Goal: Find contact information: Find contact information

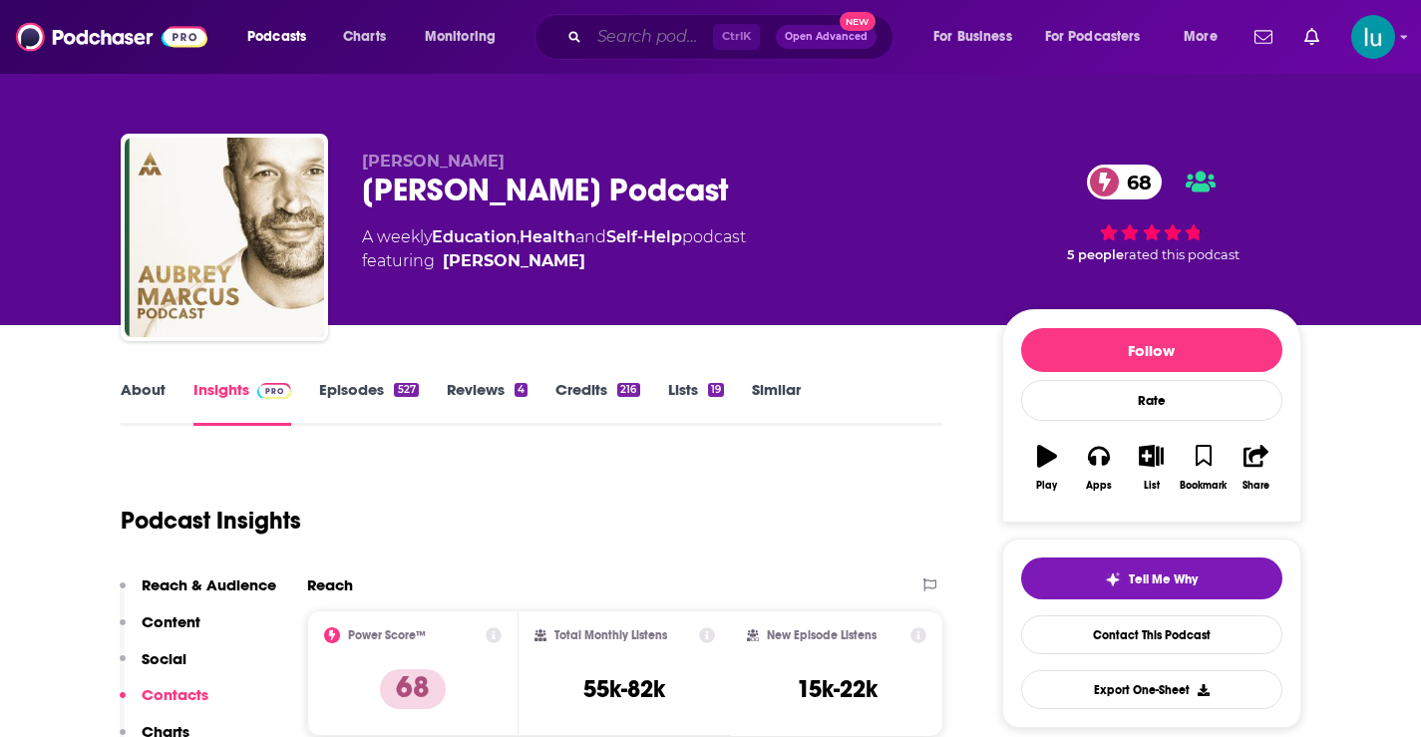
click at [639, 32] on input "Search podcasts, credits, & more..." at bounding box center [651, 37] width 124 height 32
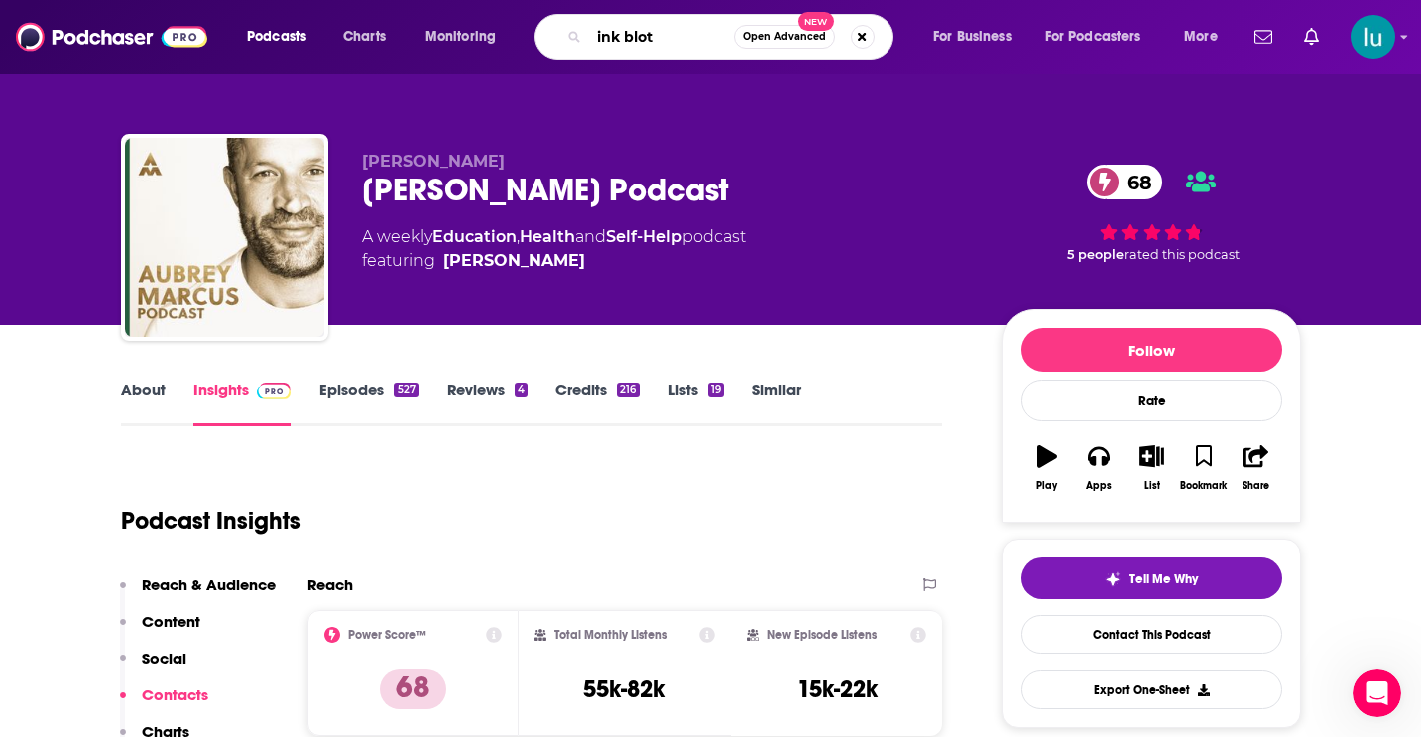
type input "ink blots"
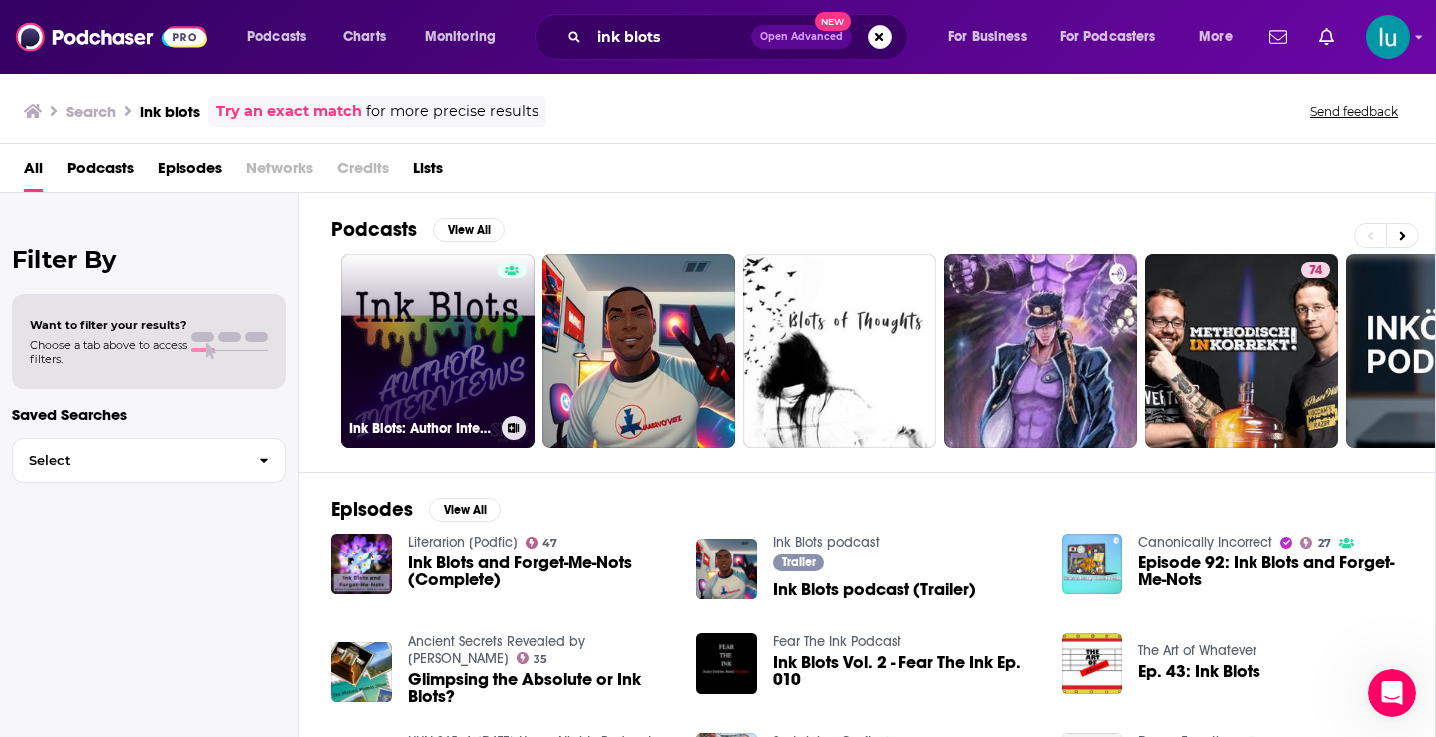
click at [432, 372] on link "Ink Blots: Author Interviews" at bounding box center [437, 350] width 193 height 193
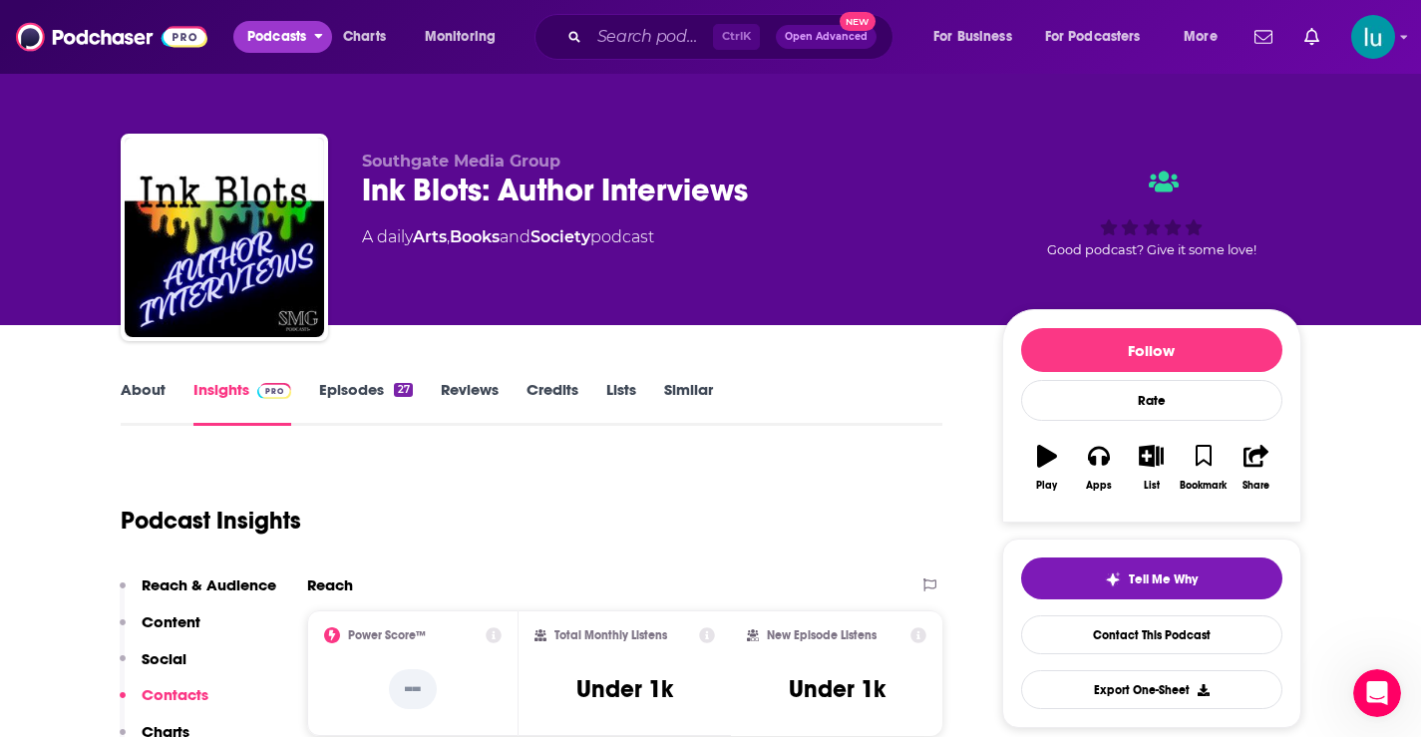
click at [261, 27] on span "Podcasts" at bounding box center [276, 37] width 59 height 28
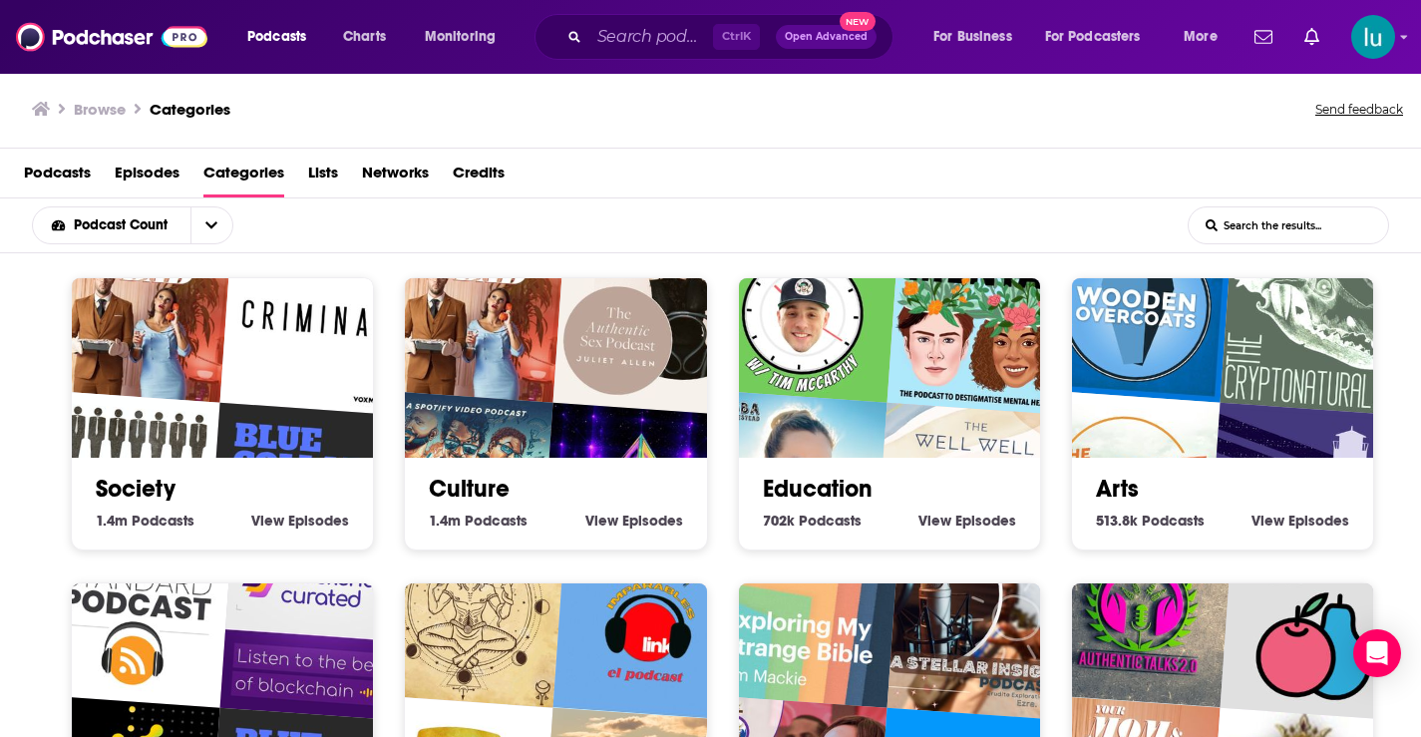
scroll to position [4, 0]
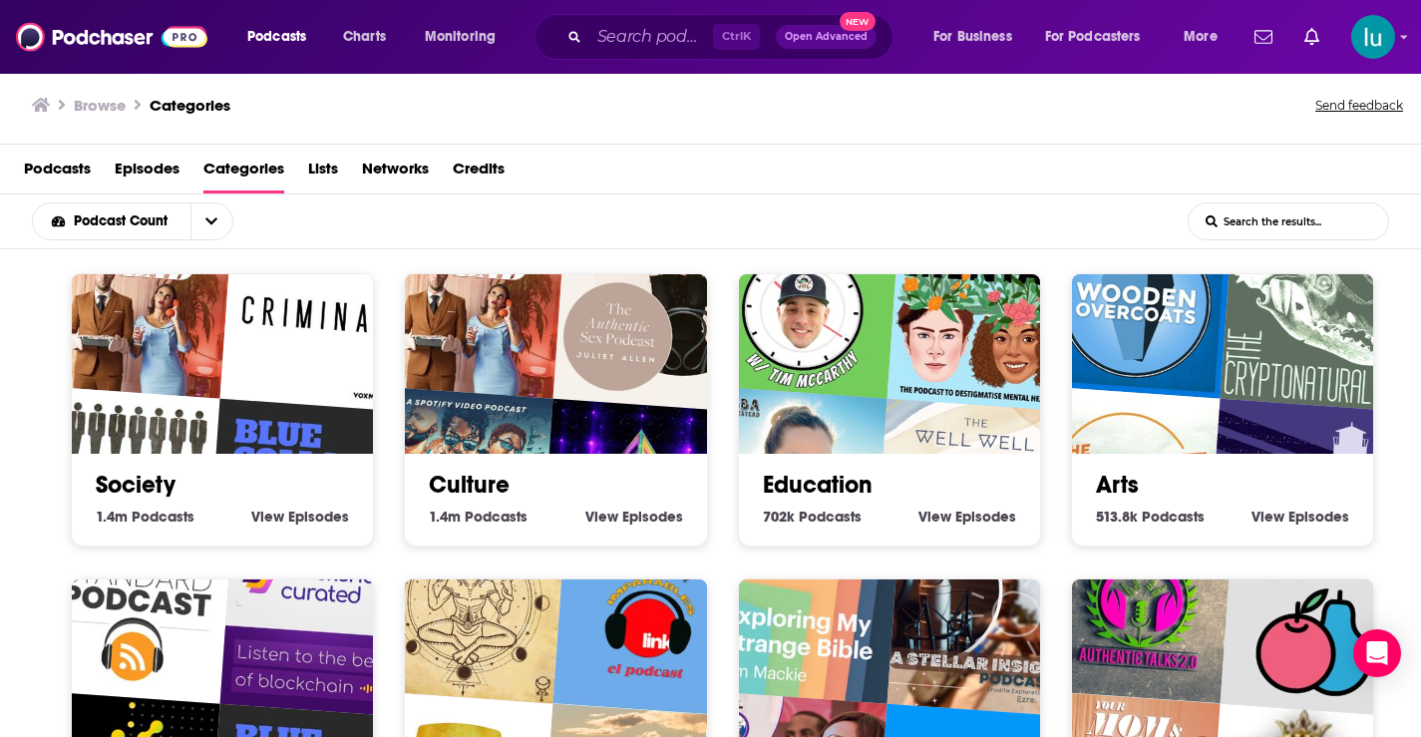
click at [104, 538] on div "Society 1.4m Society Podcasts View Society Episodes" at bounding box center [222, 409] width 303 height 273
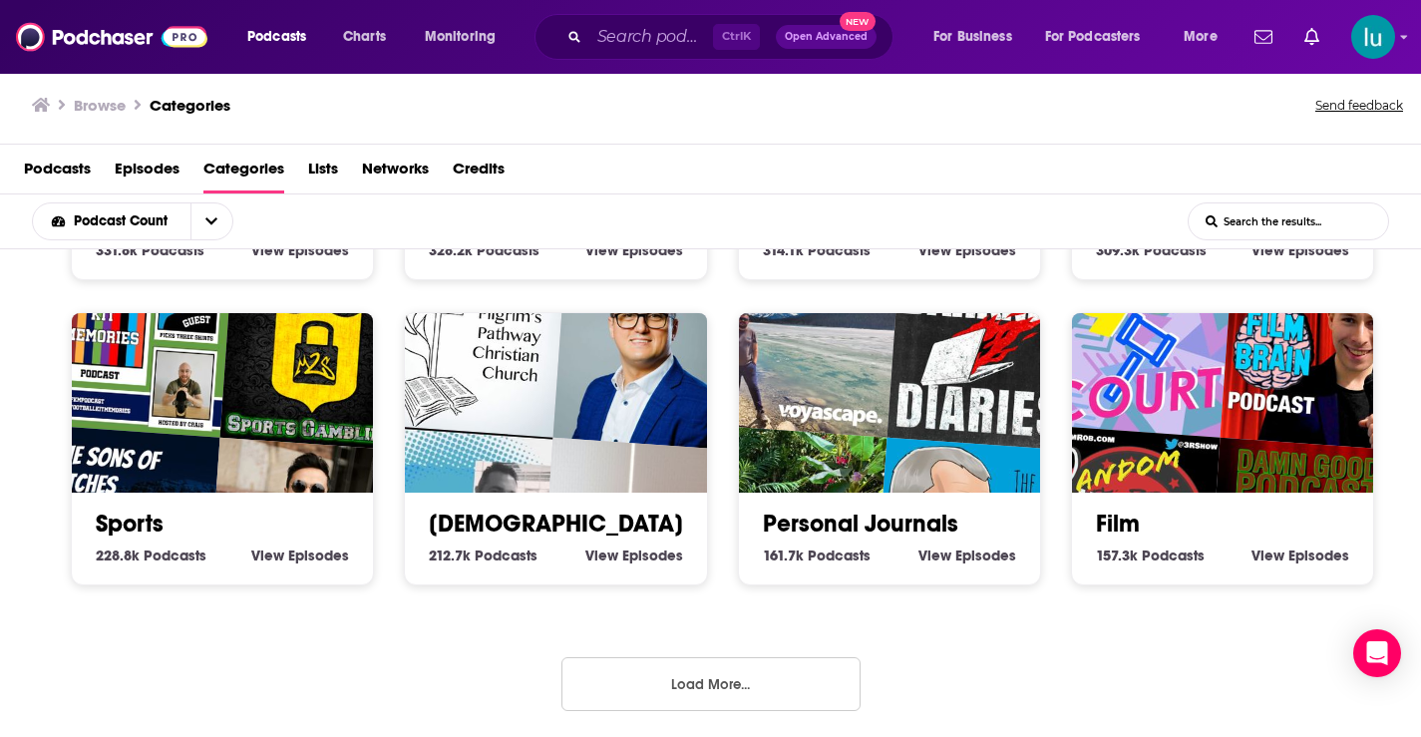
scroll to position [884, 0]
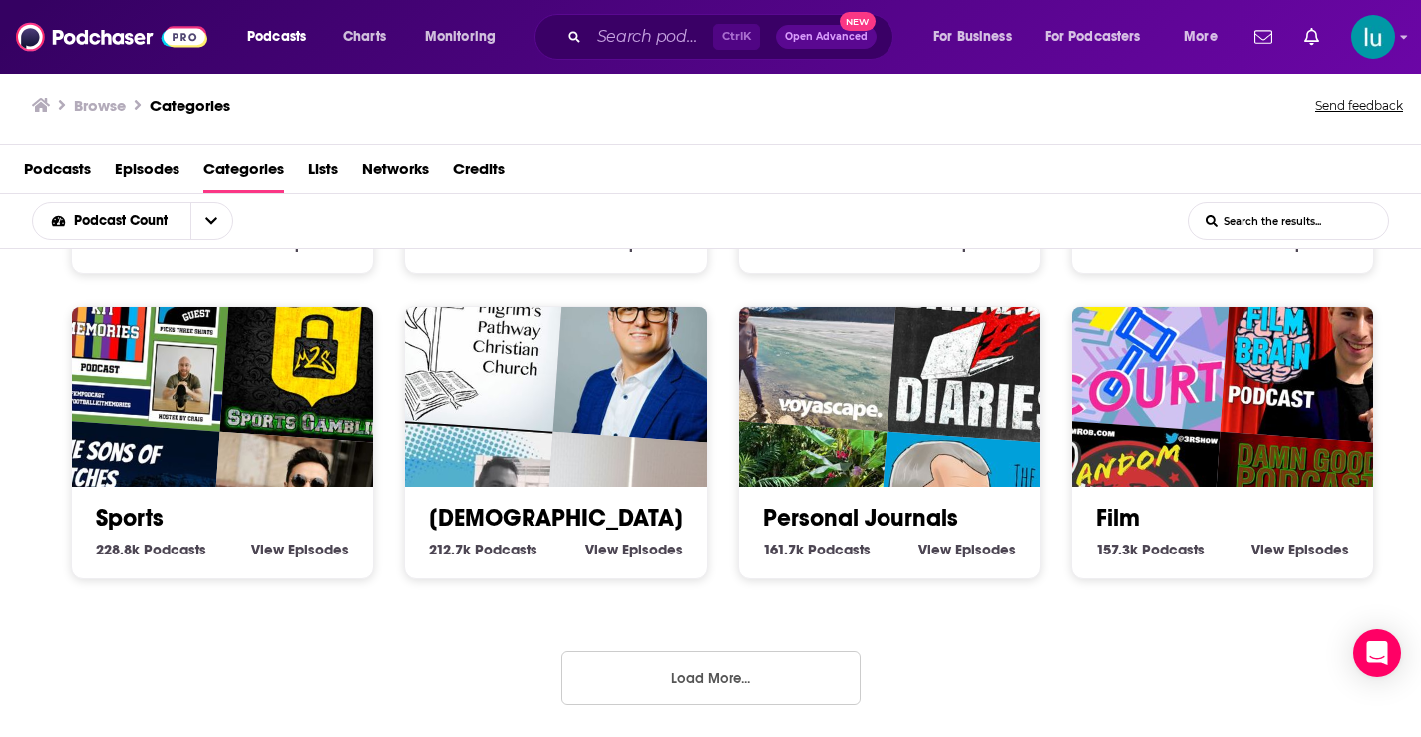
click at [691, 677] on button "Load More..." at bounding box center [710, 678] width 299 height 54
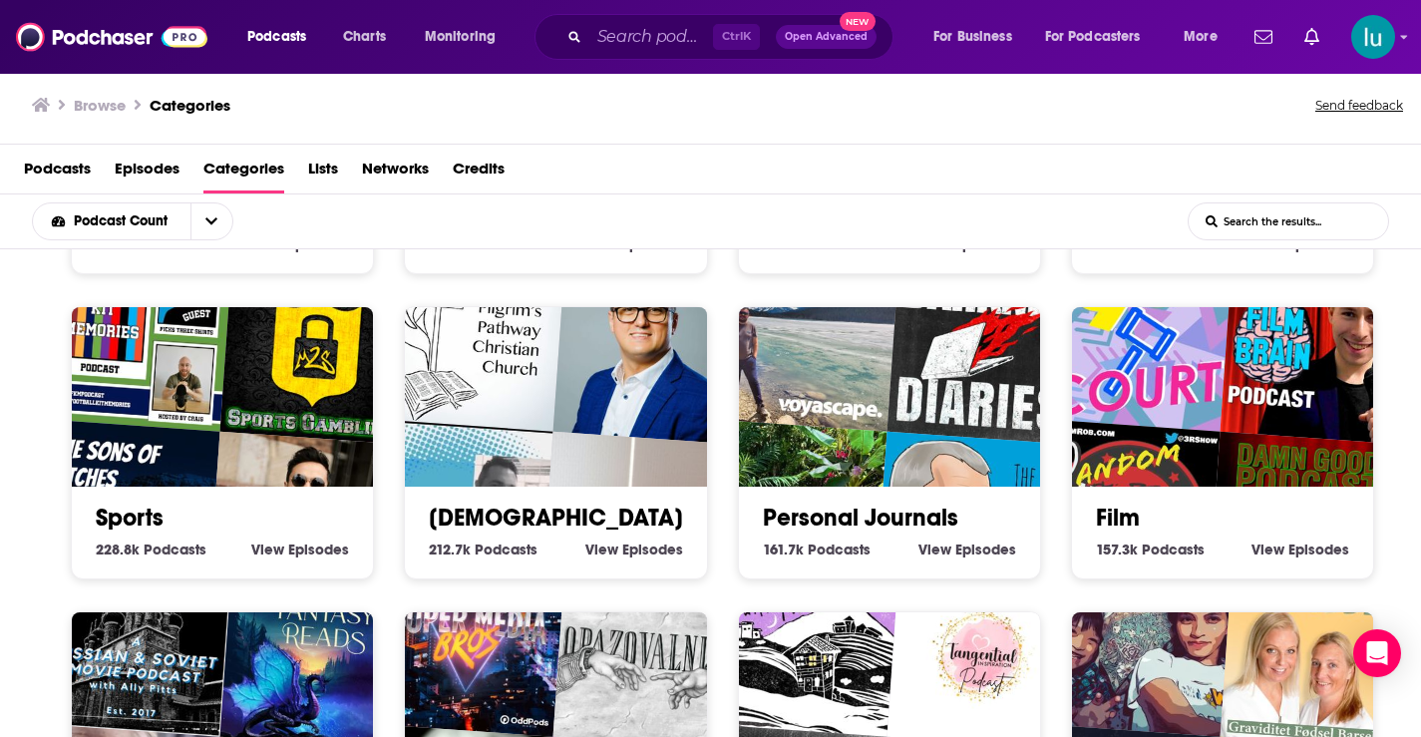
click at [79, 569] on div "Sports 228.8k Sports Podcasts View Sports Episodes" at bounding box center [222, 442] width 303 height 273
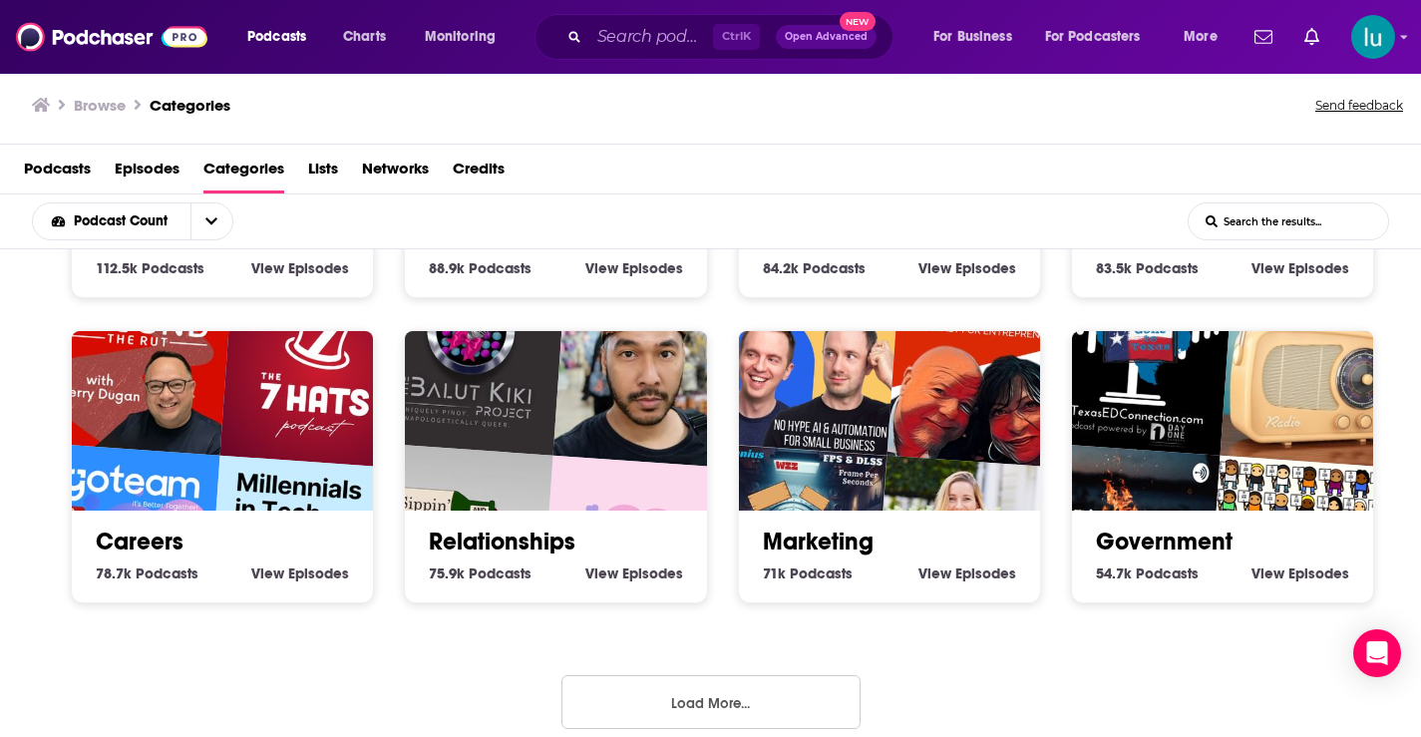
scroll to position [2104, 0]
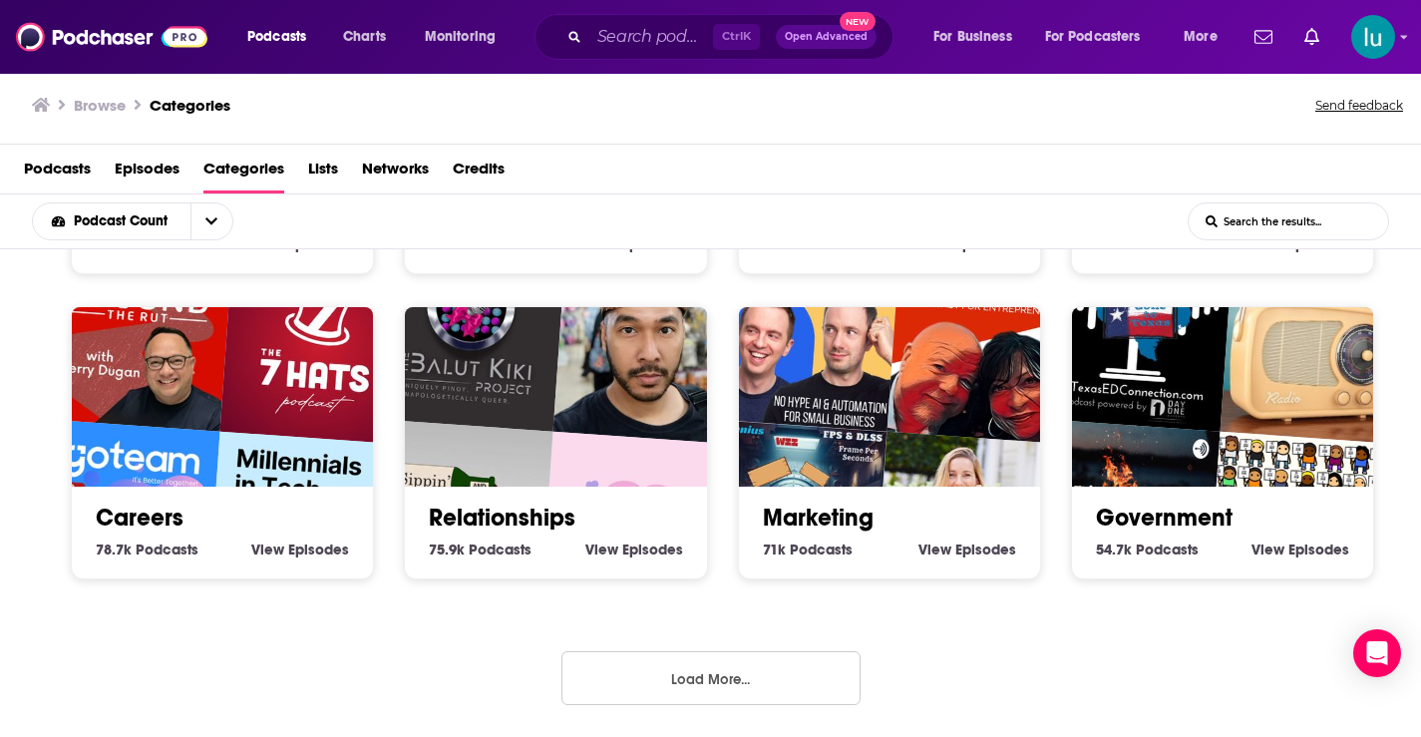
click at [687, 668] on button "Load More..." at bounding box center [710, 678] width 299 height 54
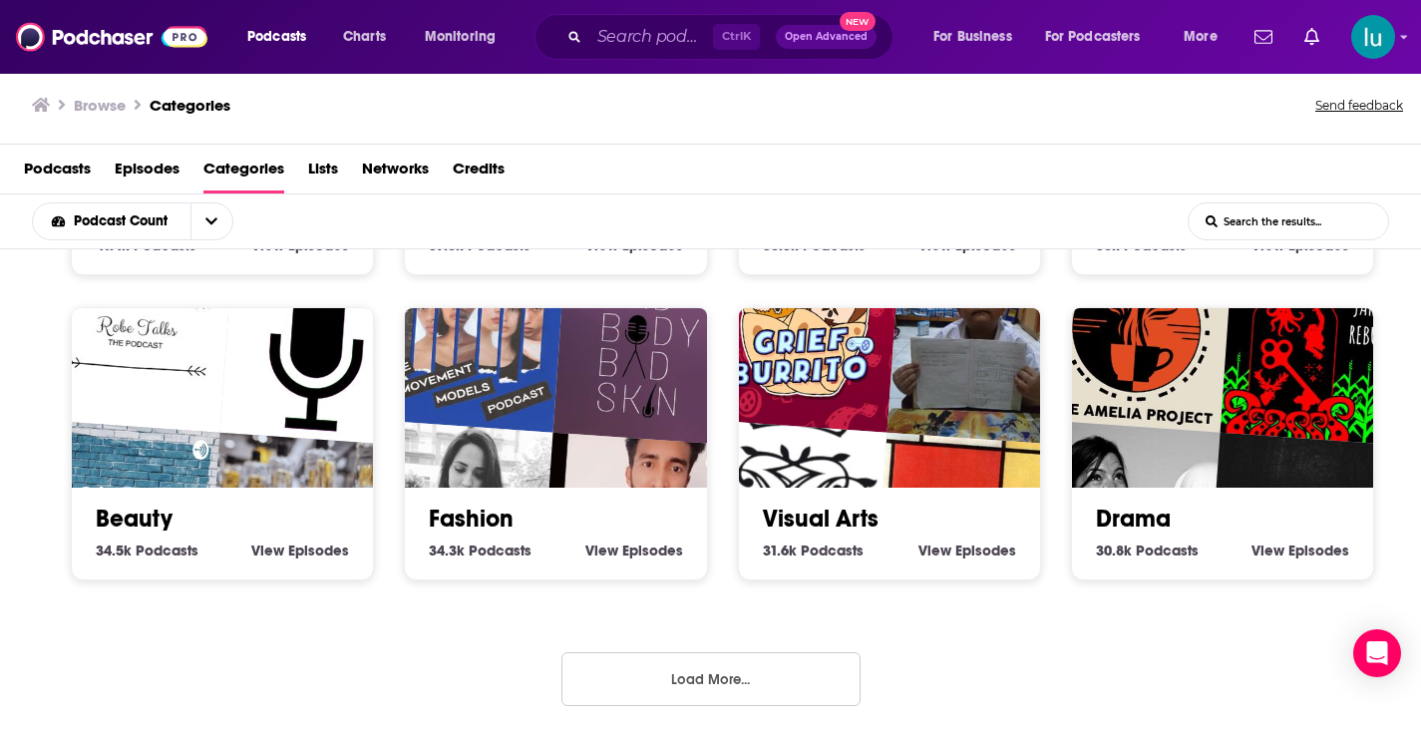
scroll to position [3326, 0]
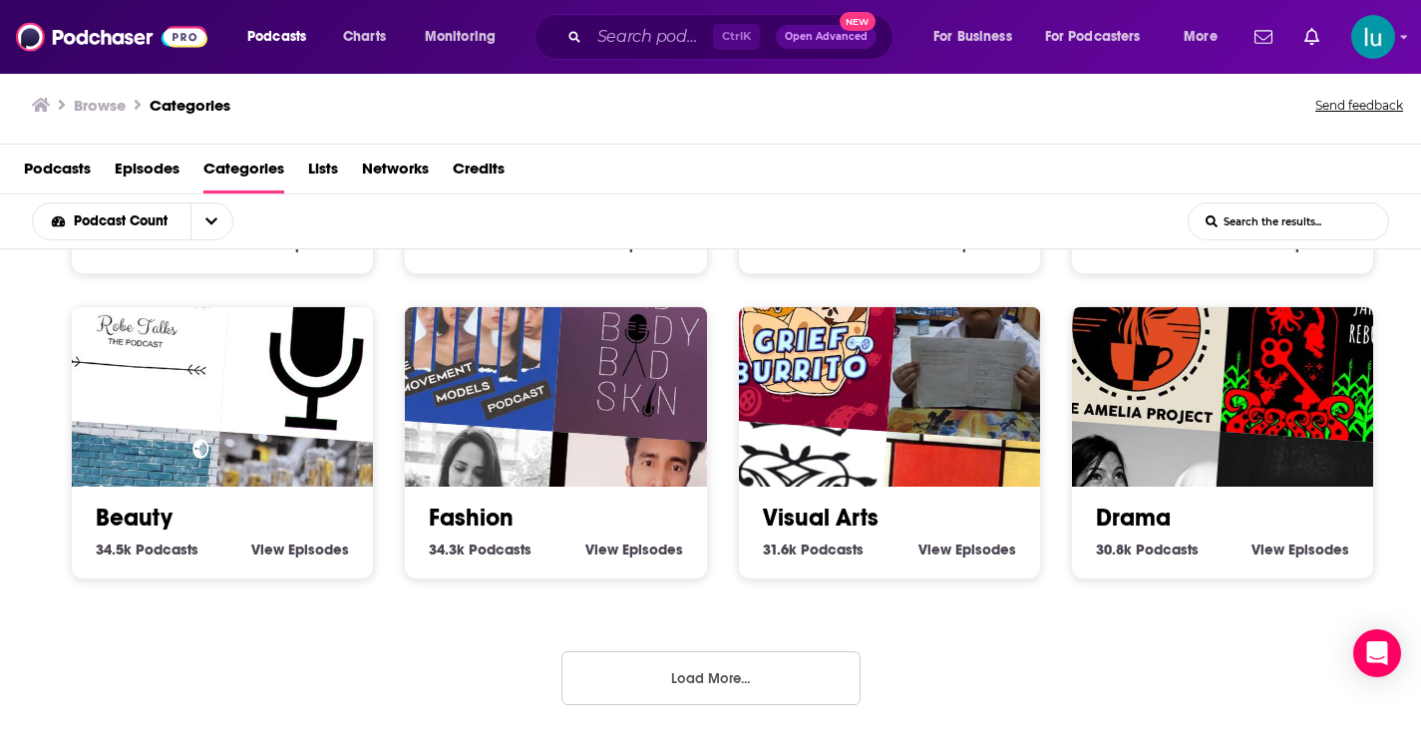
click at [672, 676] on button "Load More..." at bounding box center [710, 678] width 299 height 54
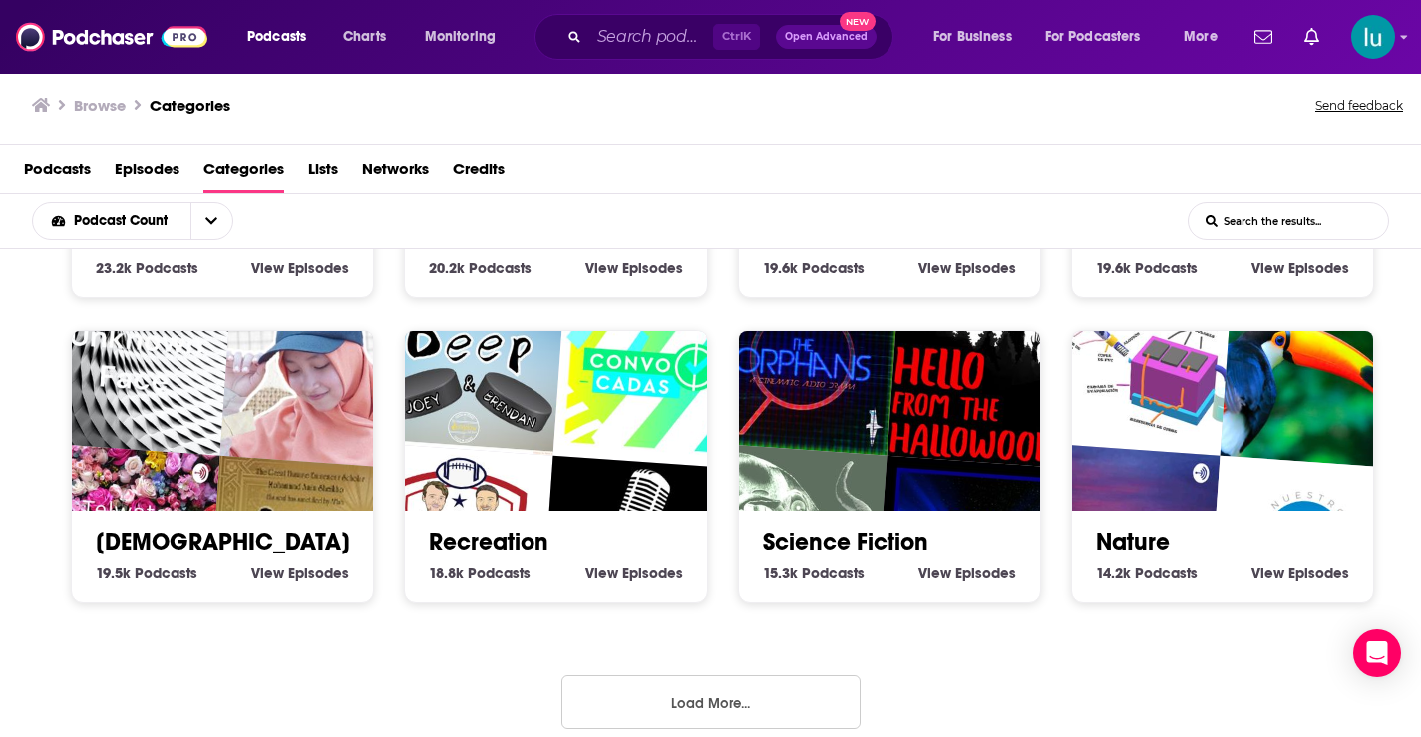
scroll to position [4547, 0]
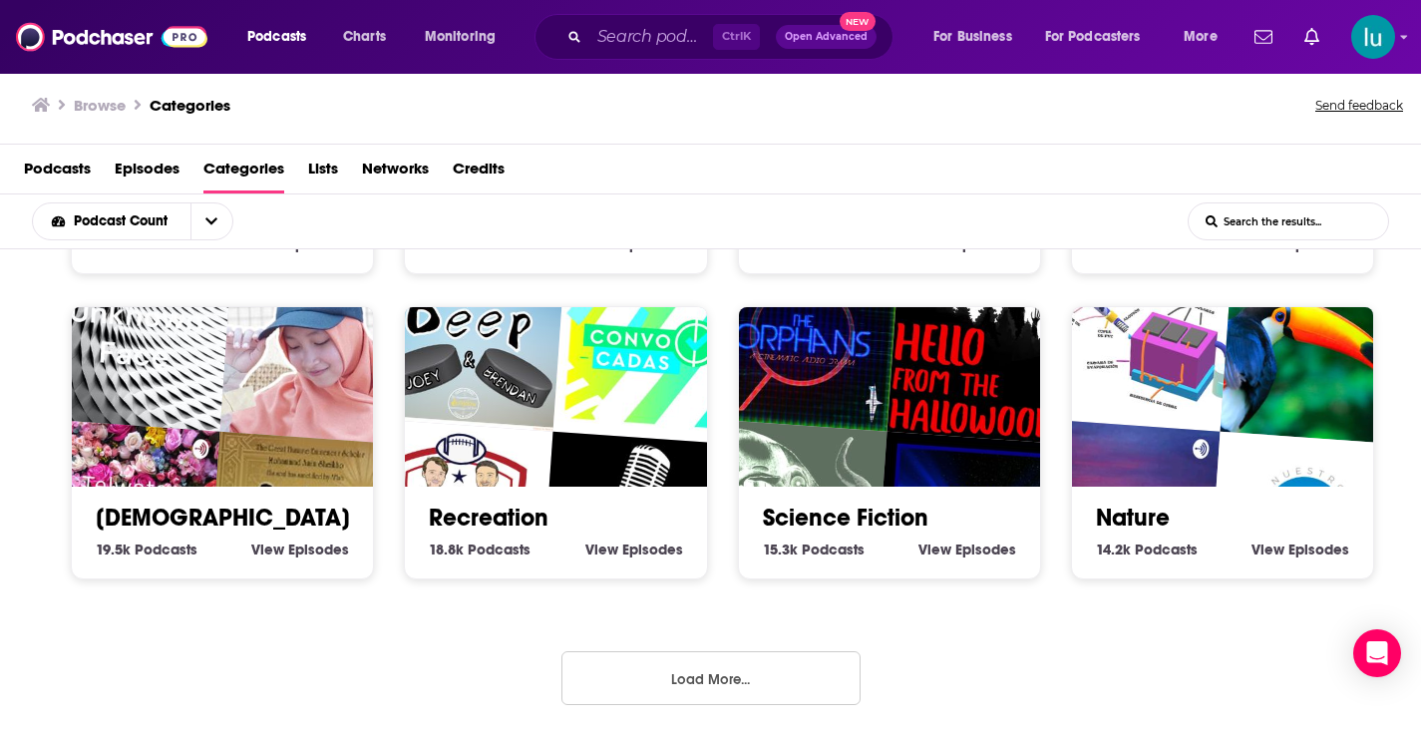
click at [669, 676] on button "Load More..." at bounding box center [710, 678] width 299 height 54
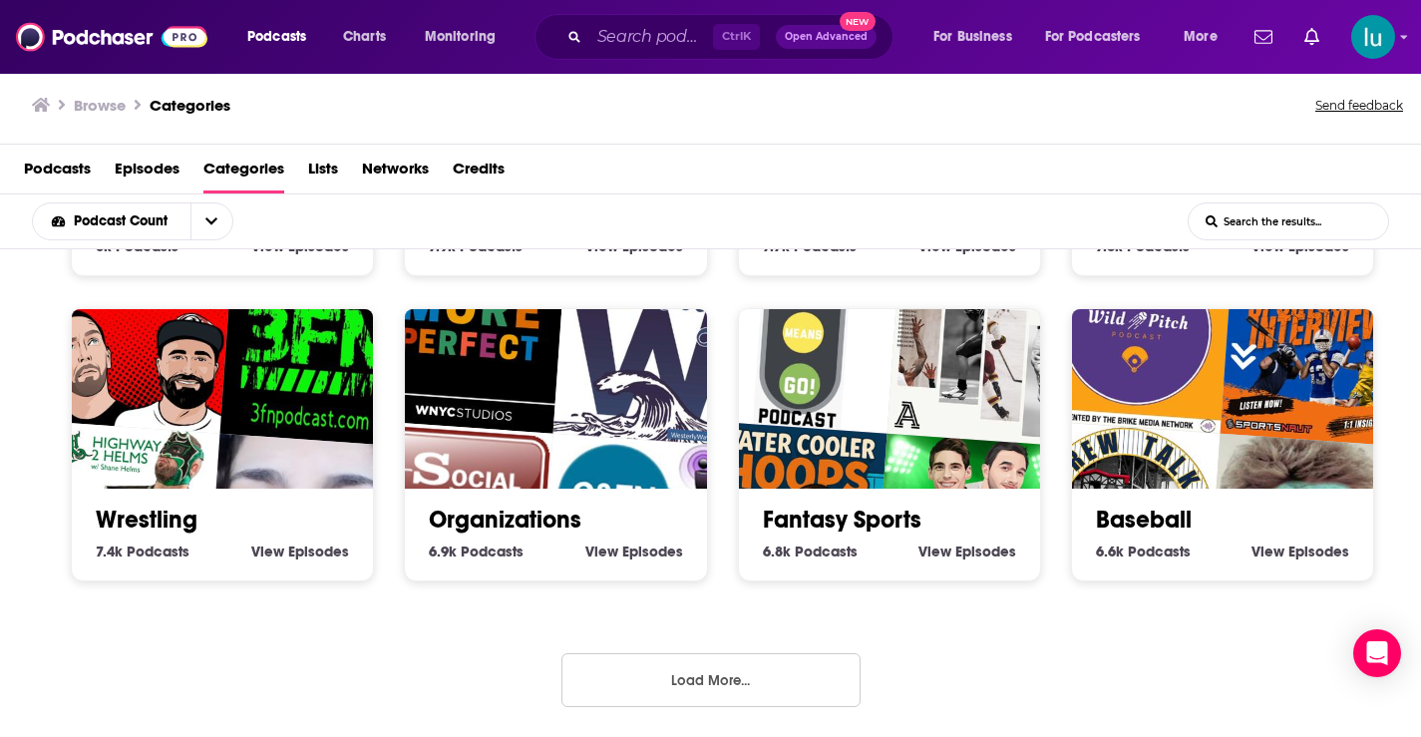
scroll to position [5769, 0]
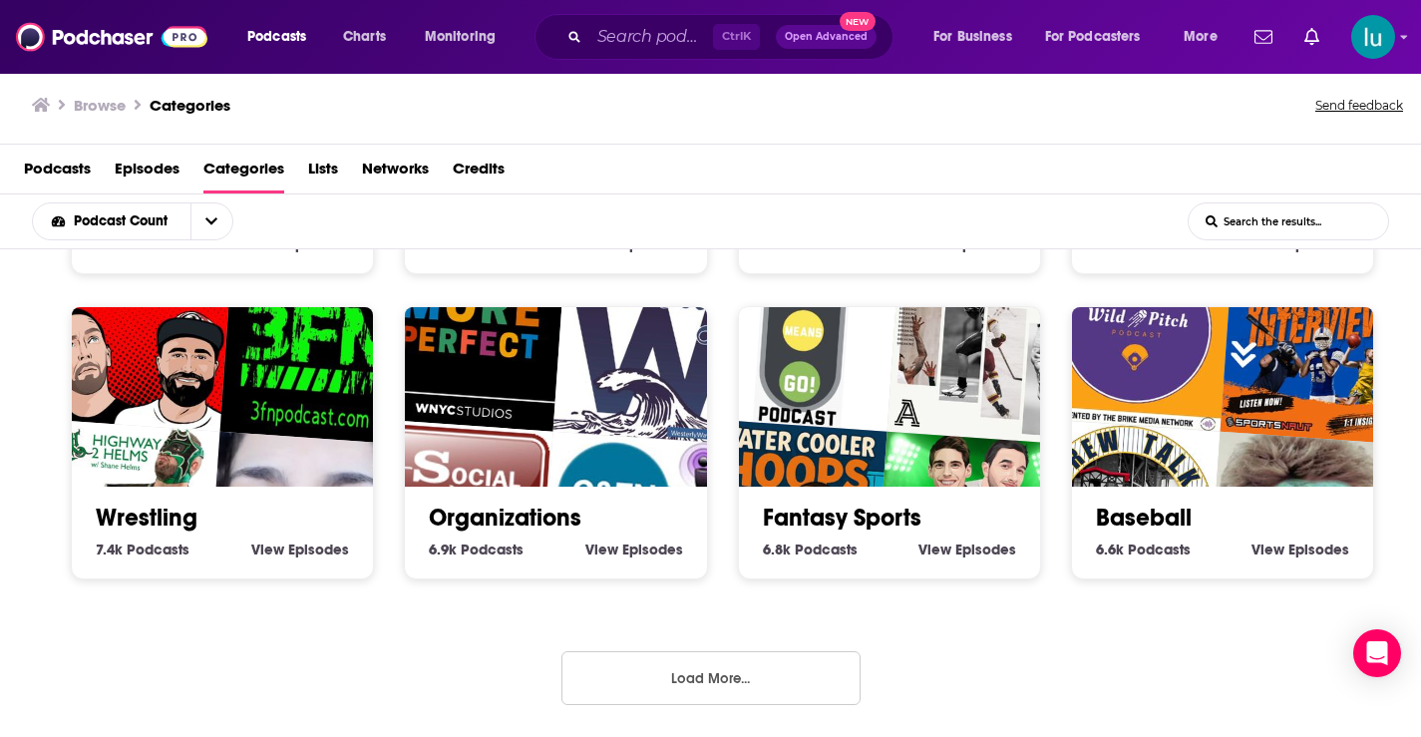
click at [682, 681] on button "Load More..." at bounding box center [710, 678] width 299 height 54
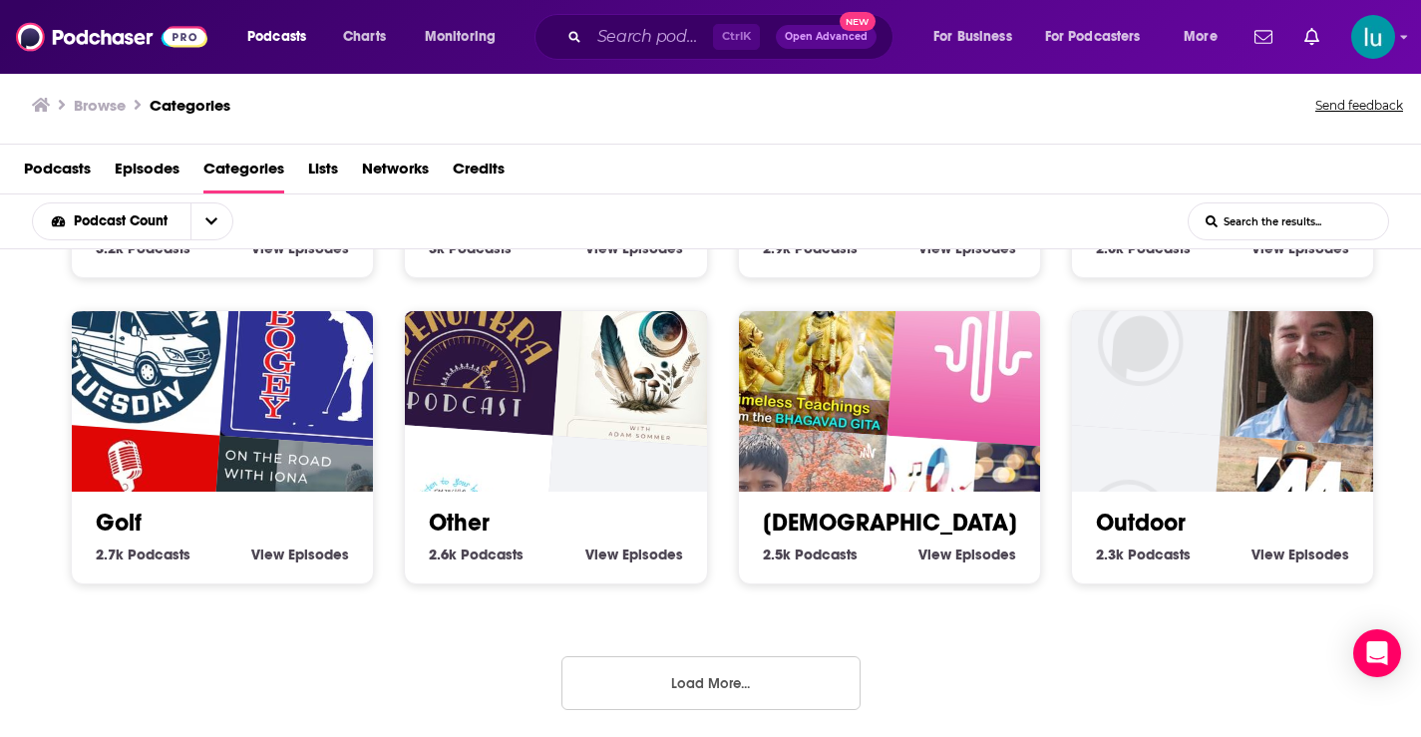
scroll to position [6989, 0]
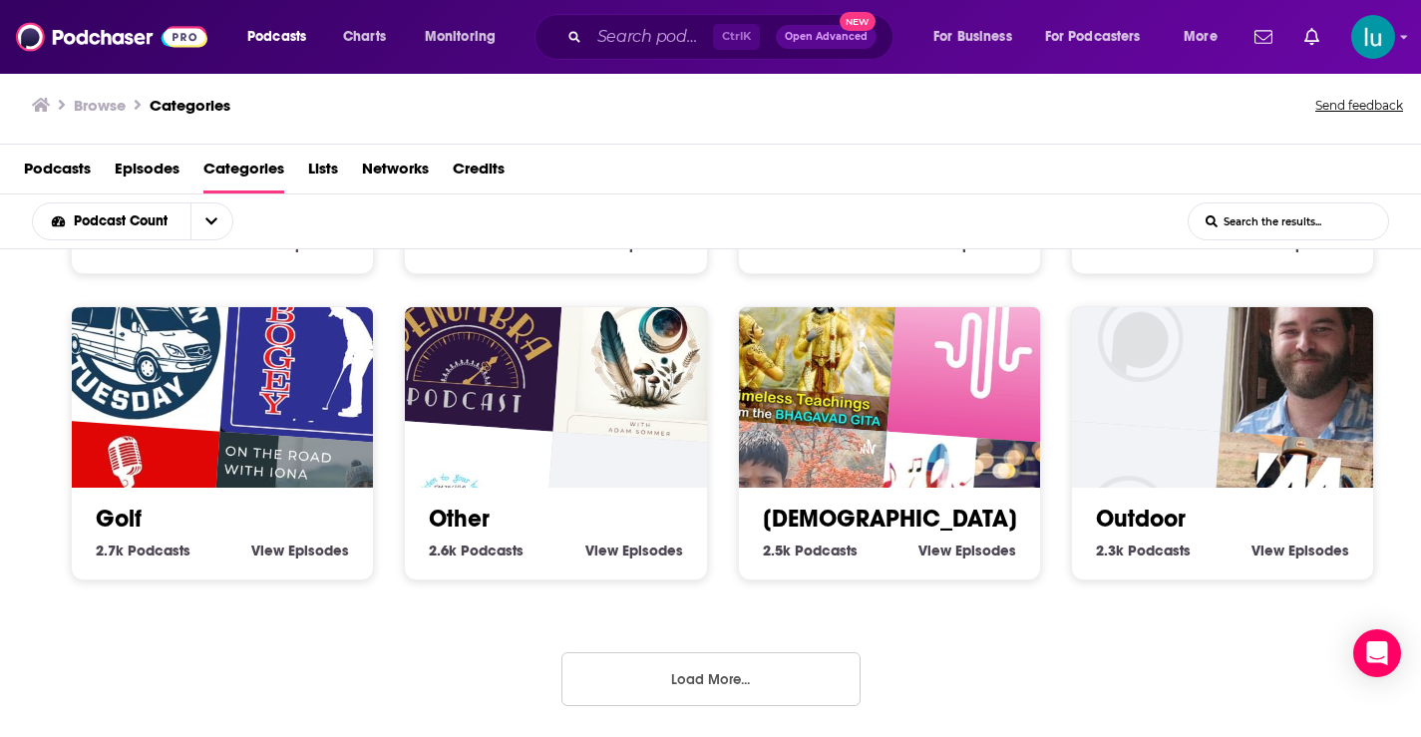
click at [711, 681] on button "Load More..." at bounding box center [710, 679] width 299 height 54
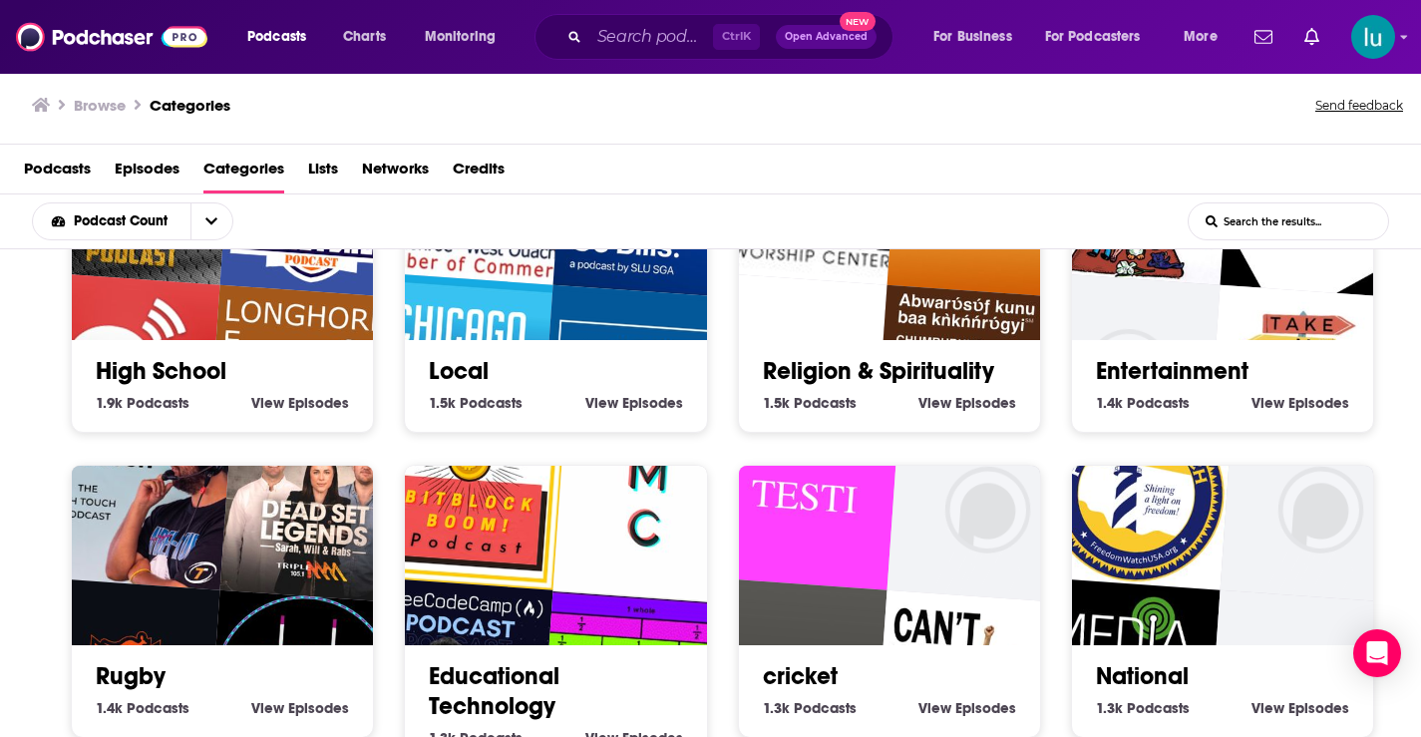
scroll to position [7787, 0]
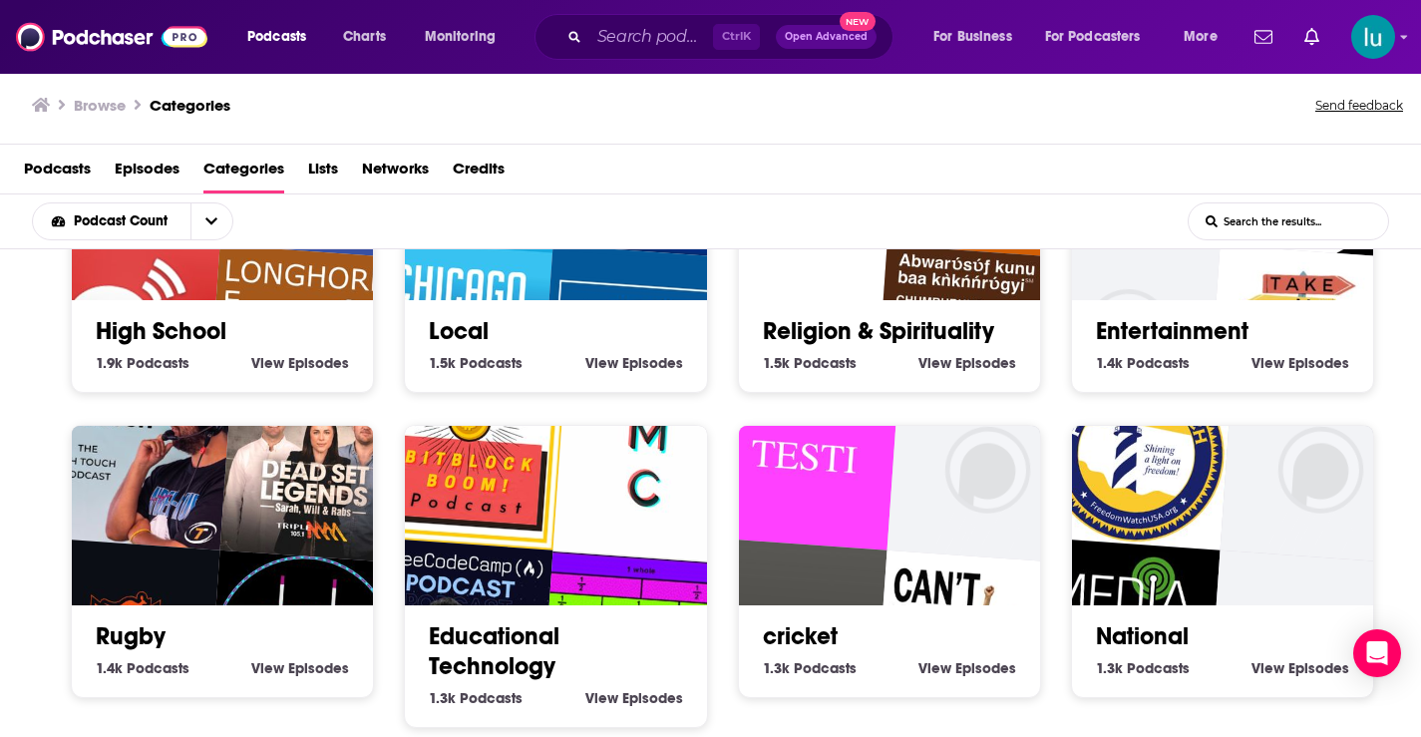
click at [1215, 512] on img "Freedom Watch TV" at bounding box center [1136, 453] width 193 height 193
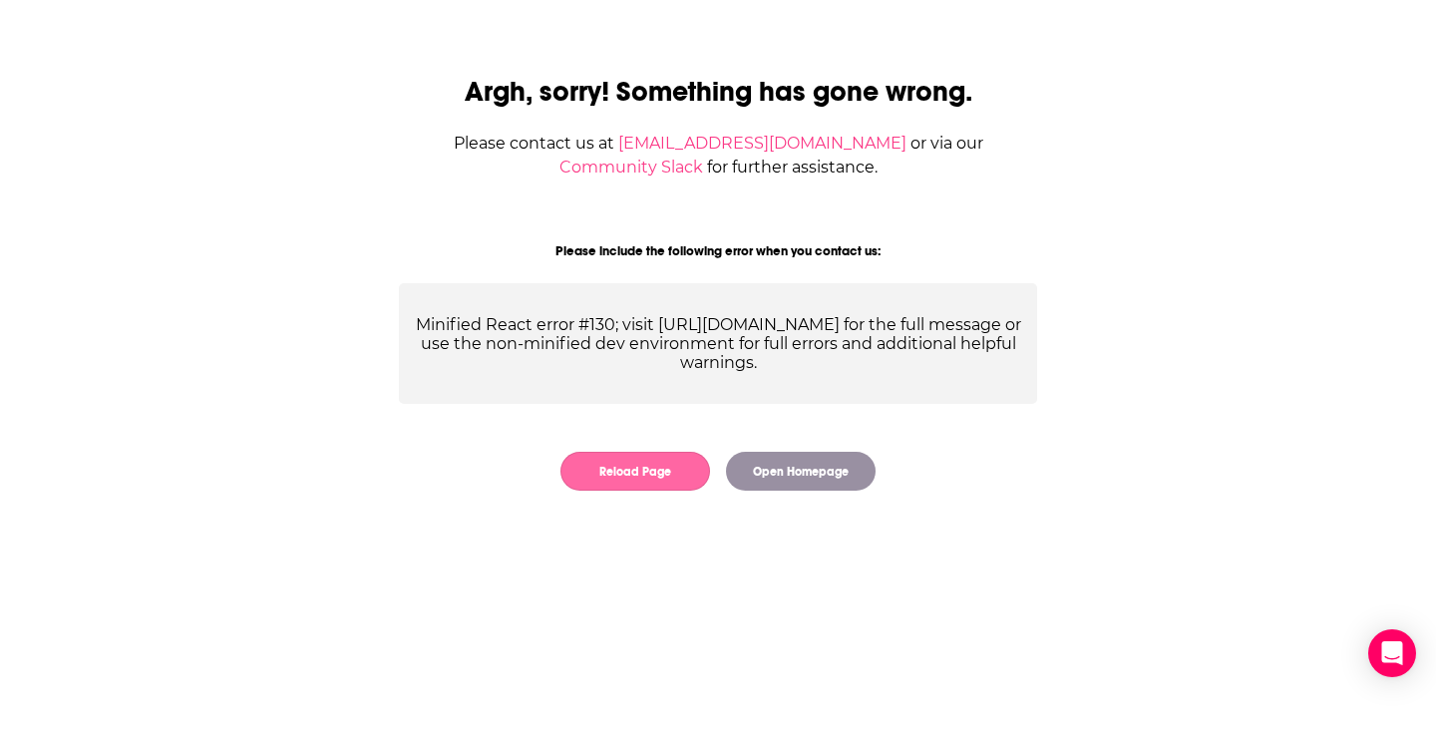
click at [644, 475] on button "Reload Page" at bounding box center [636, 471] width 150 height 39
click at [658, 472] on button "Reload Page" at bounding box center [636, 471] width 150 height 39
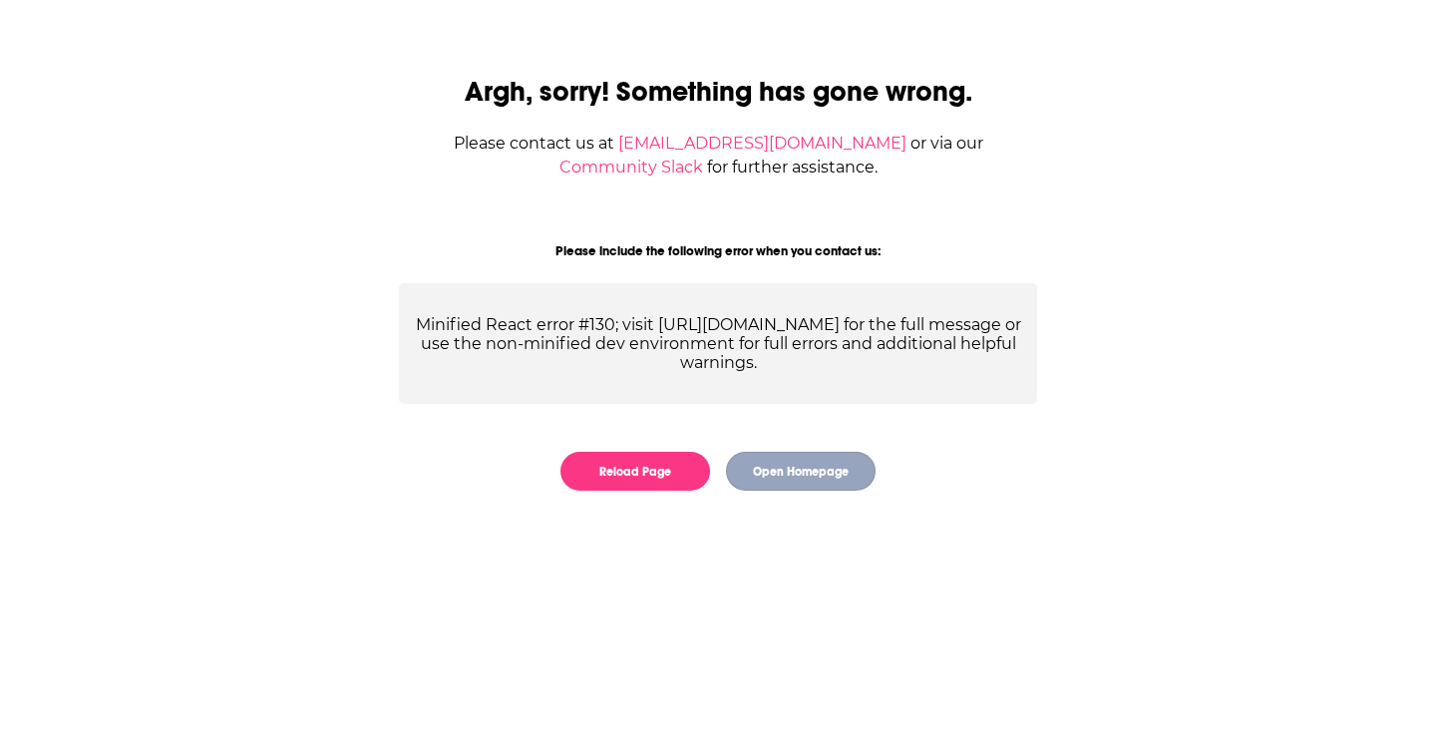
click at [774, 478] on button "Open Homepage" at bounding box center [801, 471] width 150 height 39
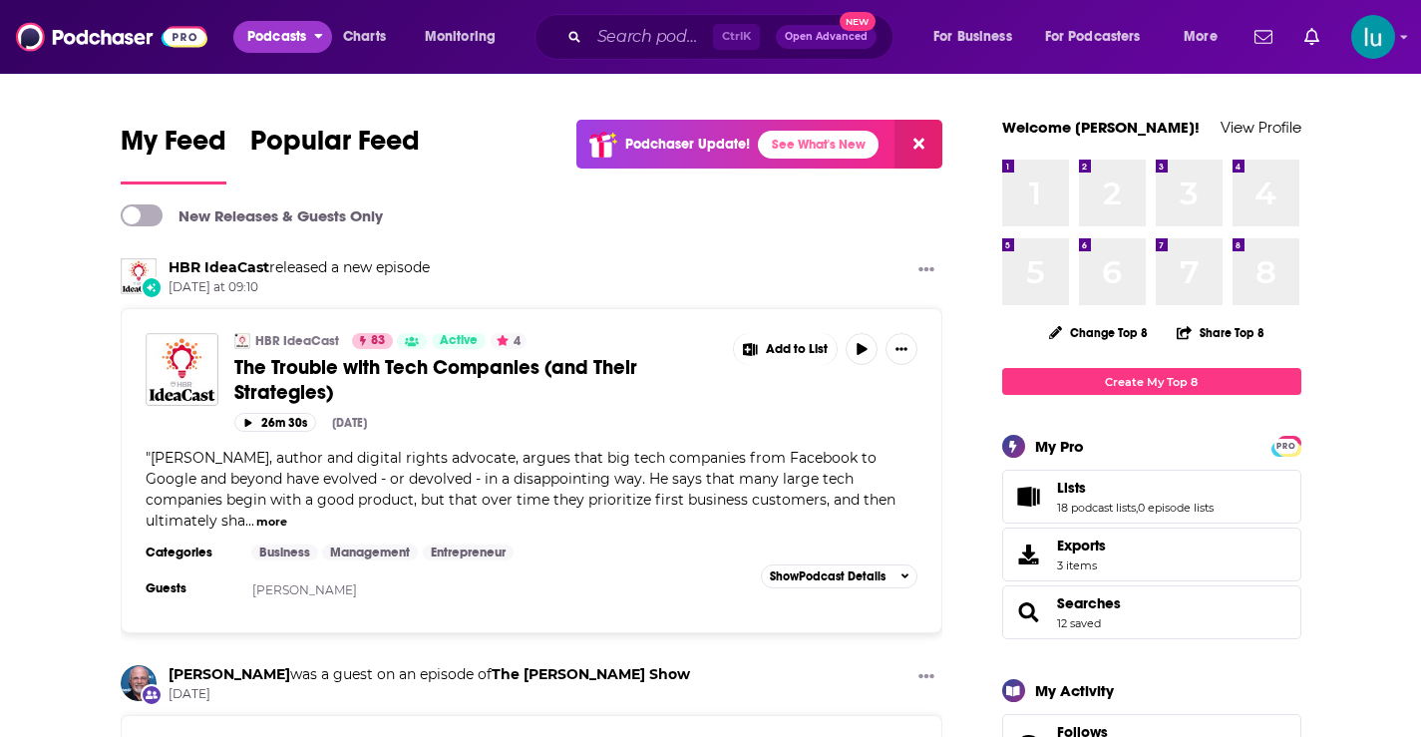
click at [281, 31] on span "Podcasts" at bounding box center [276, 37] width 59 height 28
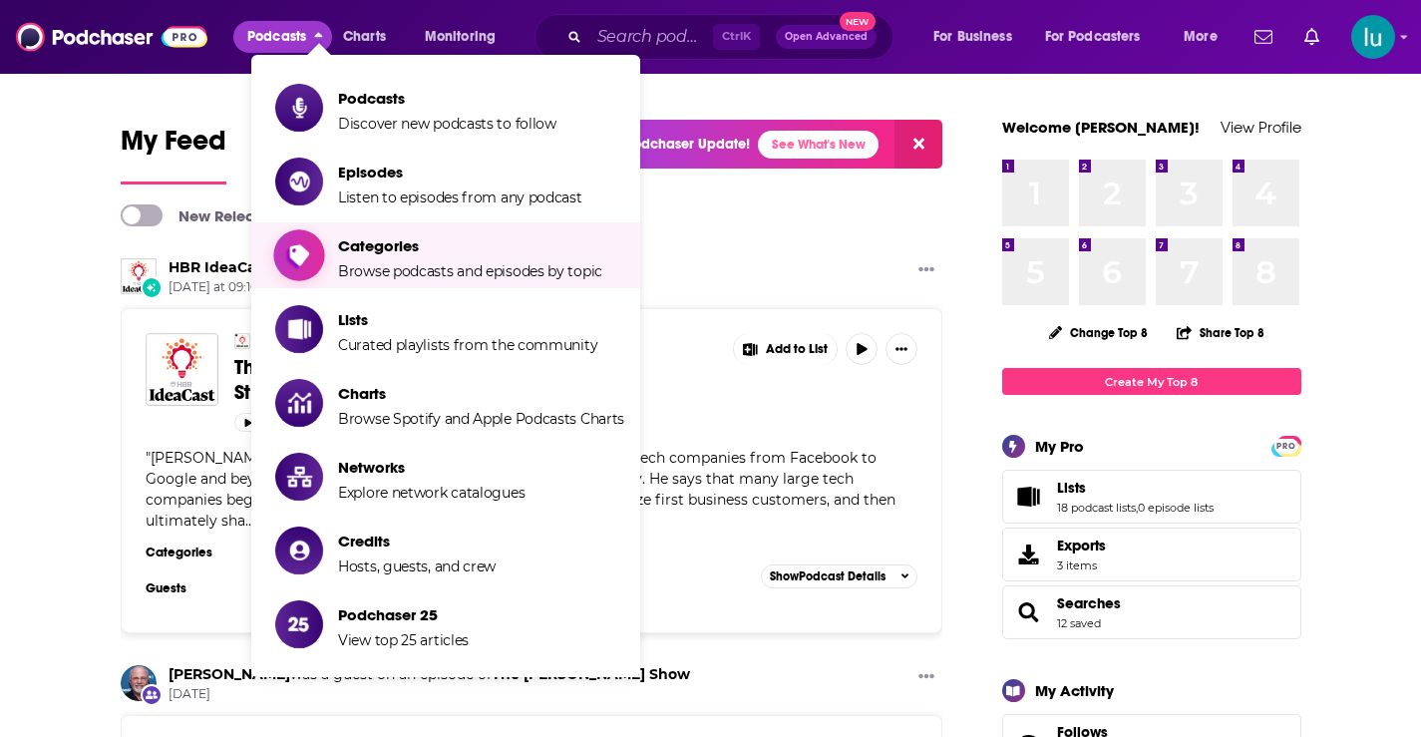
click at [408, 253] on span "Categories" at bounding box center [470, 245] width 264 height 19
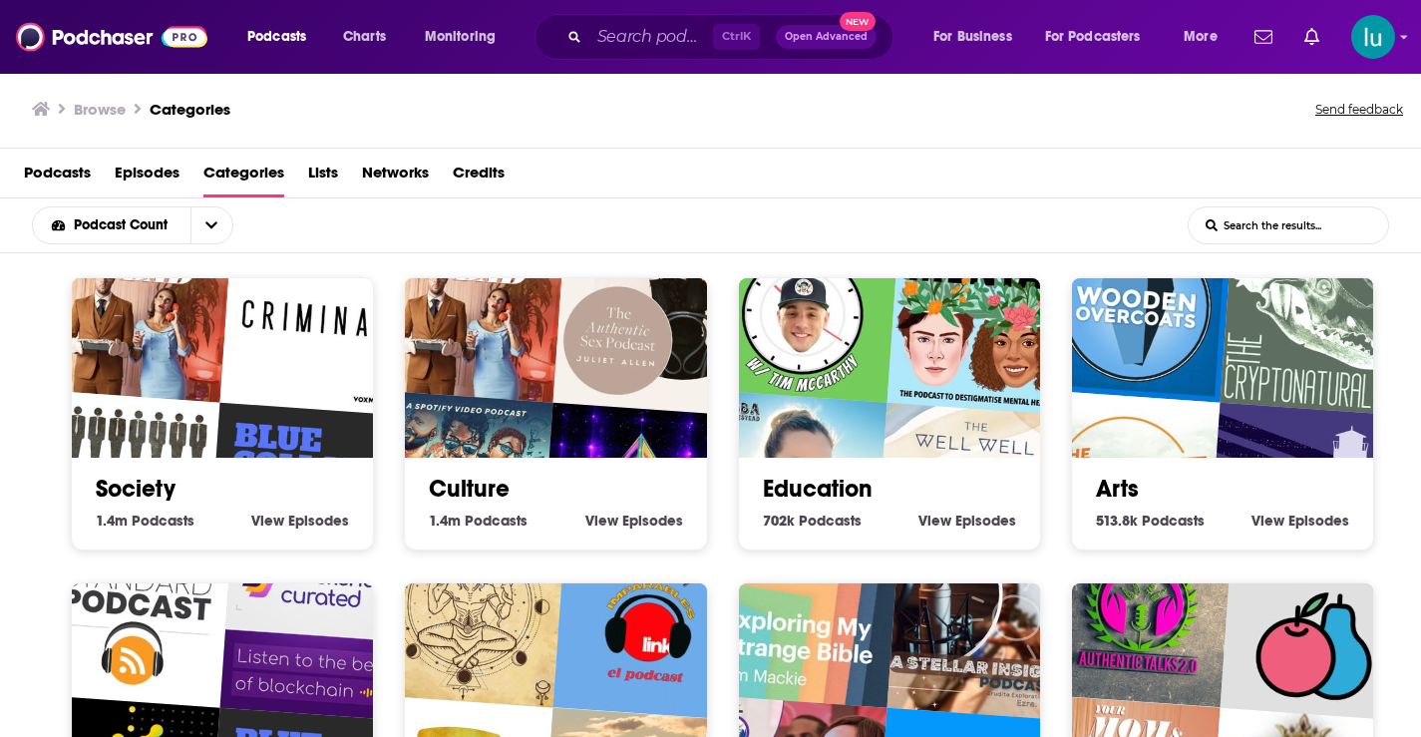
scroll to position [4, 0]
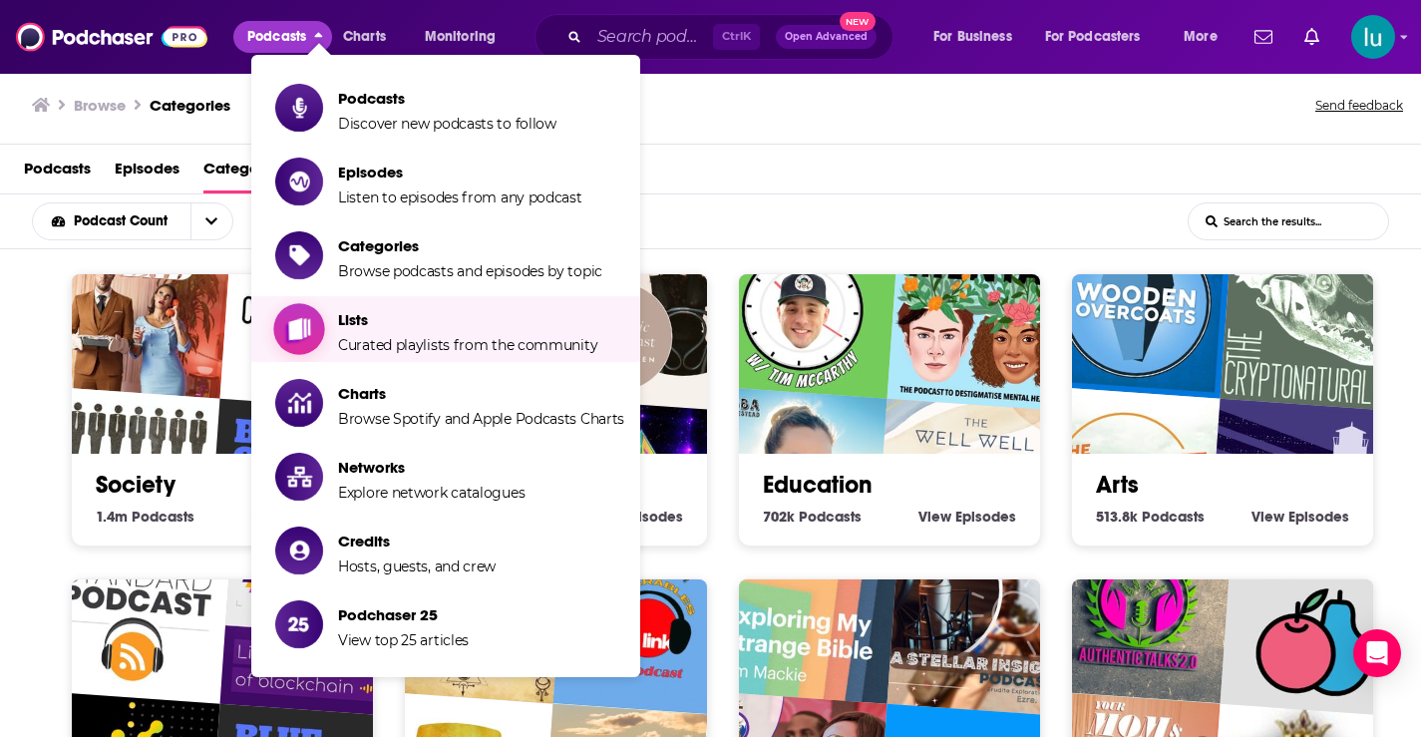
click at [405, 343] on span "Curated playlists from the community" at bounding box center [467, 345] width 259 height 18
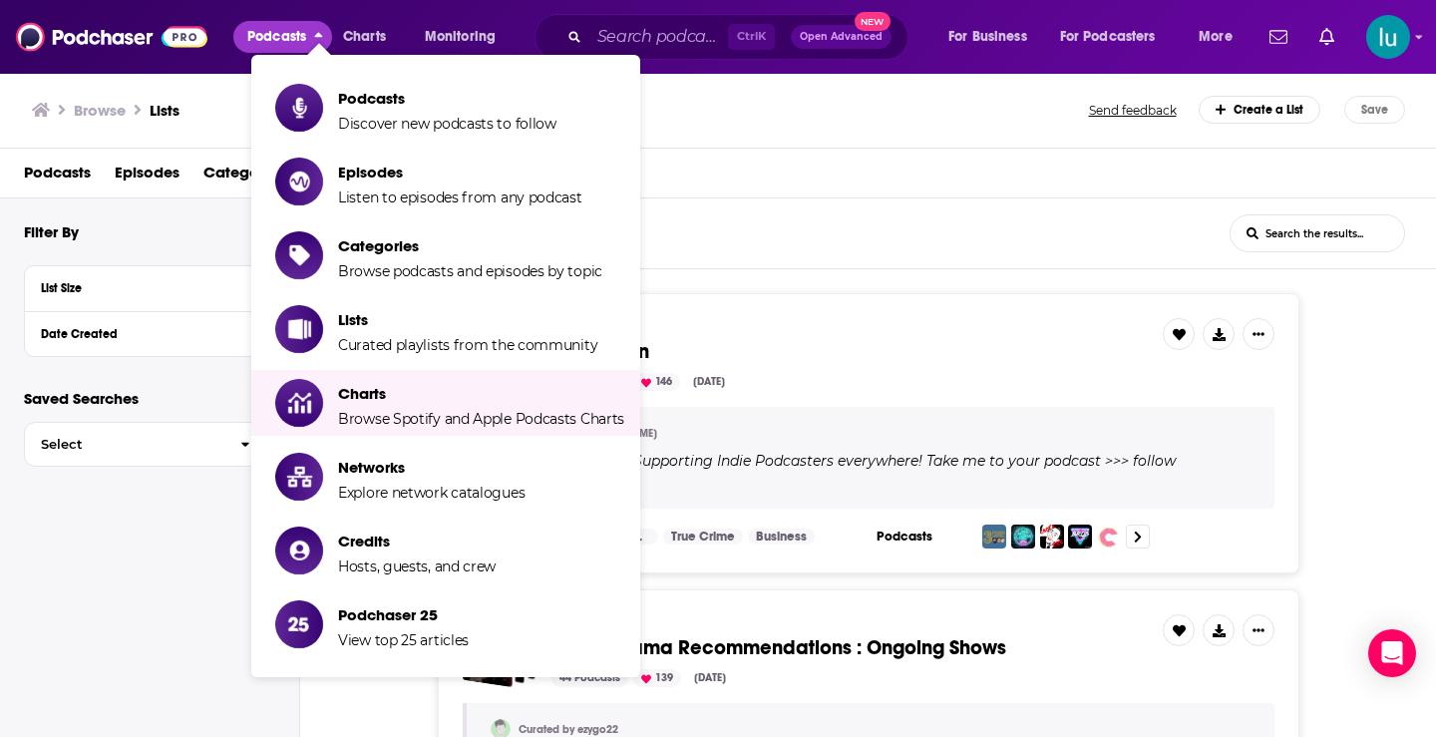
click at [1420, 472] on div "Podcast List PodNation 73 Podcasts 146 Sep 22, 2025 Curated by Alex " Best of P…" at bounding box center [868, 433] width 1137 height 280
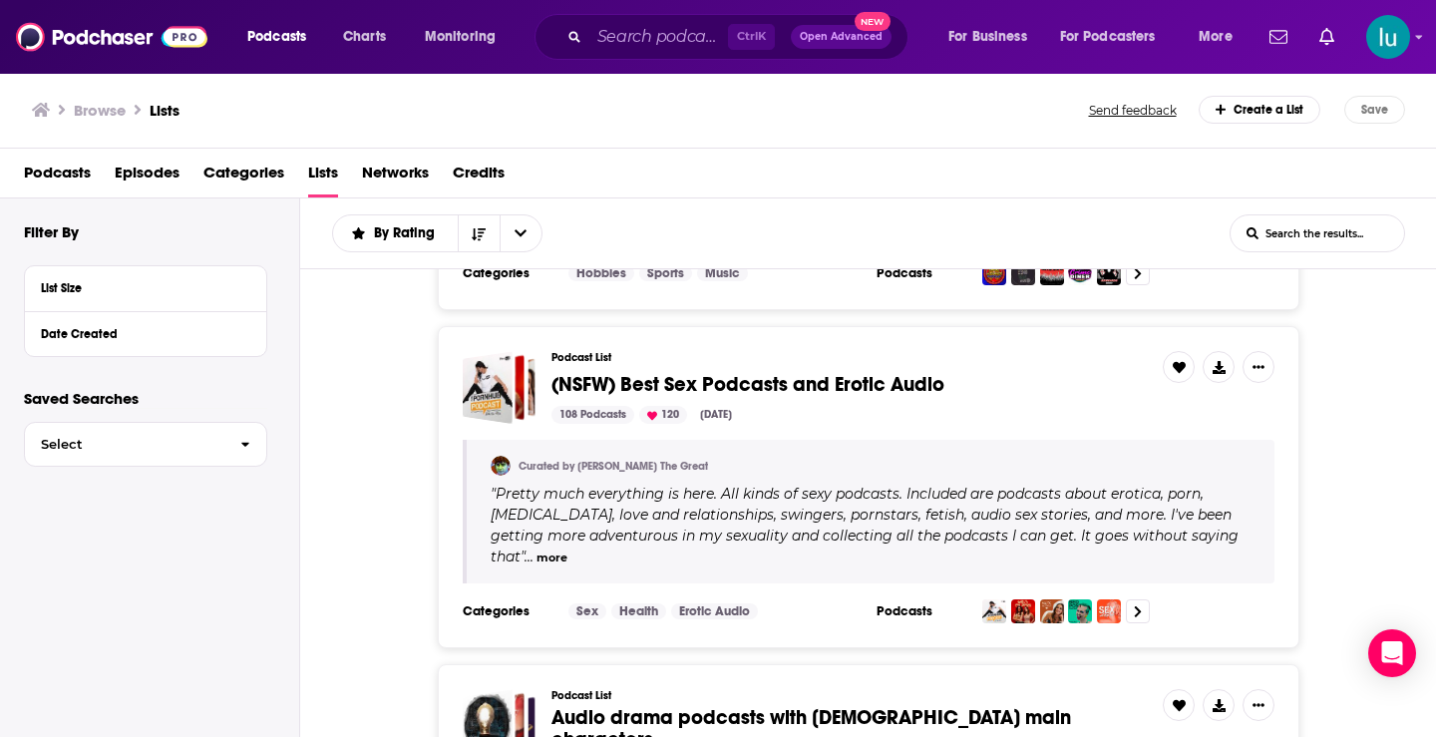
scroll to position [1197, 0]
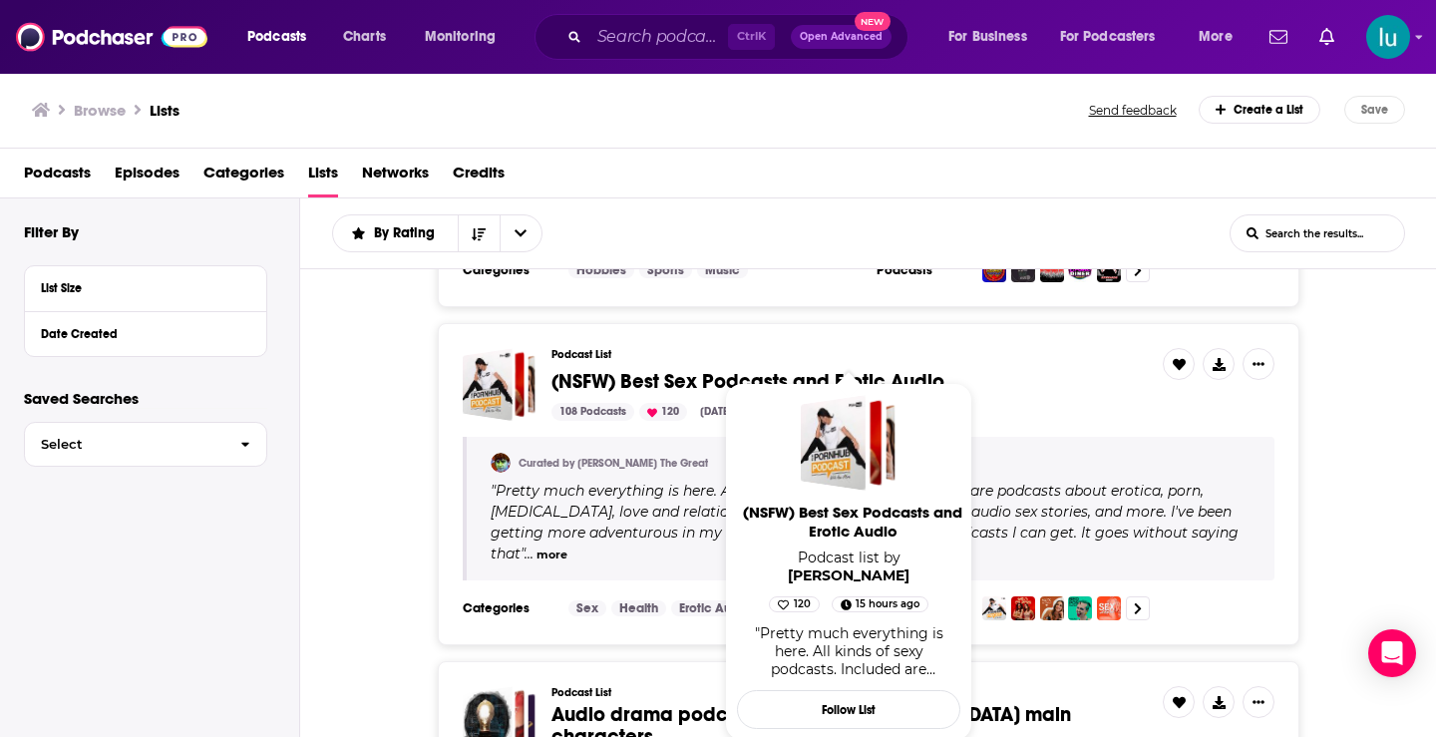
click at [658, 377] on span "(NSFW) Best Sex Podcasts and Erotic Audio" at bounding box center [748, 381] width 393 height 25
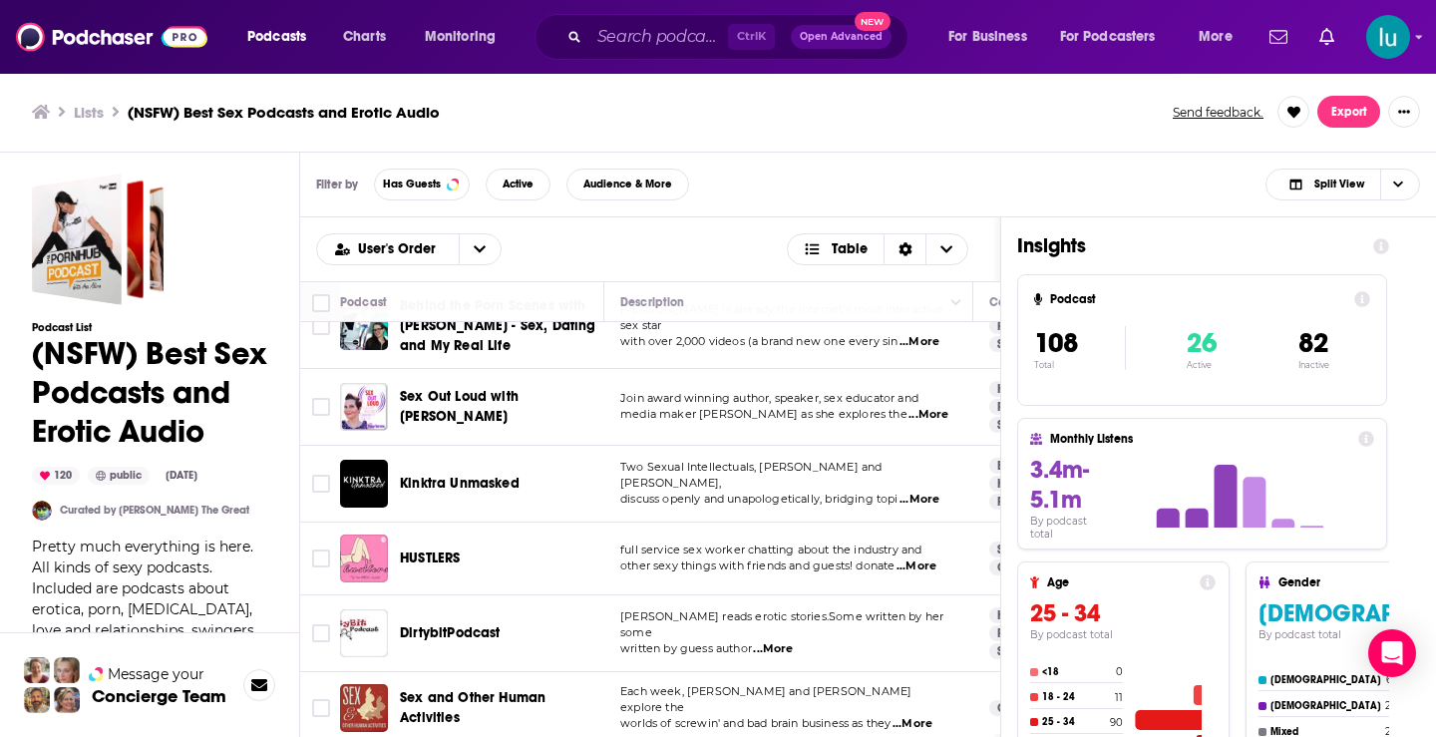
scroll to position [1438, 0]
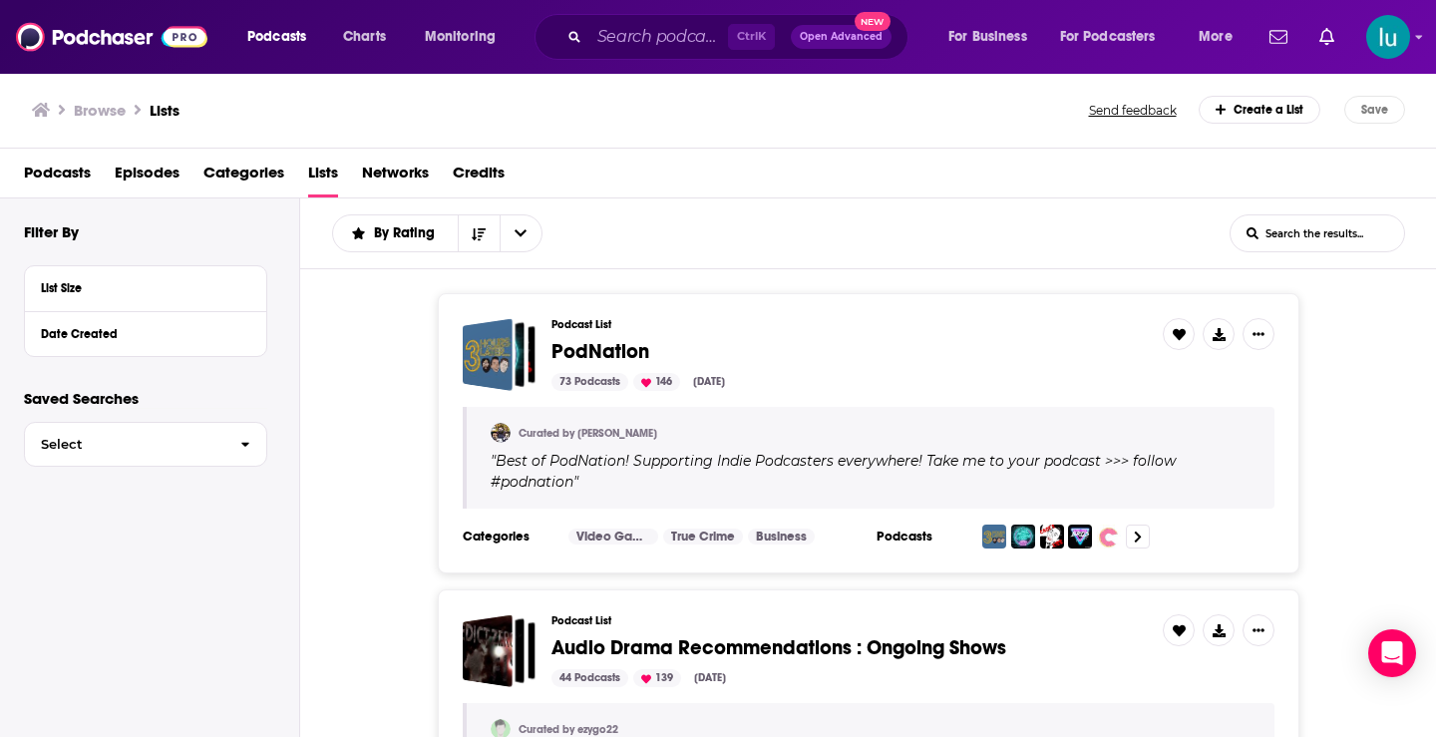
click at [498, 561] on div "Podcast List PodNation 73 Podcasts 146 Sep 22, 2025 Curated by Alex " Best of P…" at bounding box center [869, 433] width 862 height 280
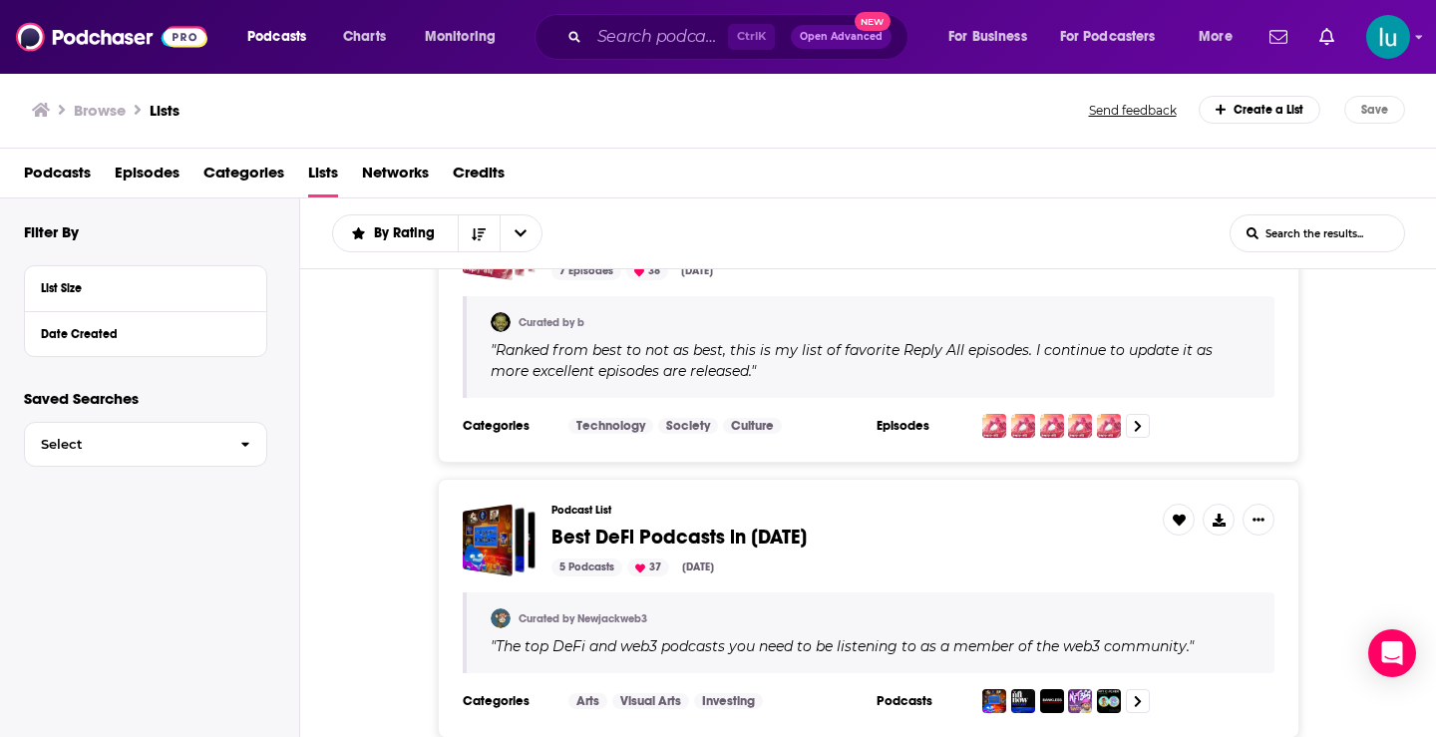
scroll to position [7122, 0]
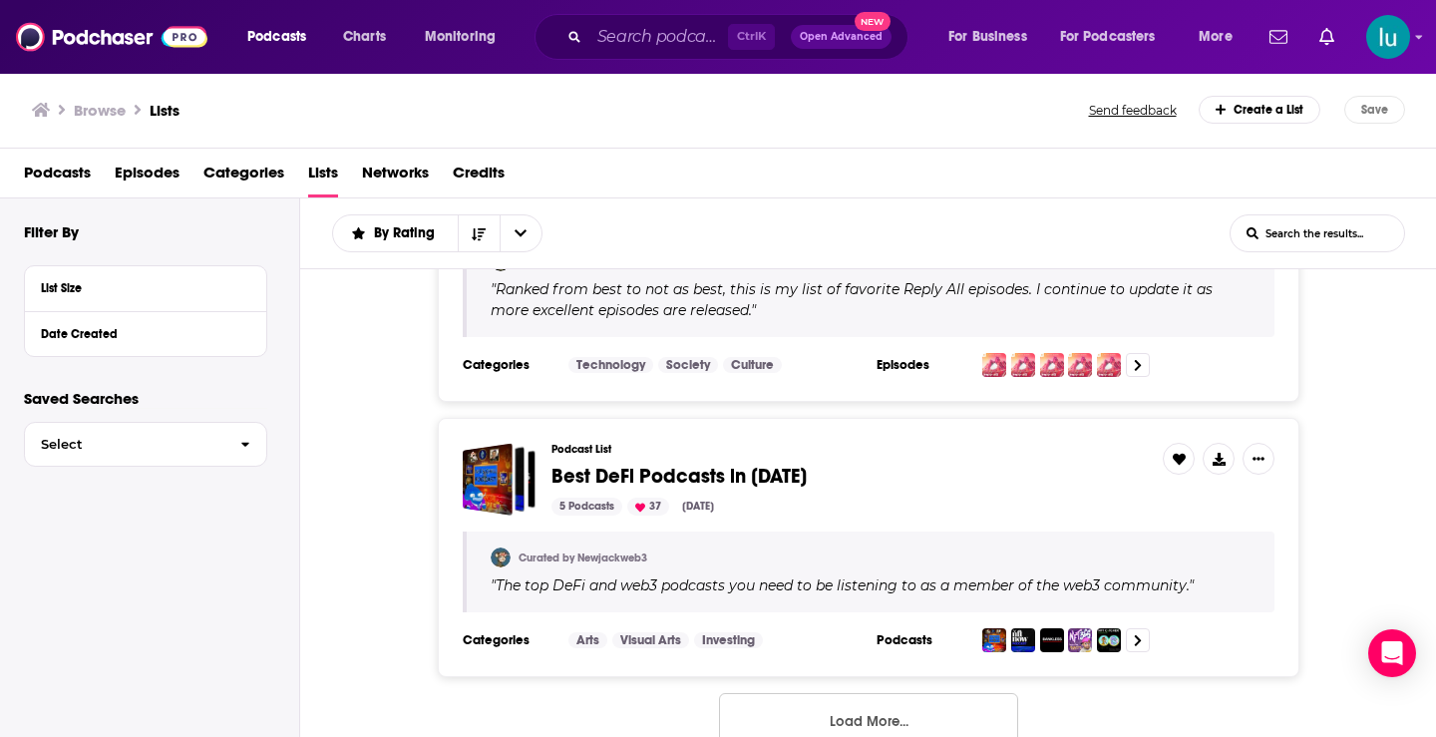
click at [895, 693] on button "Load More..." at bounding box center [868, 720] width 299 height 54
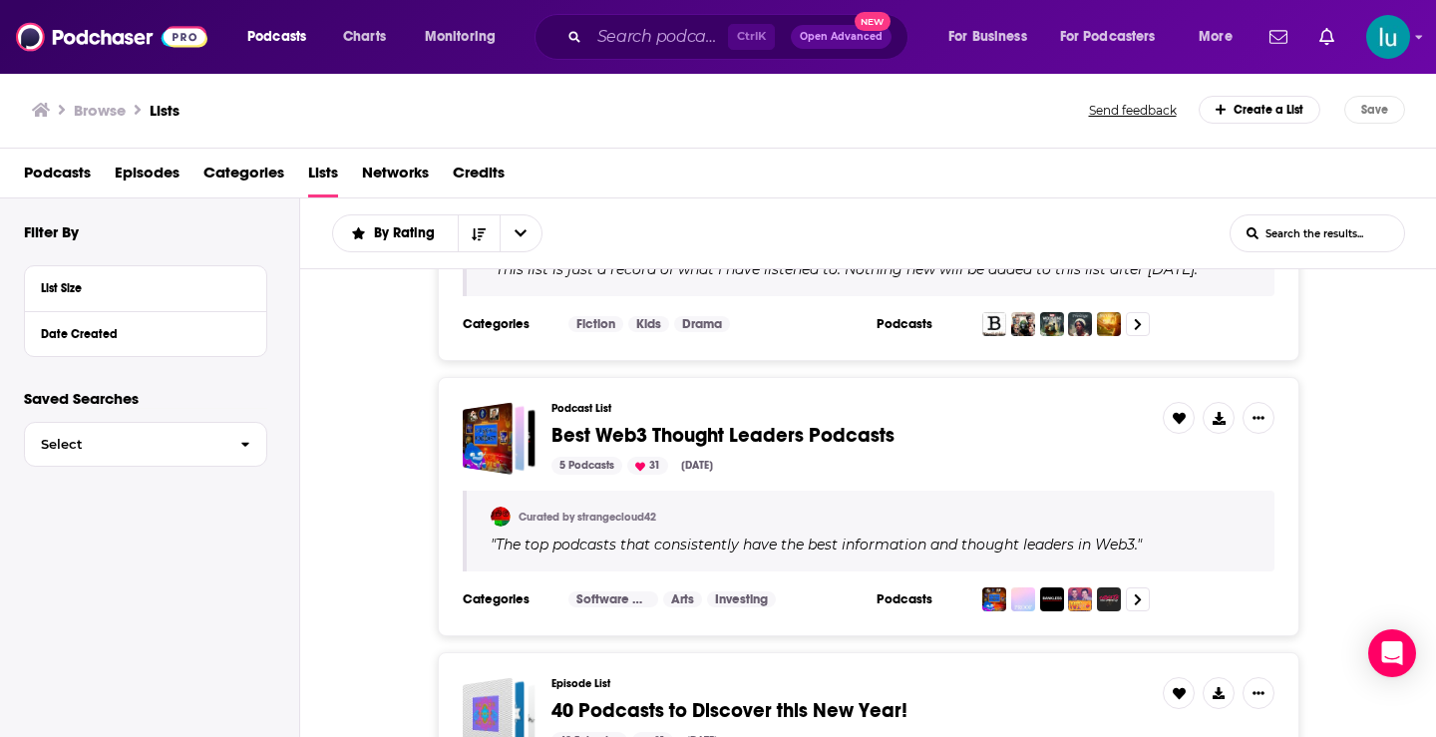
scroll to position [9157, 0]
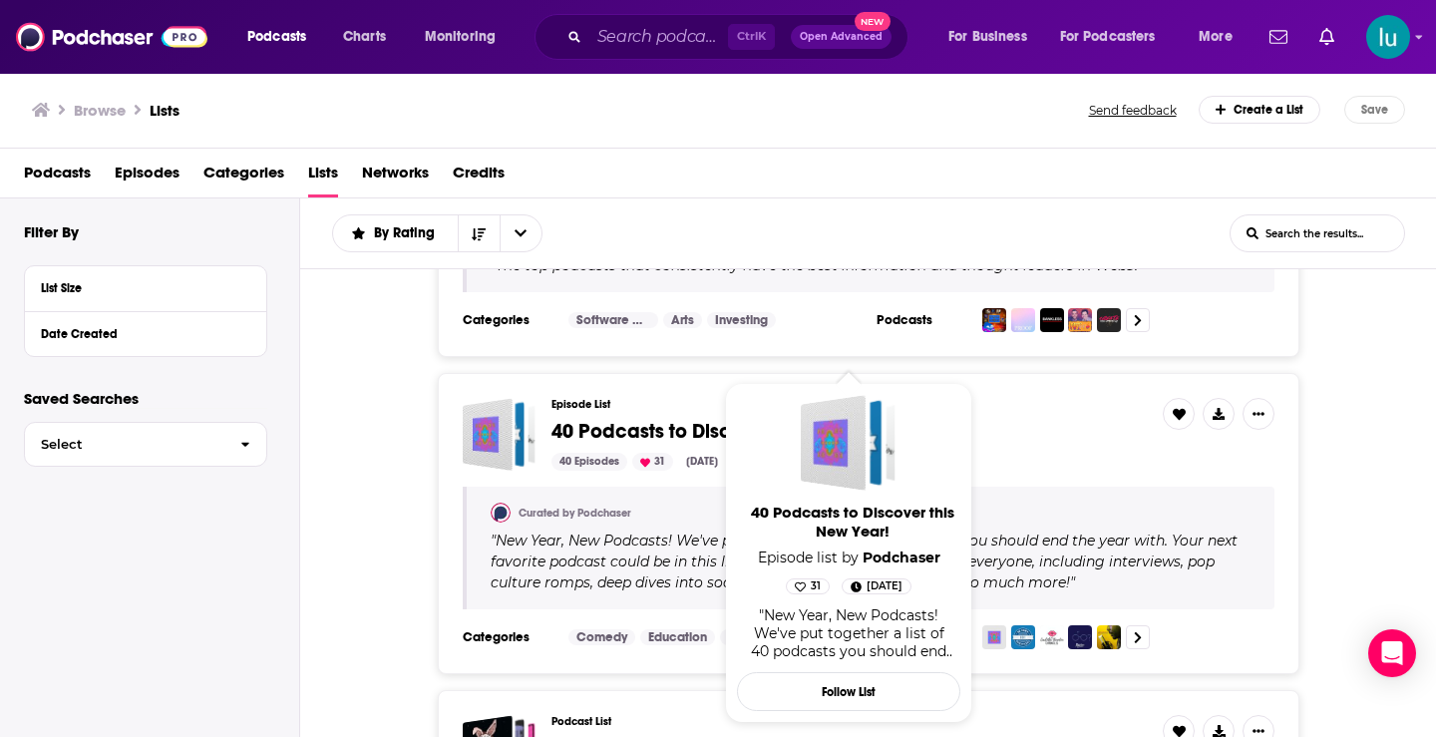
click at [702, 424] on span "40 Podcasts to Discover this New Year!" at bounding box center [730, 431] width 356 height 25
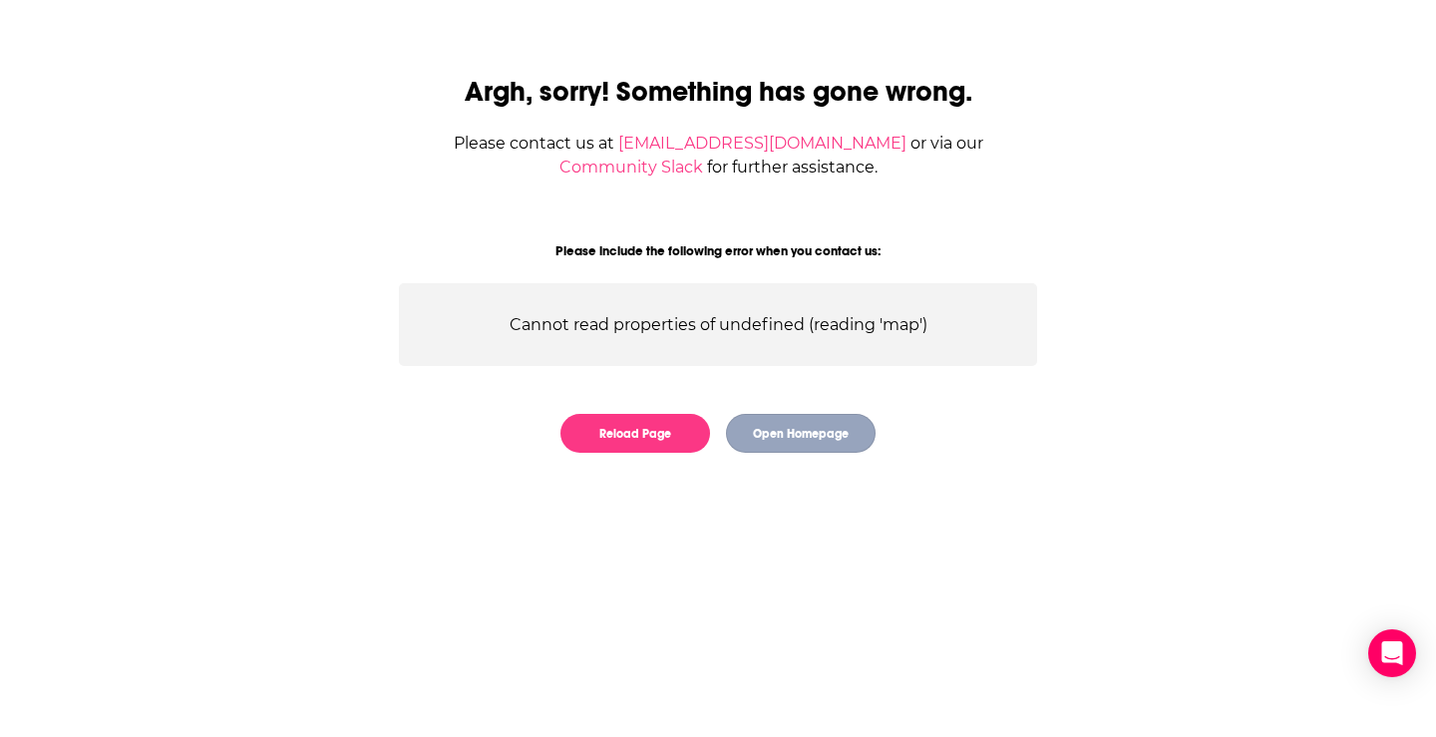
click at [794, 431] on button "Open Homepage" at bounding box center [801, 433] width 150 height 39
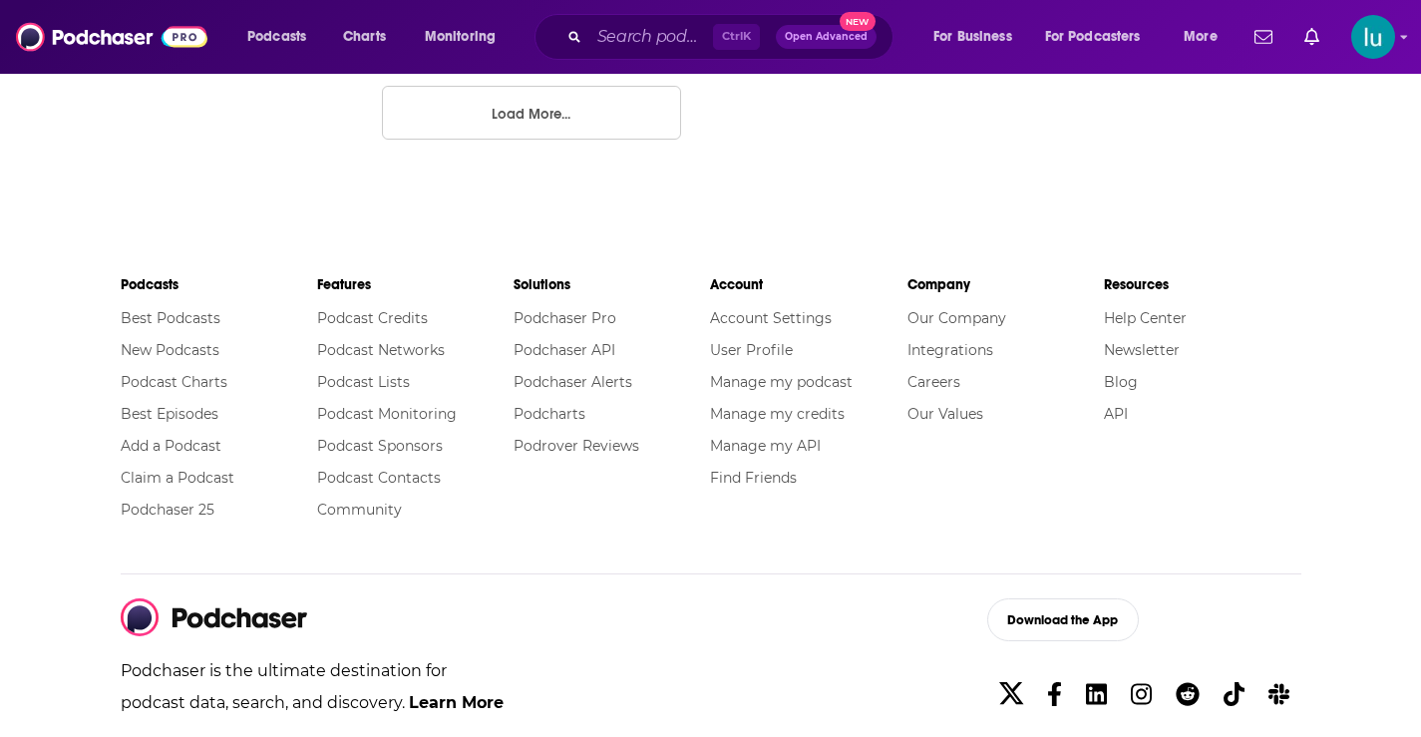
scroll to position [4262, 0]
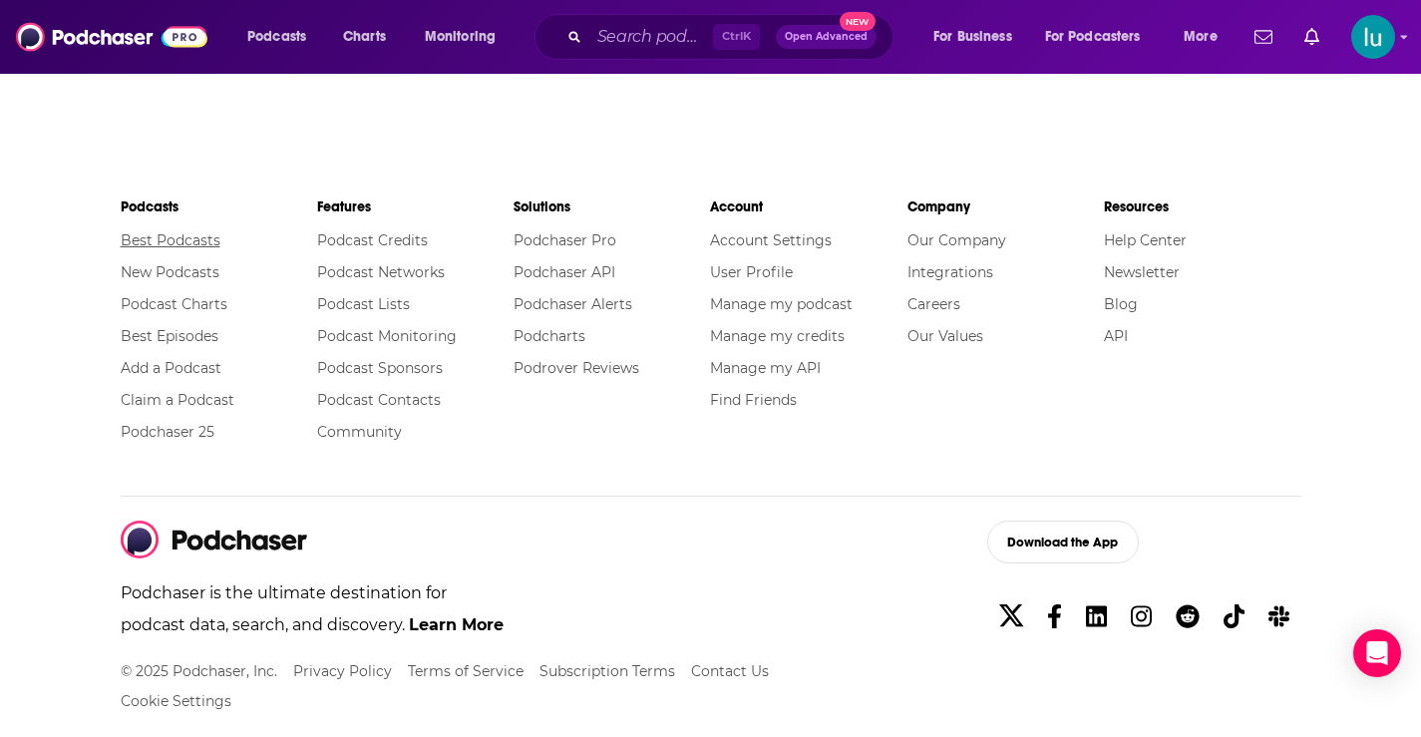
click at [166, 231] on link "Best Podcasts" at bounding box center [171, 240] width 100 height 18
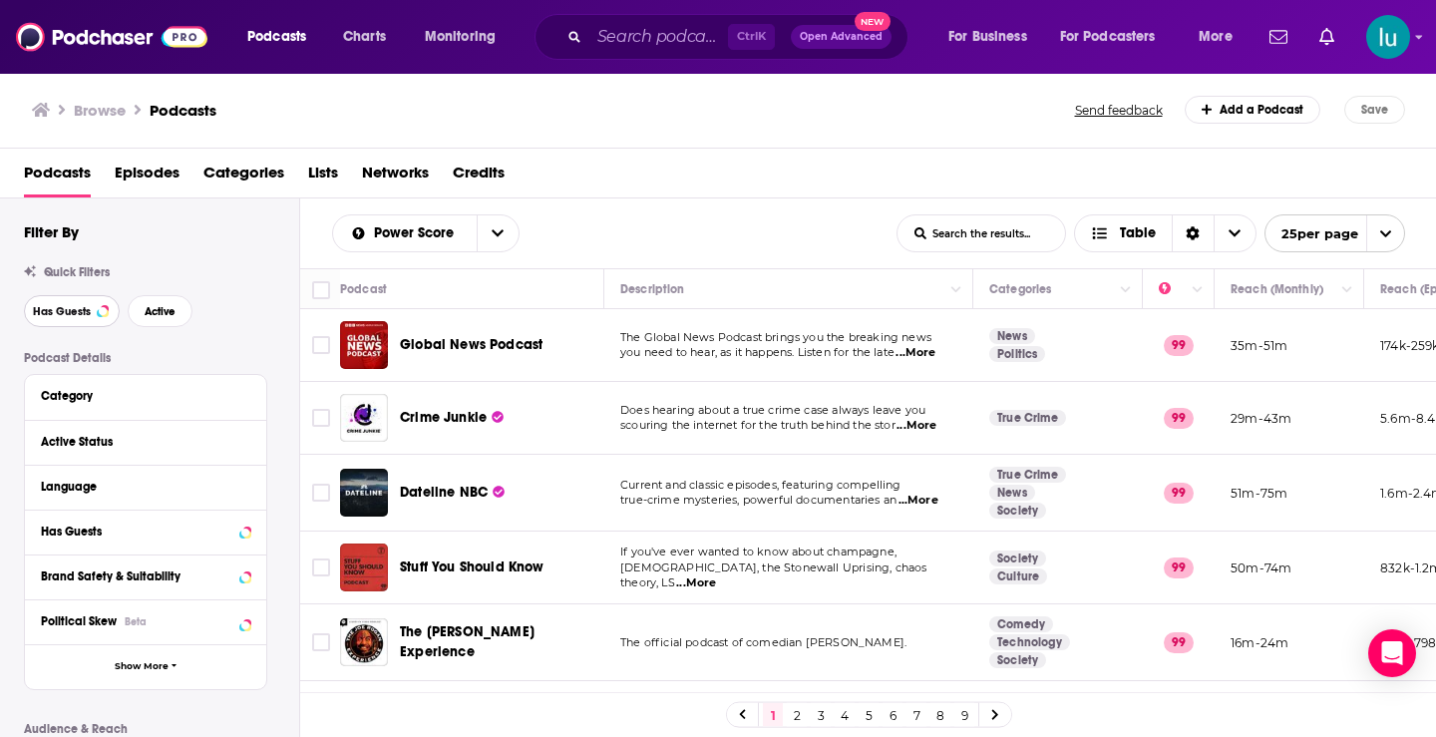
click at [56, 313] on span "Has Guests" at bounding box center [62, 311] width 58 height 11
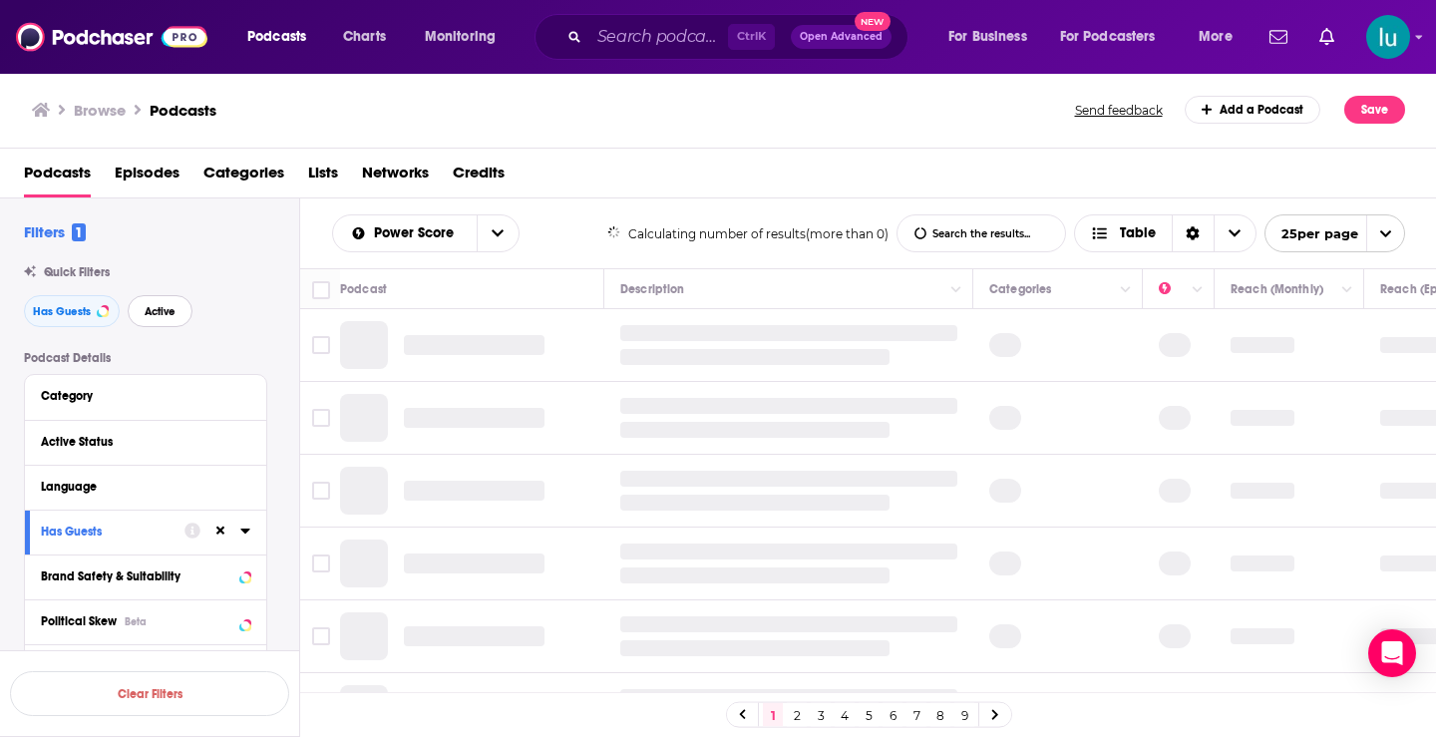
click at [153, 311] on span "Active" at bounding box center [160, 311] width 31 height 11
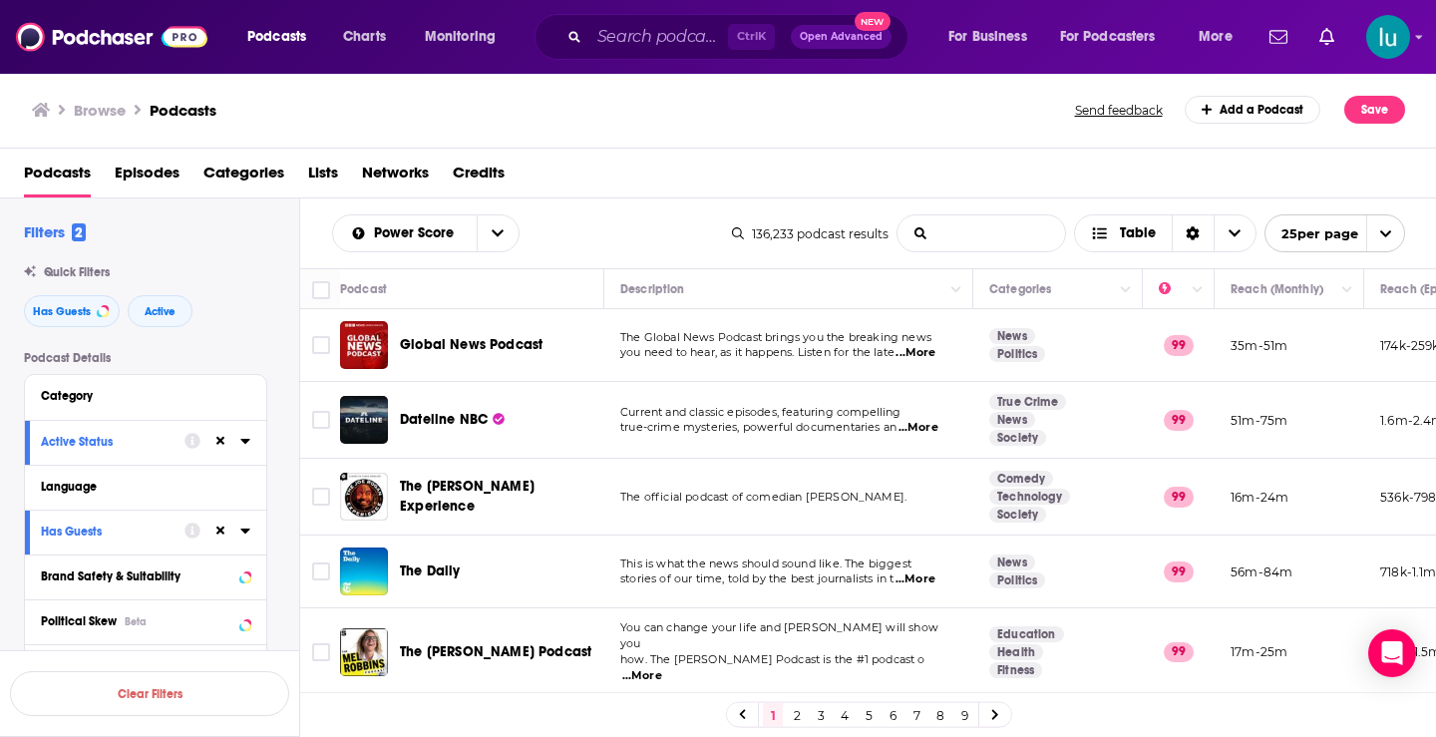
click at [938, 233] on input "List Search Input" at bounding box center [982, 233] width 168 height 36
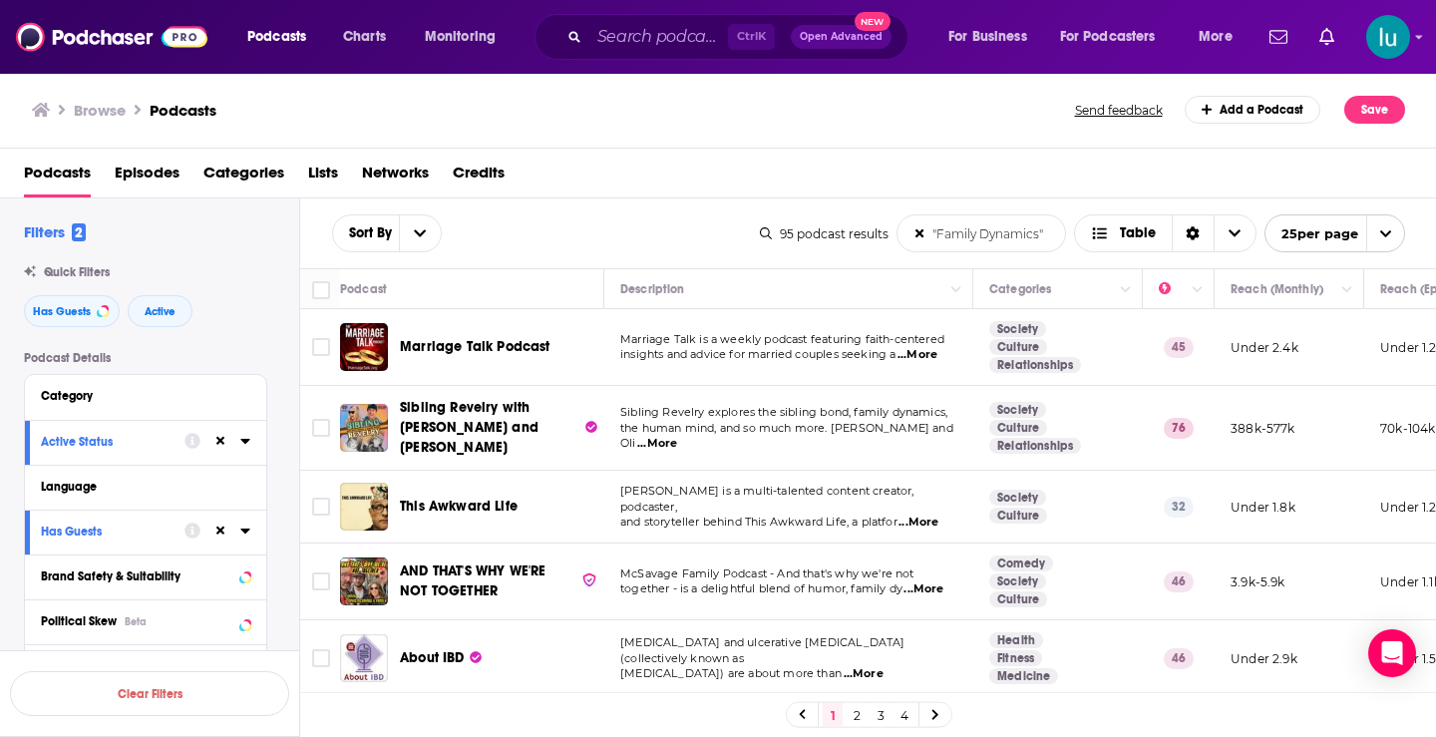
type input ""Family Dynamics""
click at [935, 515] on span "...More" at bounding box center [919, 523] width 40 height 16
click at [933, 581] on span "...More" at bounding box center [924, 589] width 40 height 16
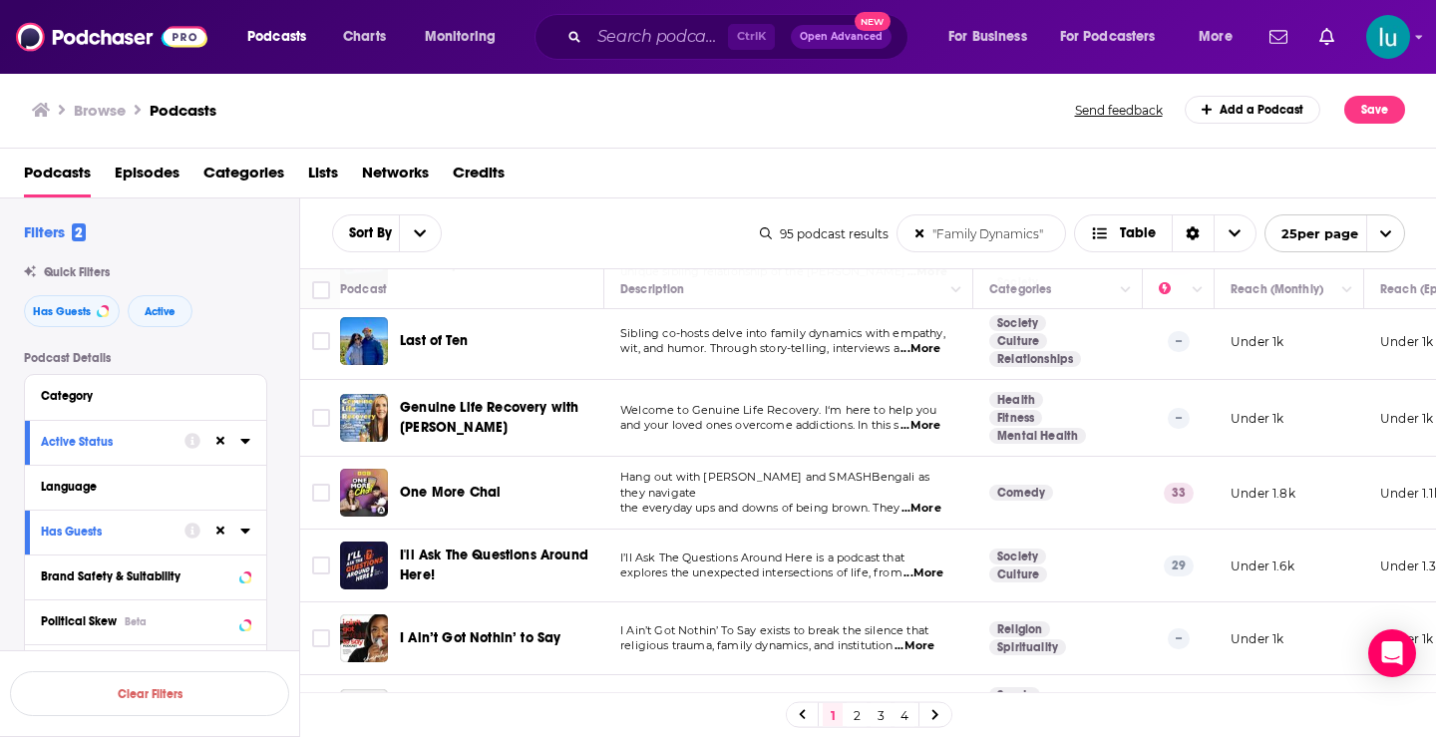
scroll to position [562, 0]
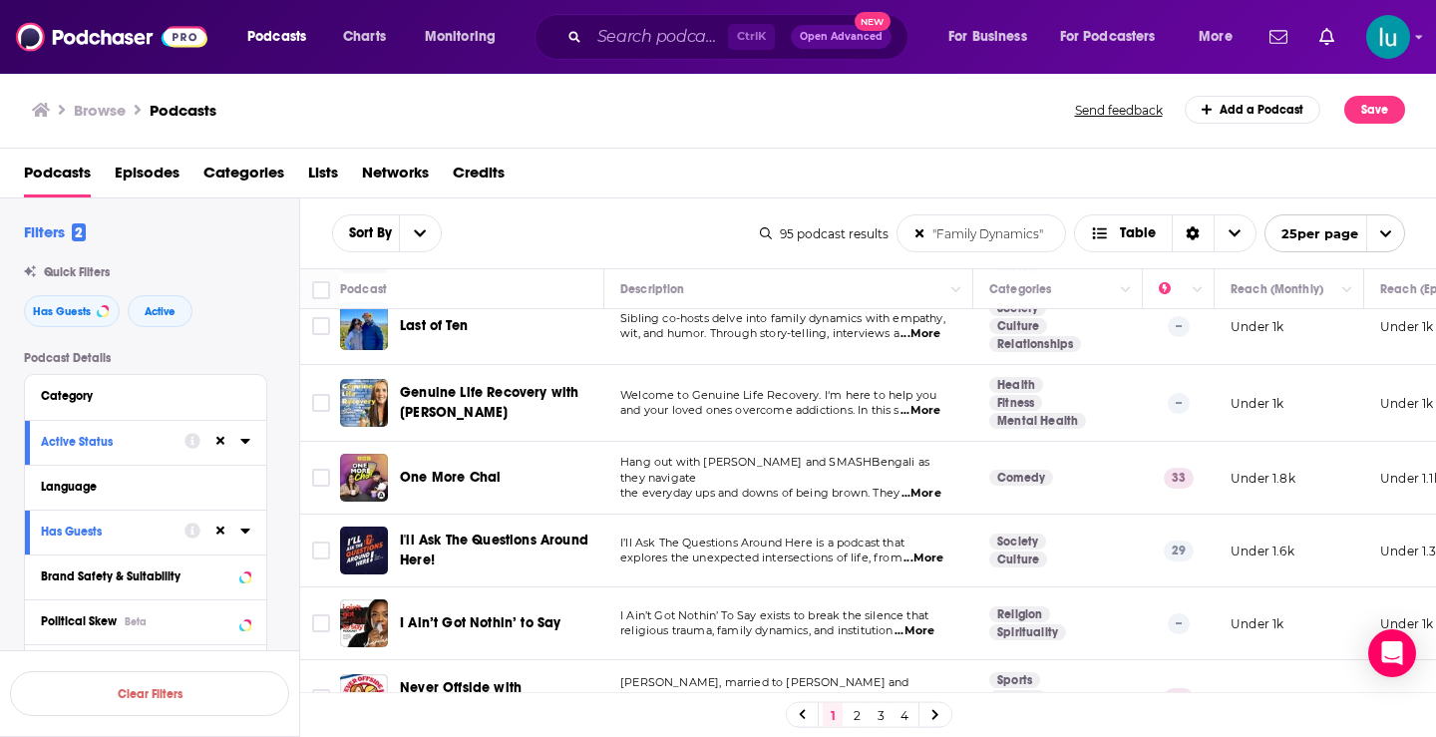
click at [929, 551] on span "...More" at bounding box center [924, 559] width 40 height 16
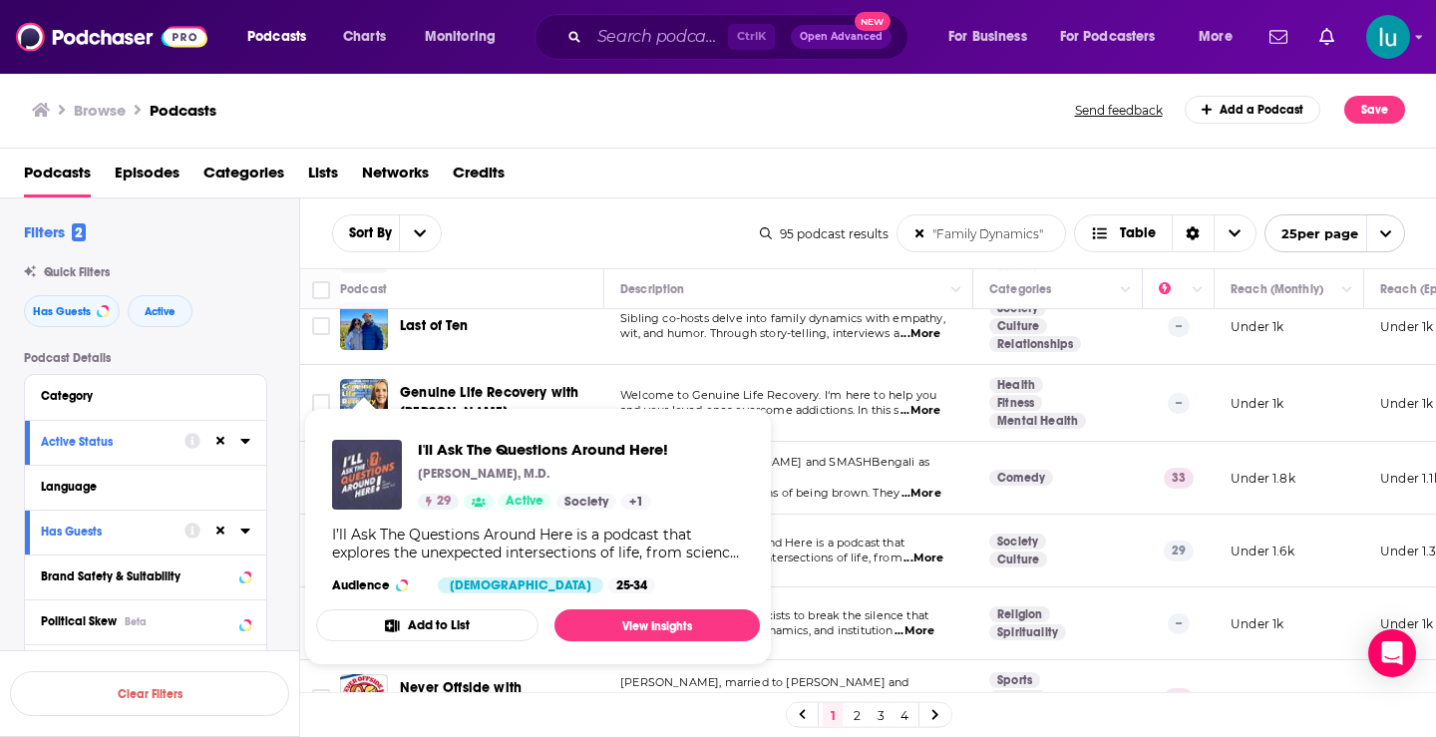
drag, startPoint x: 354, startPoint y: 542, endPoint x: 345, endPoint y: 471, distance: 71.4
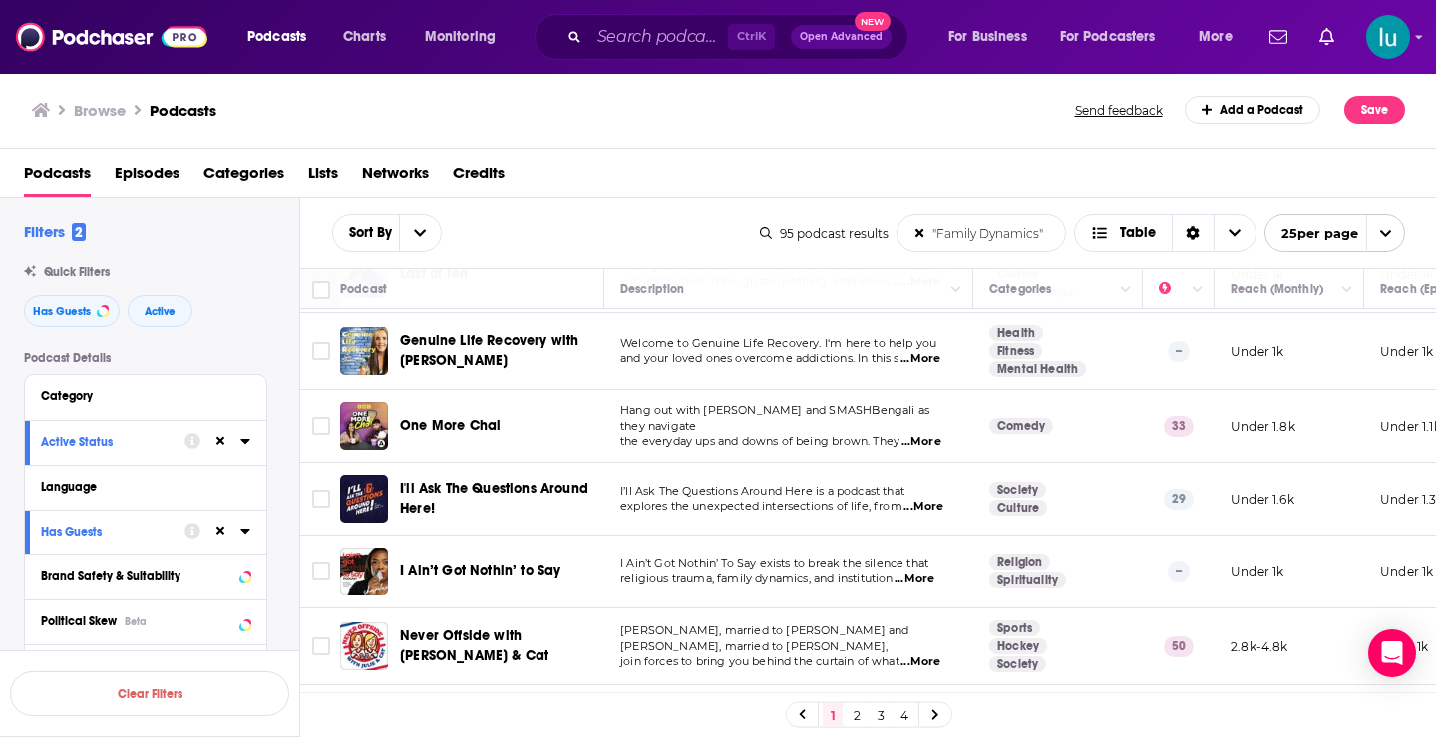
scroll to position [629, 0]
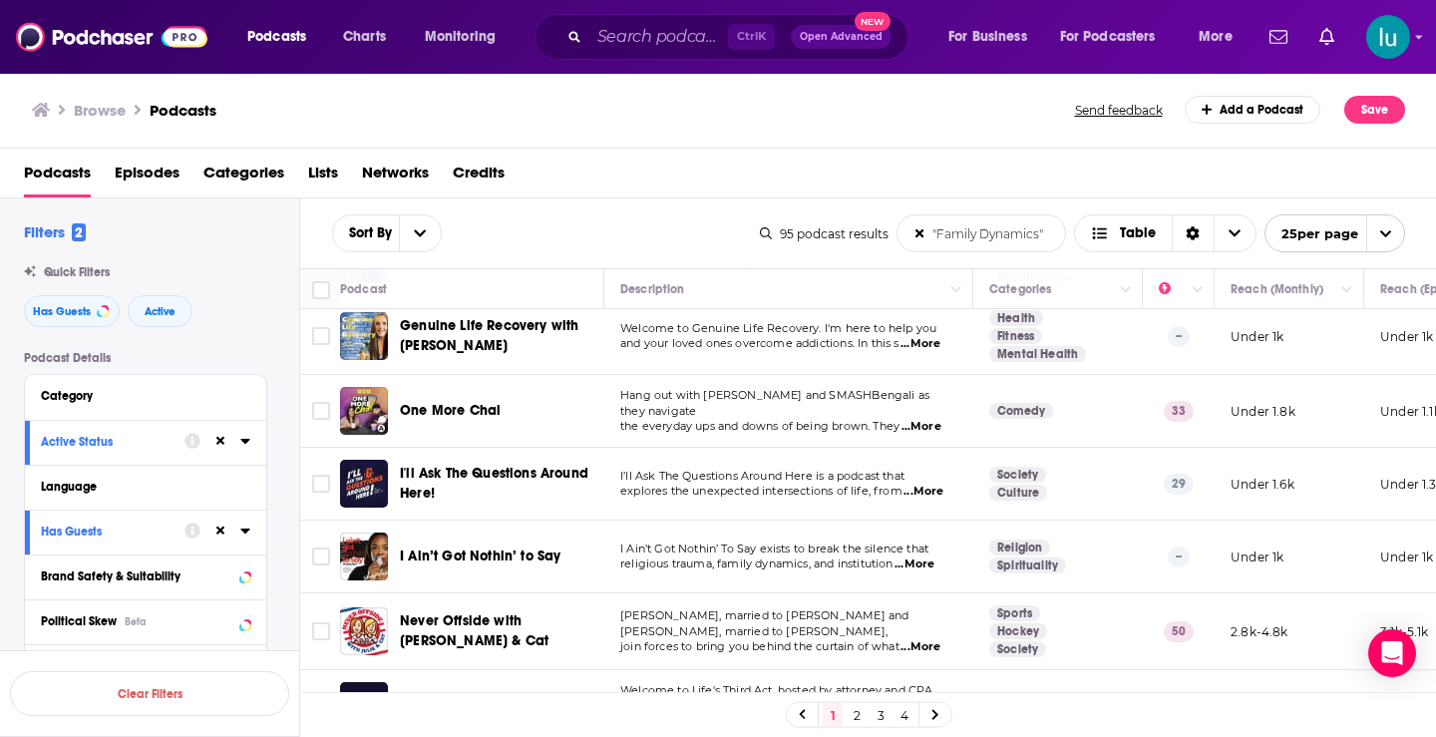
click at [934, 557] on span "...More" at bounding box center [915, 565] width 40 height 16
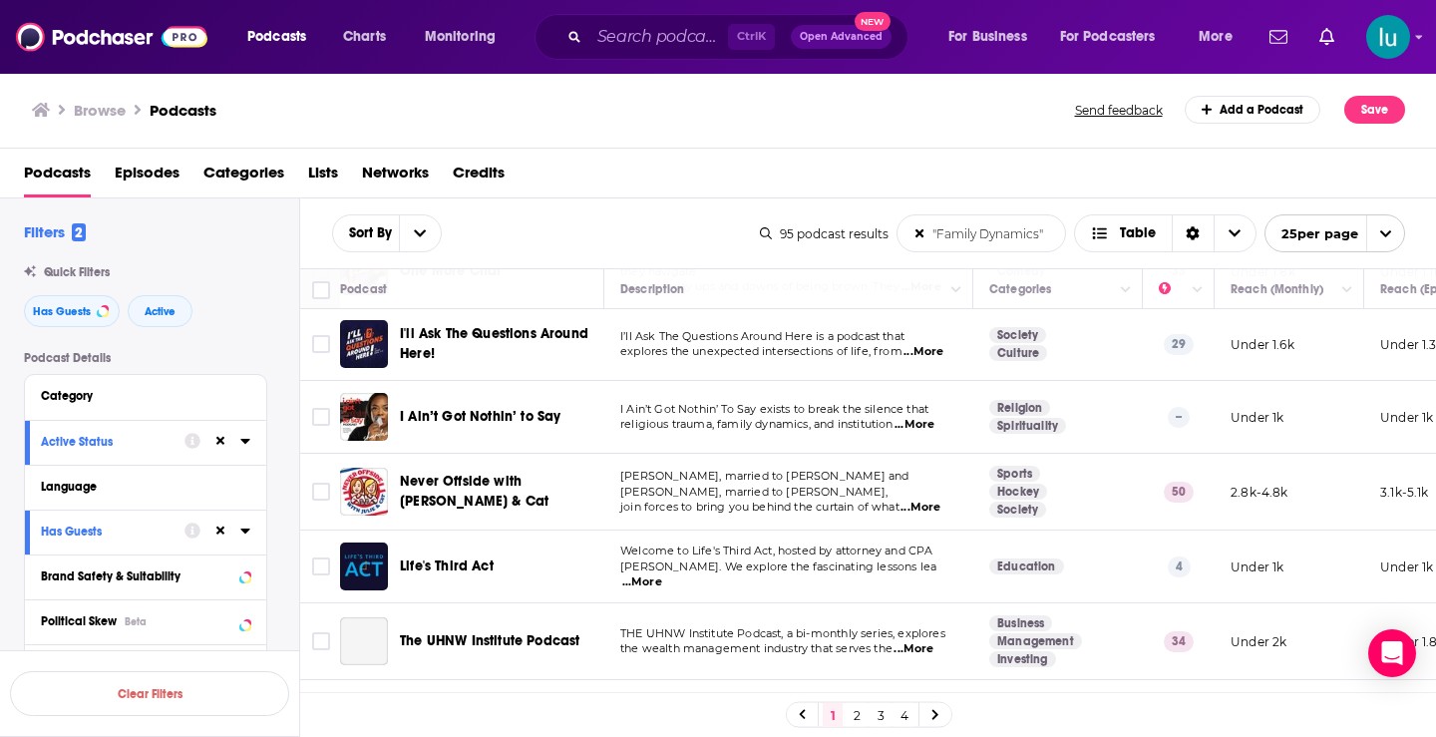
scroll to position [800, 0]
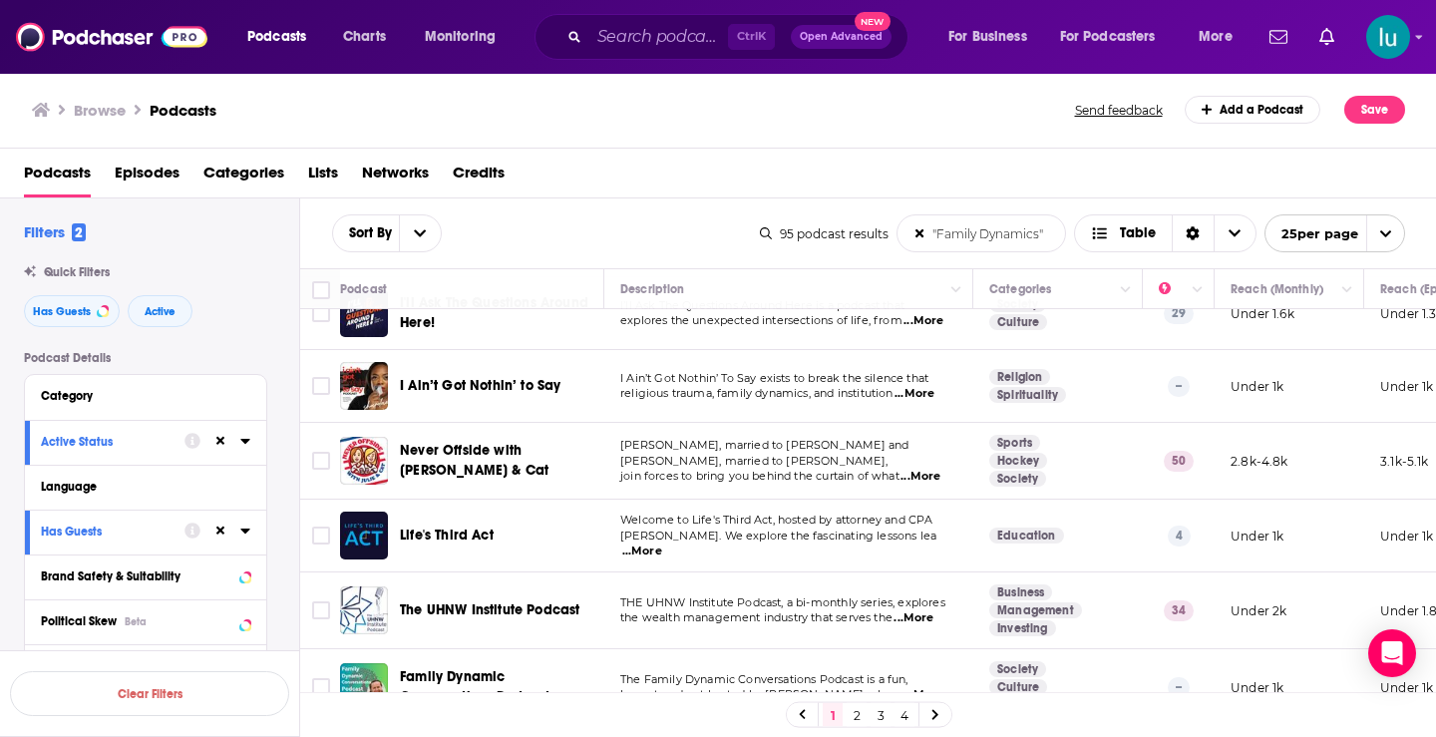
click at [662, 544] on span "...More" at bounding box center [642, 552] width 40 height 16
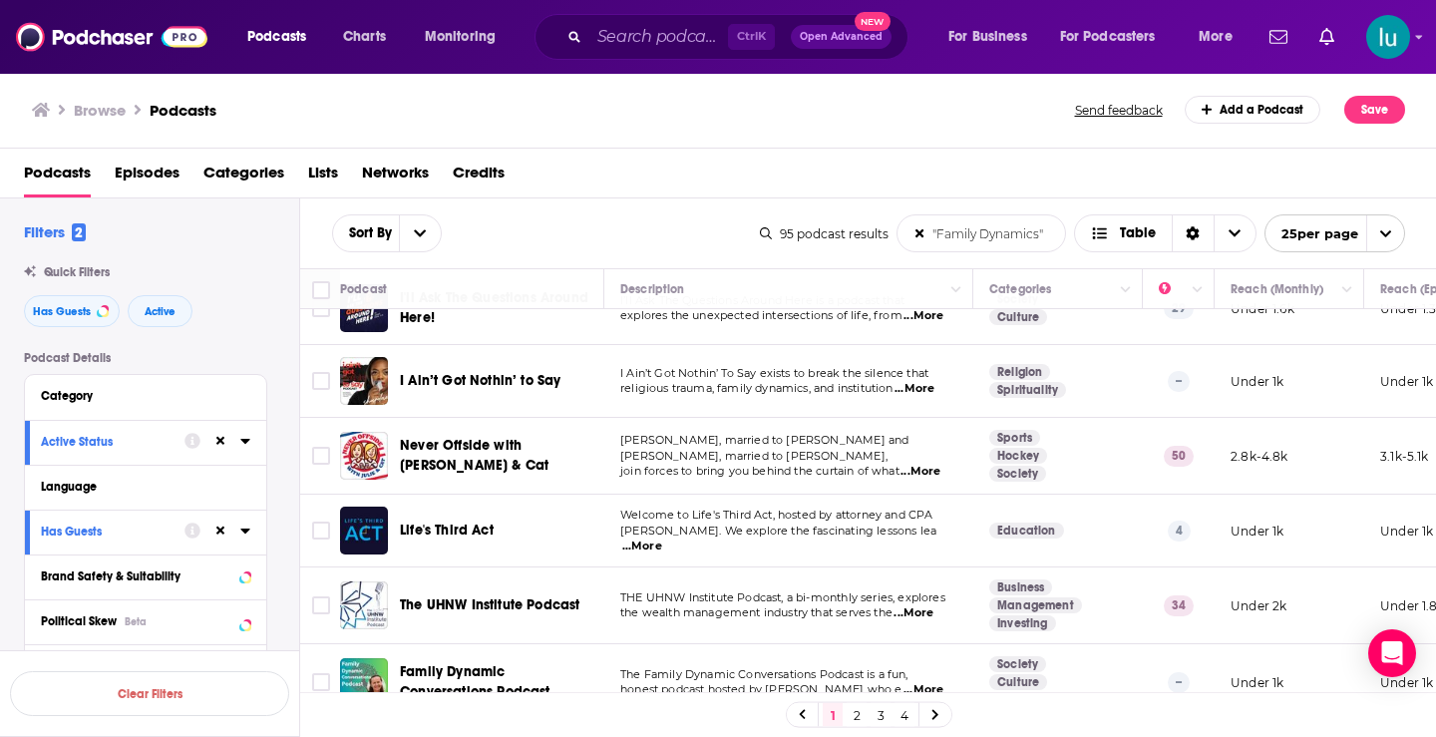
click at [662, 539] on span "...More" at bounding box center [642, 547] width 40 height 16
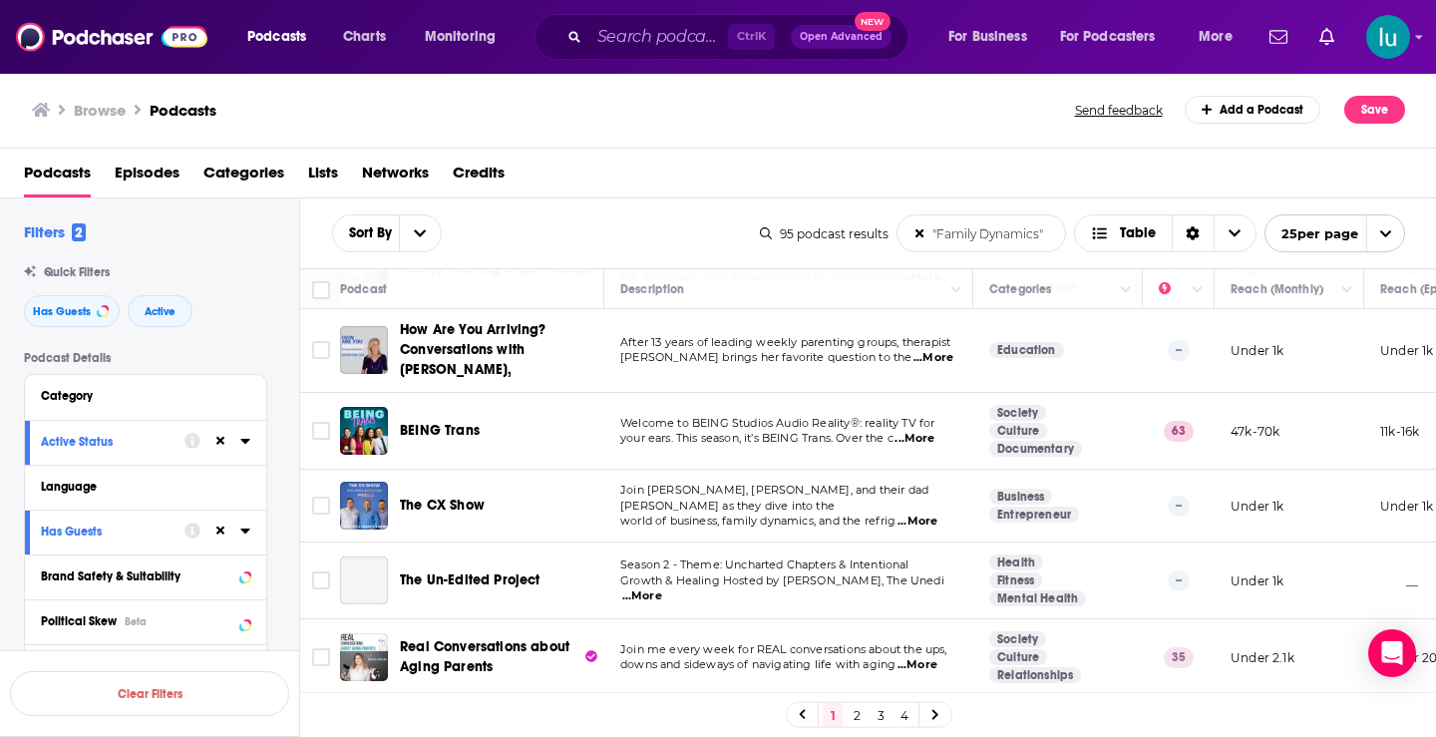
scroll to position [1528, 0]
click at [662, 588] on span "...More" at bounding box center [642, 596] width 40 height 16
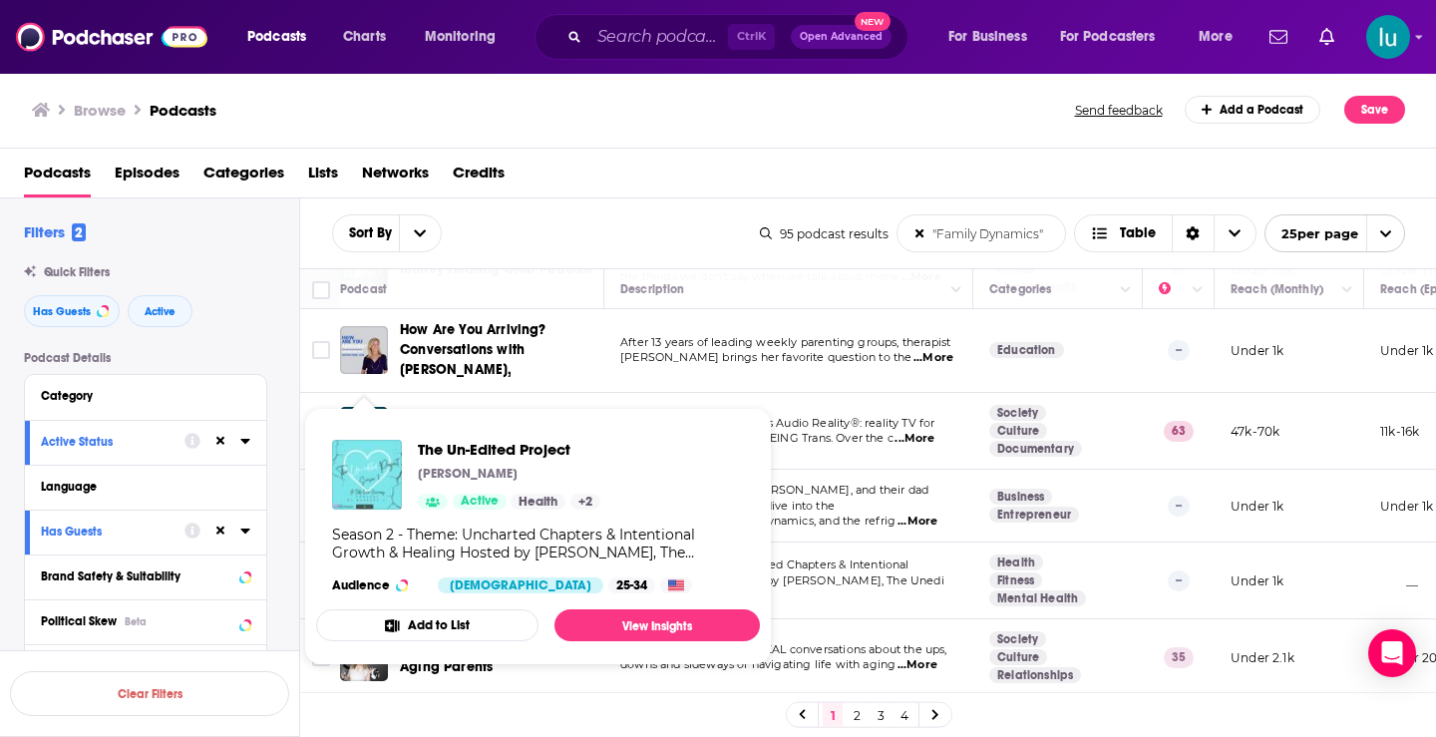
drag, startPoint x: 367, startPoint y: 566, endPoint x: 350, endPoint y: 484, distance: 84.5
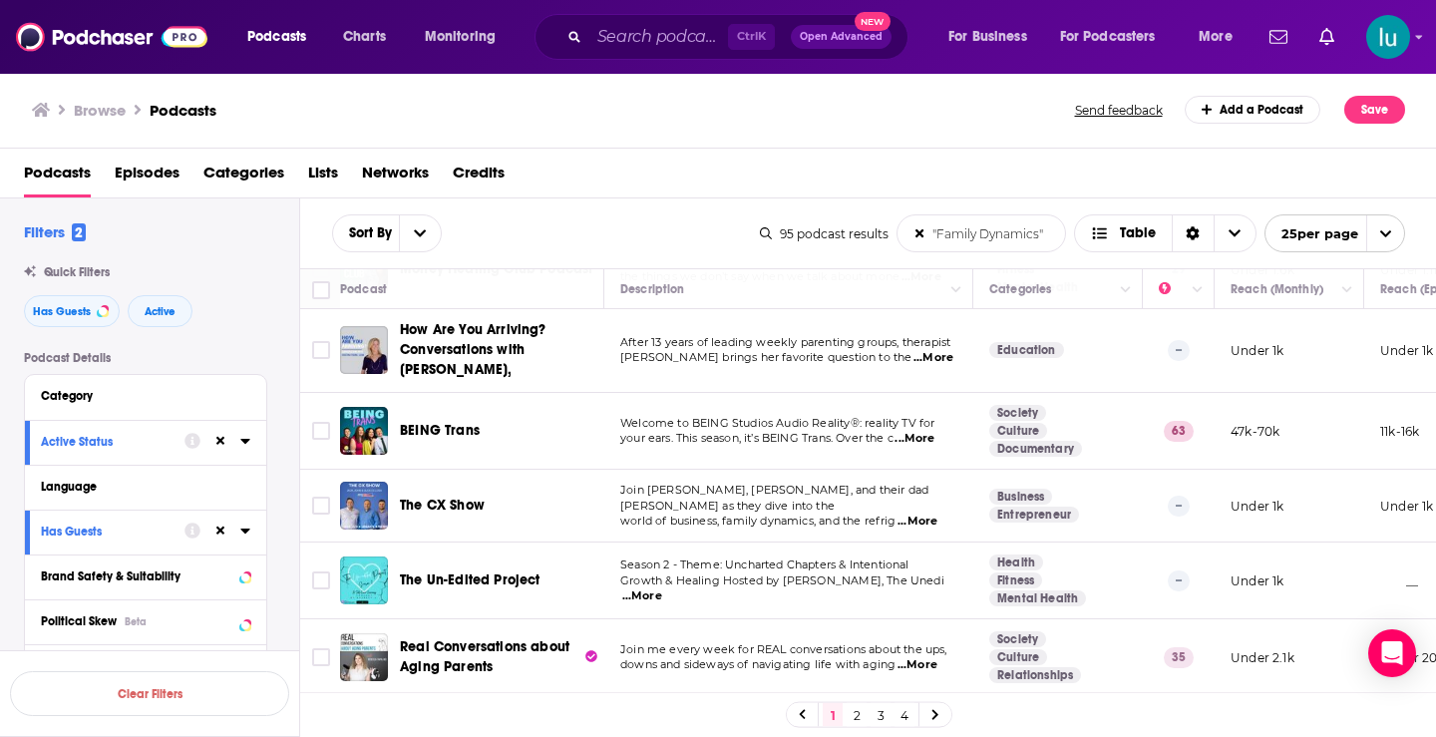
drag, startPoint x: 1418, startPoint y: 639, endPoint x: 1423, endPoint y: 663, distance: 24.4
click at [1420, 663] on div "Podcast Description Categories Reach (Monthly) Reach (Episode) Top Country Marr…" at bounding box center [868, 482] width 1137 height 428
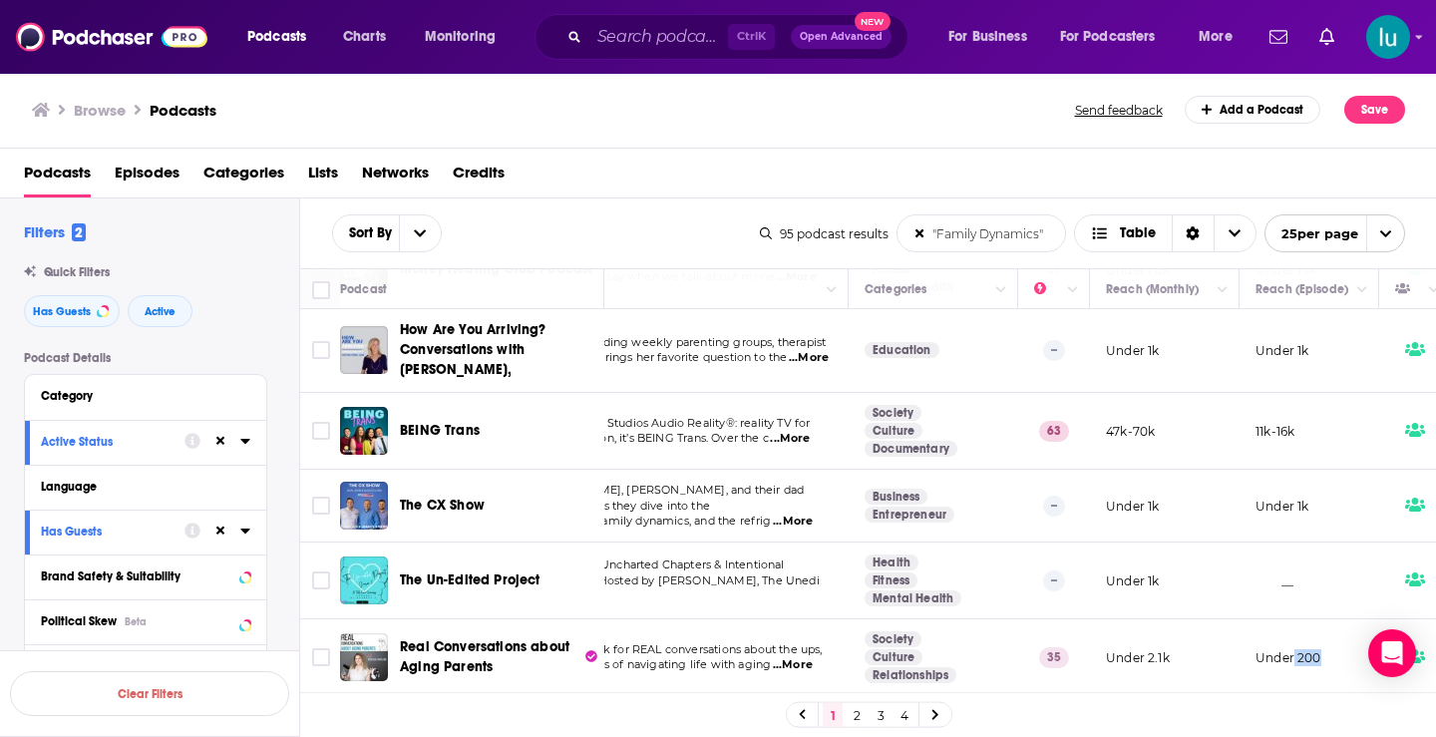
click at [932, 710] on link at bounding box center [936, 714] width 32 height 23
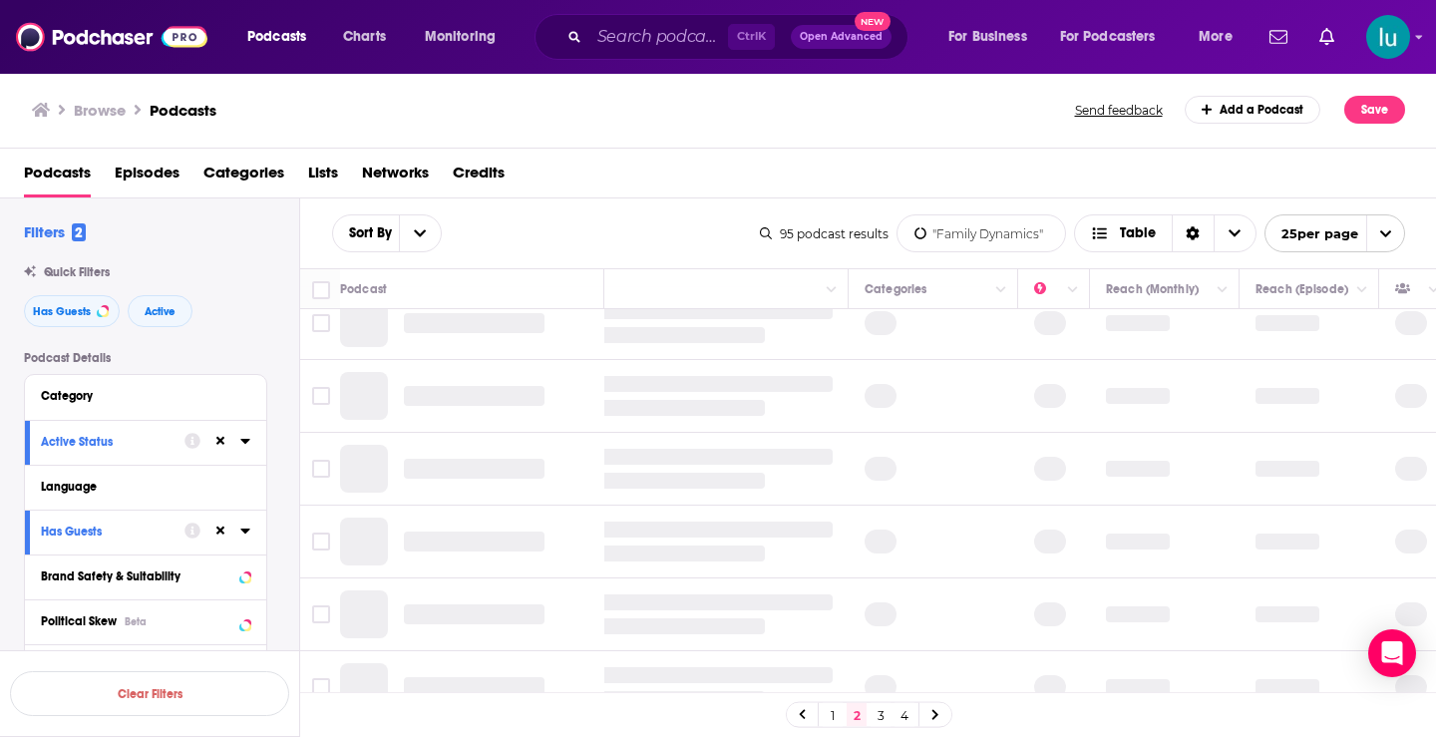
scroll to position [0, 125]
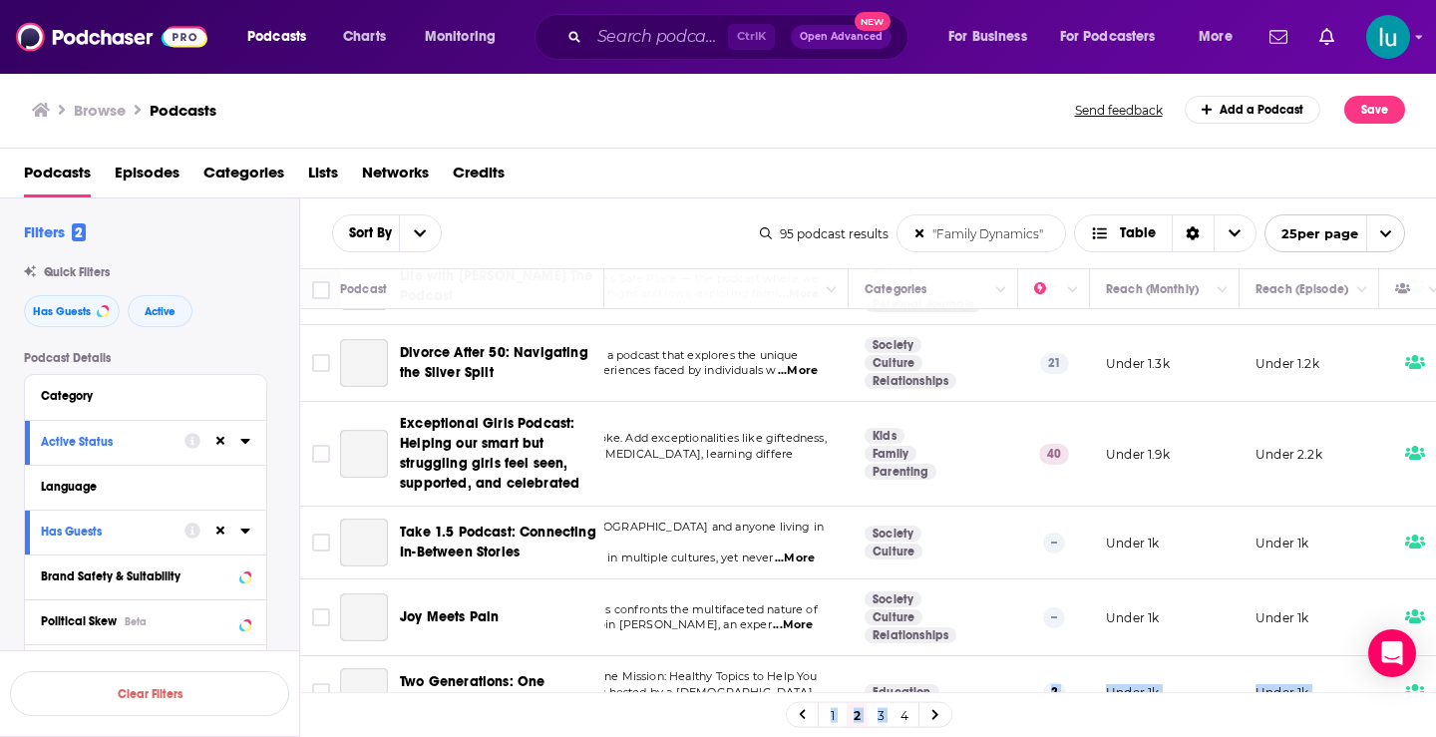
drag, startPoint x: 941, startPoint y: 680, endPoint x: 913, endPoint y: 682, distance: 29.0
click at [916, 681] on div "Podcast Description Categories Reach (Monthly) Reach (Episode) Top Country Sist…" at bounding box center [868, 504] width 1137 height 473
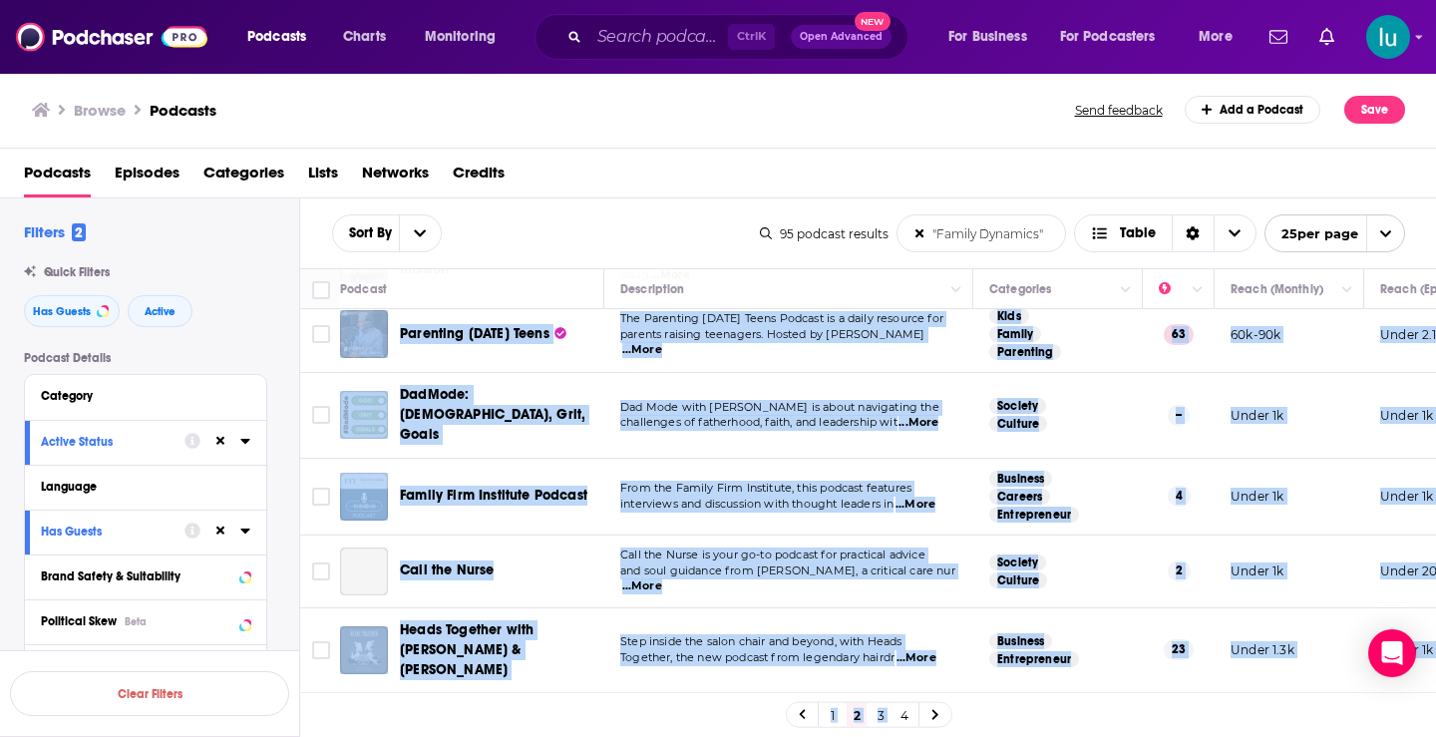
scroll to position [880, 0]
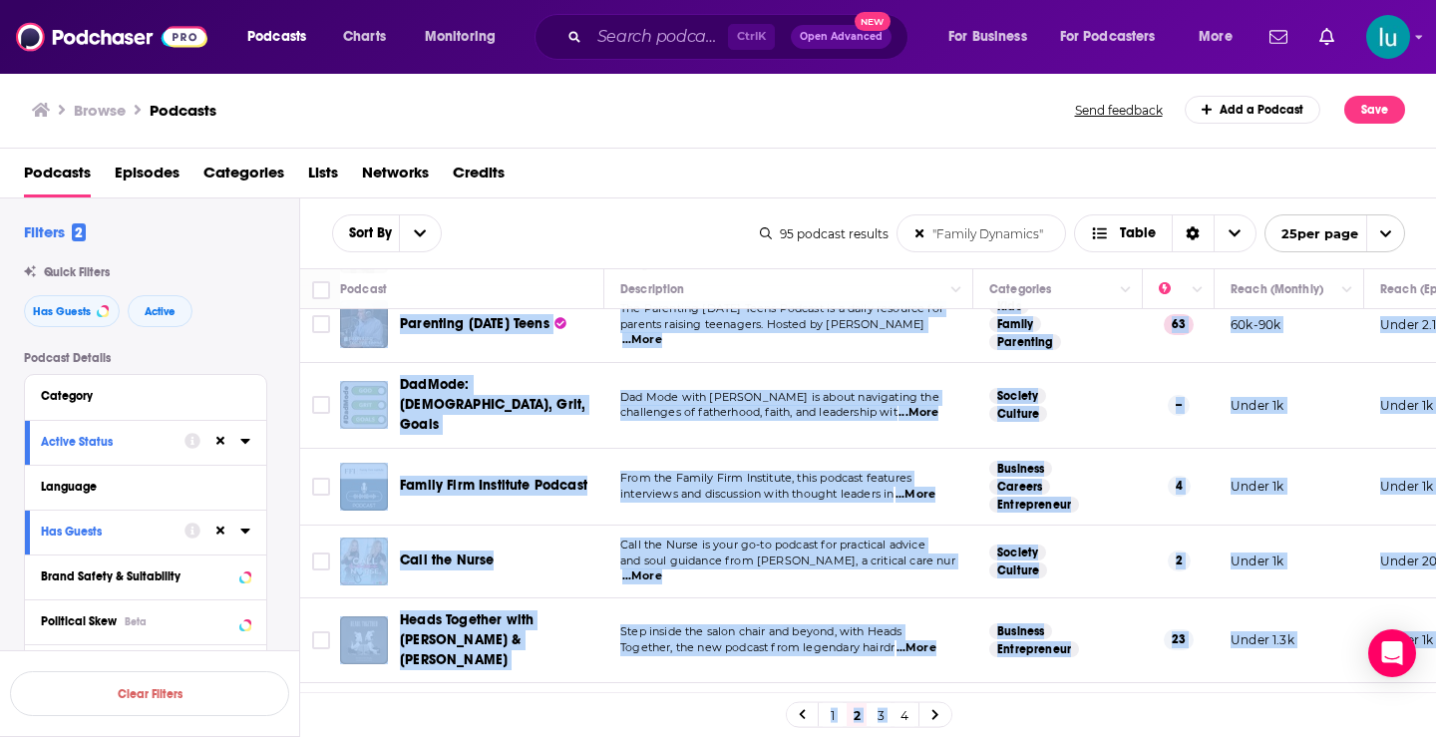
click at [563, 420] on div "DadMode: God, Grit, Goals" at bounding box center [503, 405] width 207 height 60
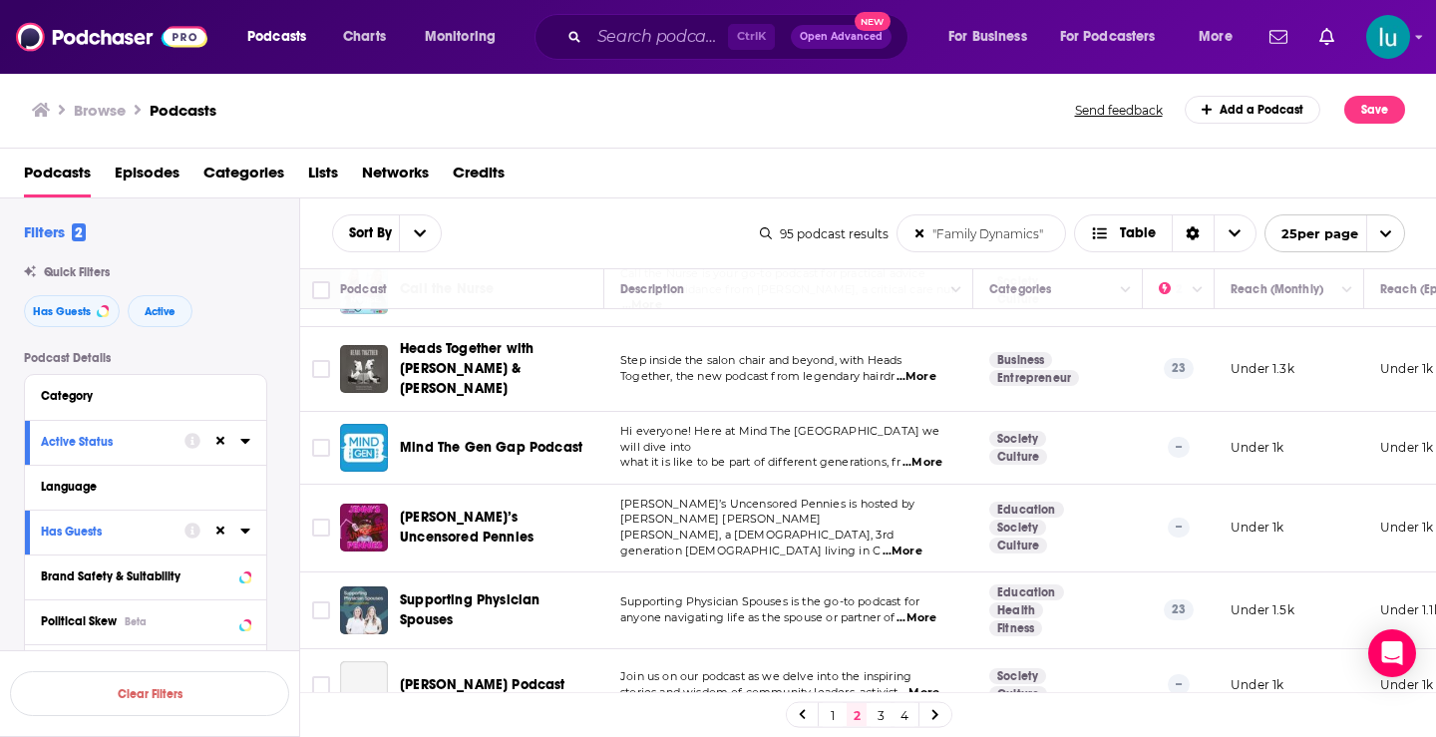
scroll to position [1156, 0]
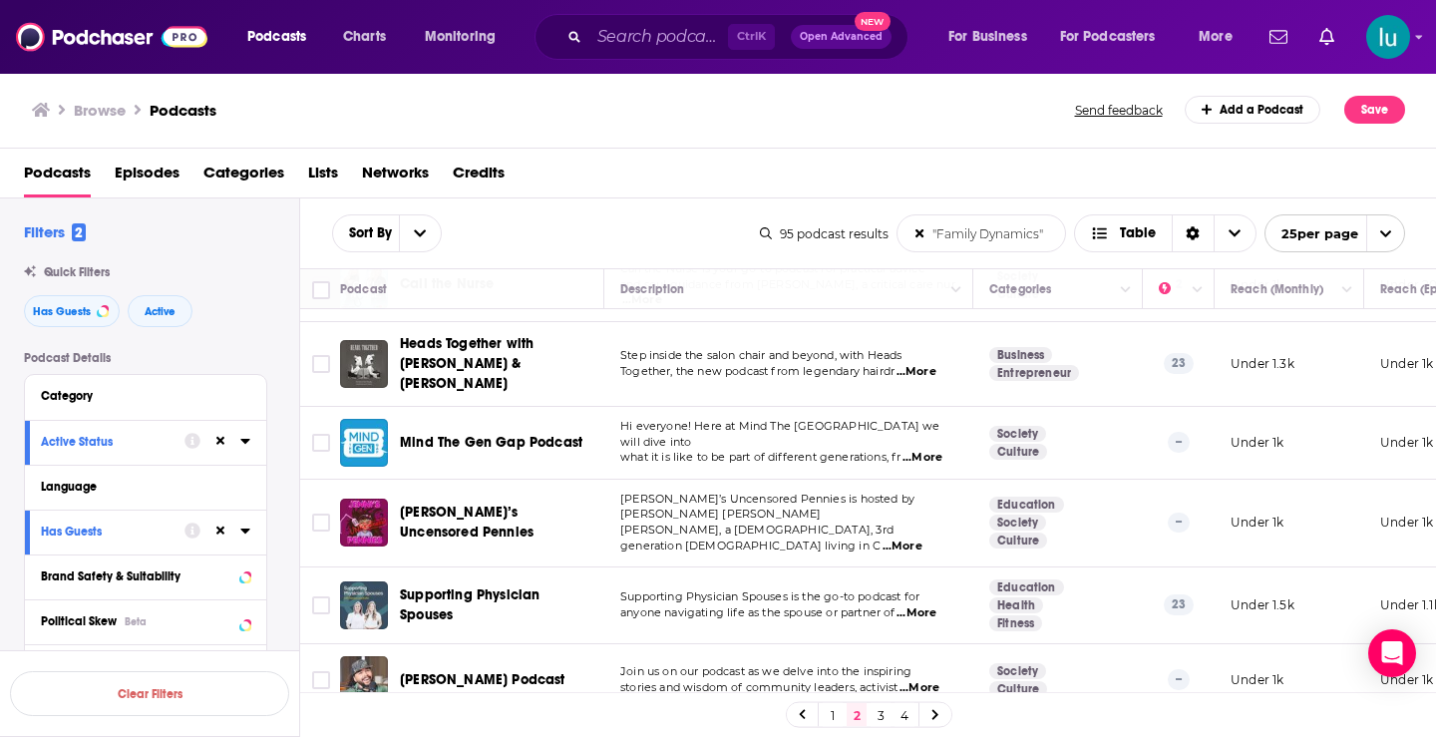
click at [934, 680] on span "...More" at bounding box center [920, 688] width 40 height 16
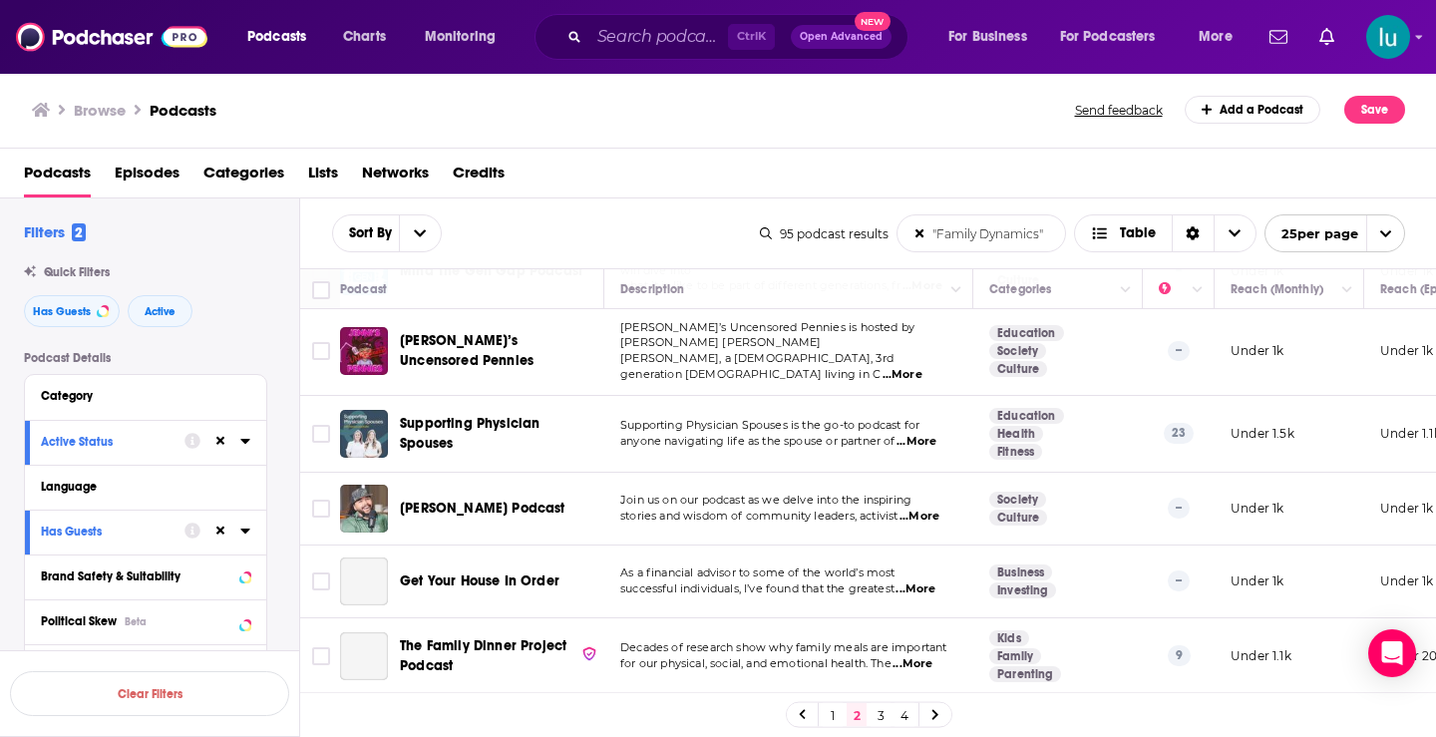
scroll to position [1353, 0]
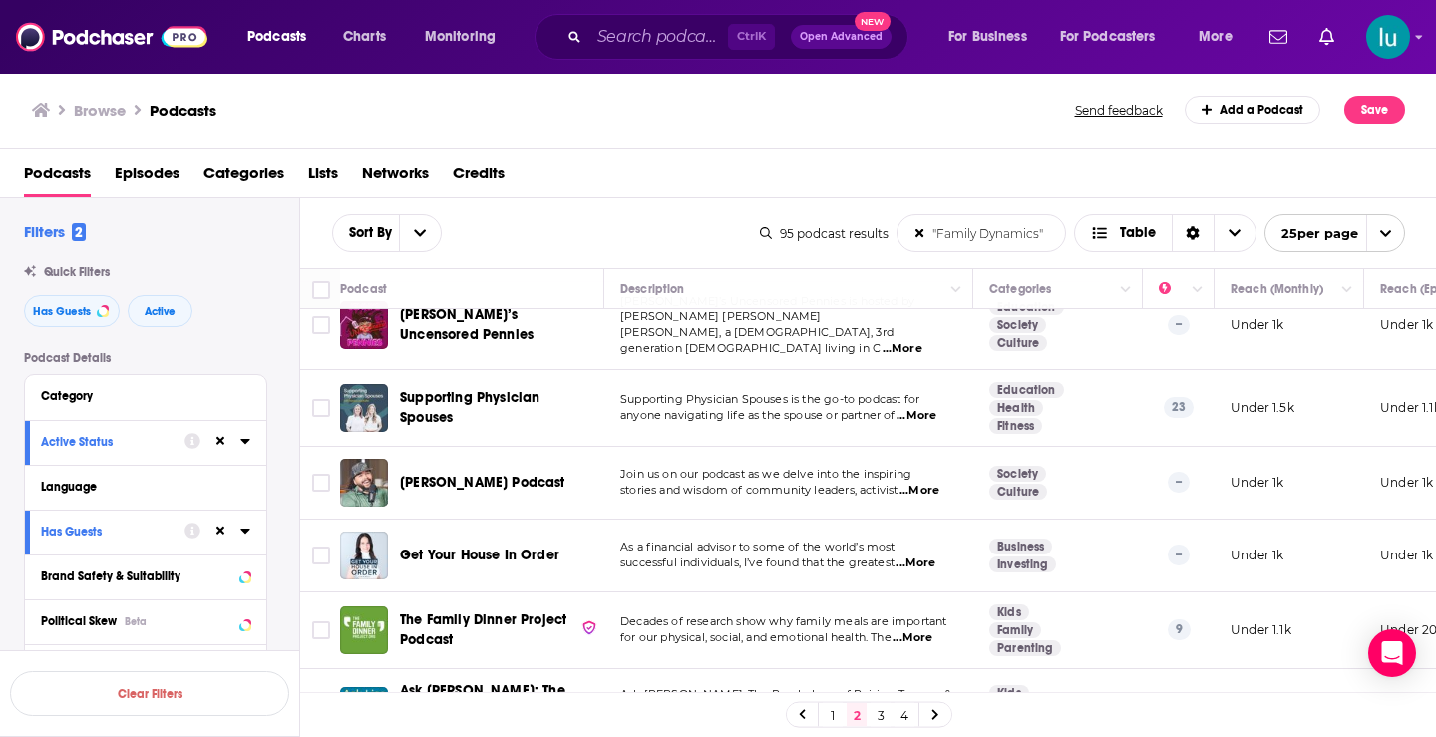
click at [927, 630] on span "...More" at bounding box center [913, 638] width 40 height 16
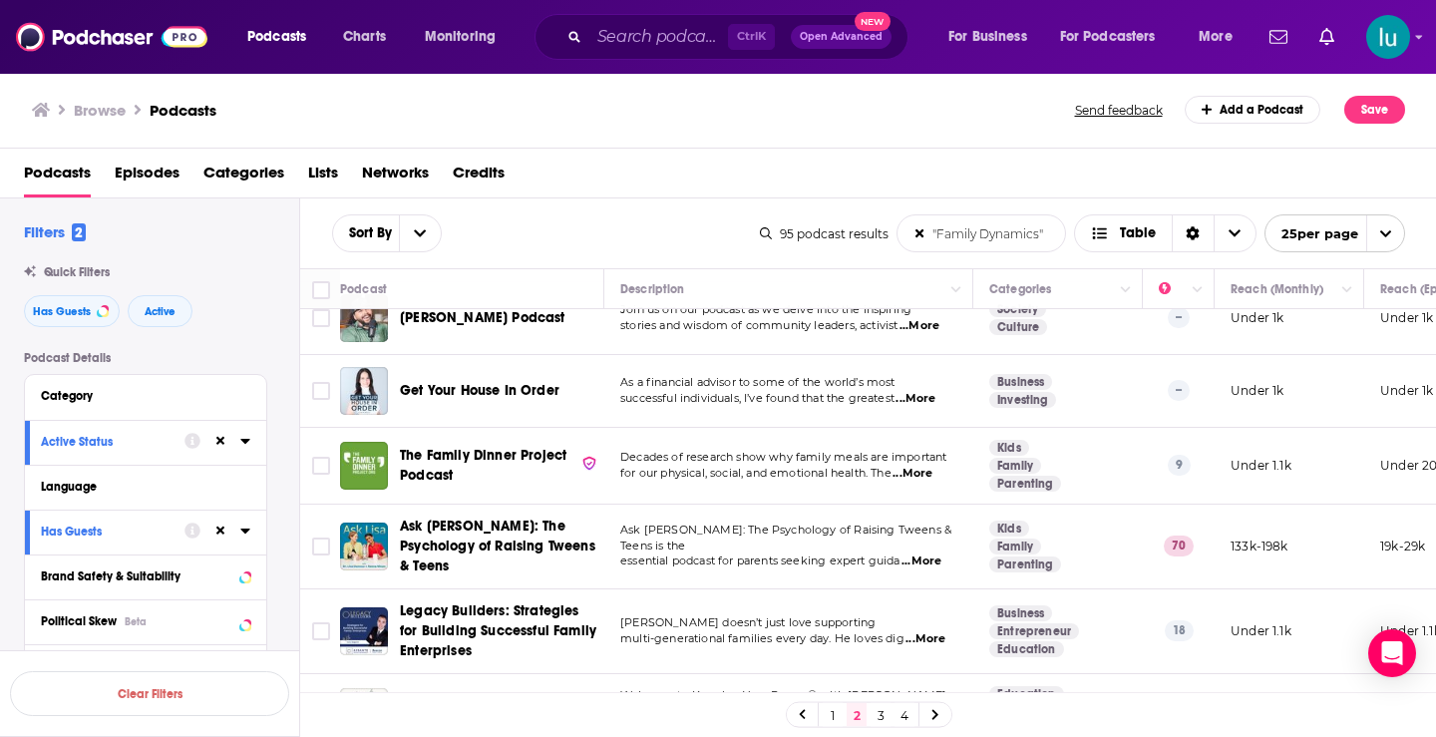
scroll to position [1544, 0]
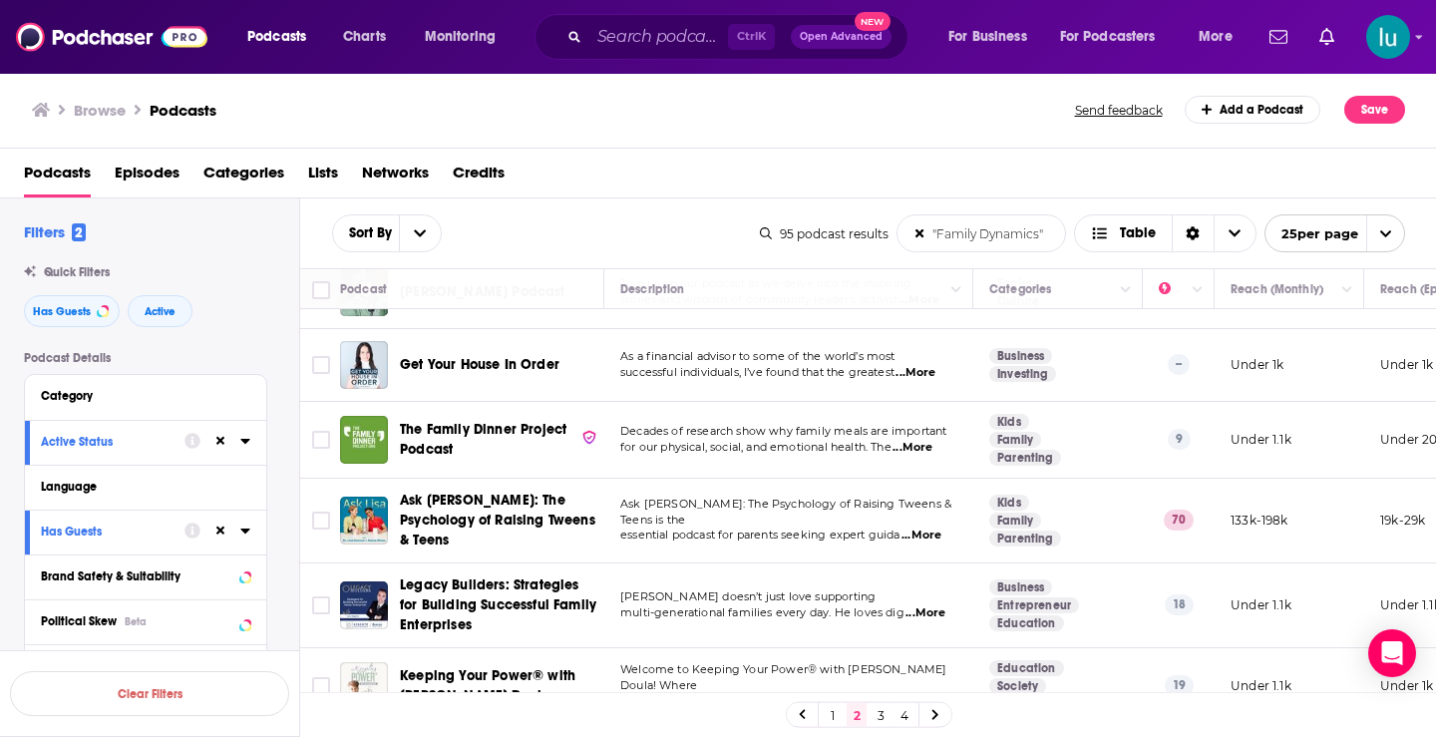
click at [937, 707] on link at bounding box center [936, 714] width 32 height 23
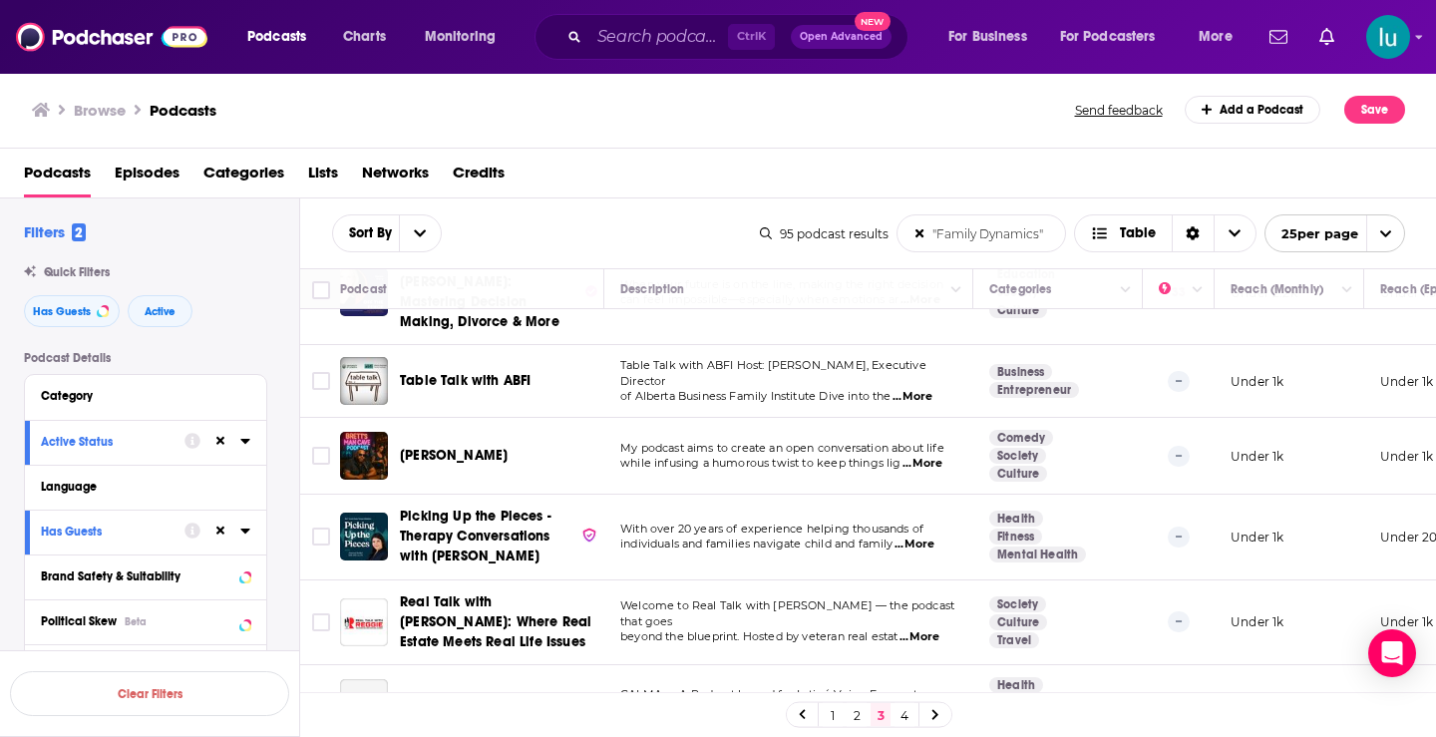
scroll to position [228, 0]
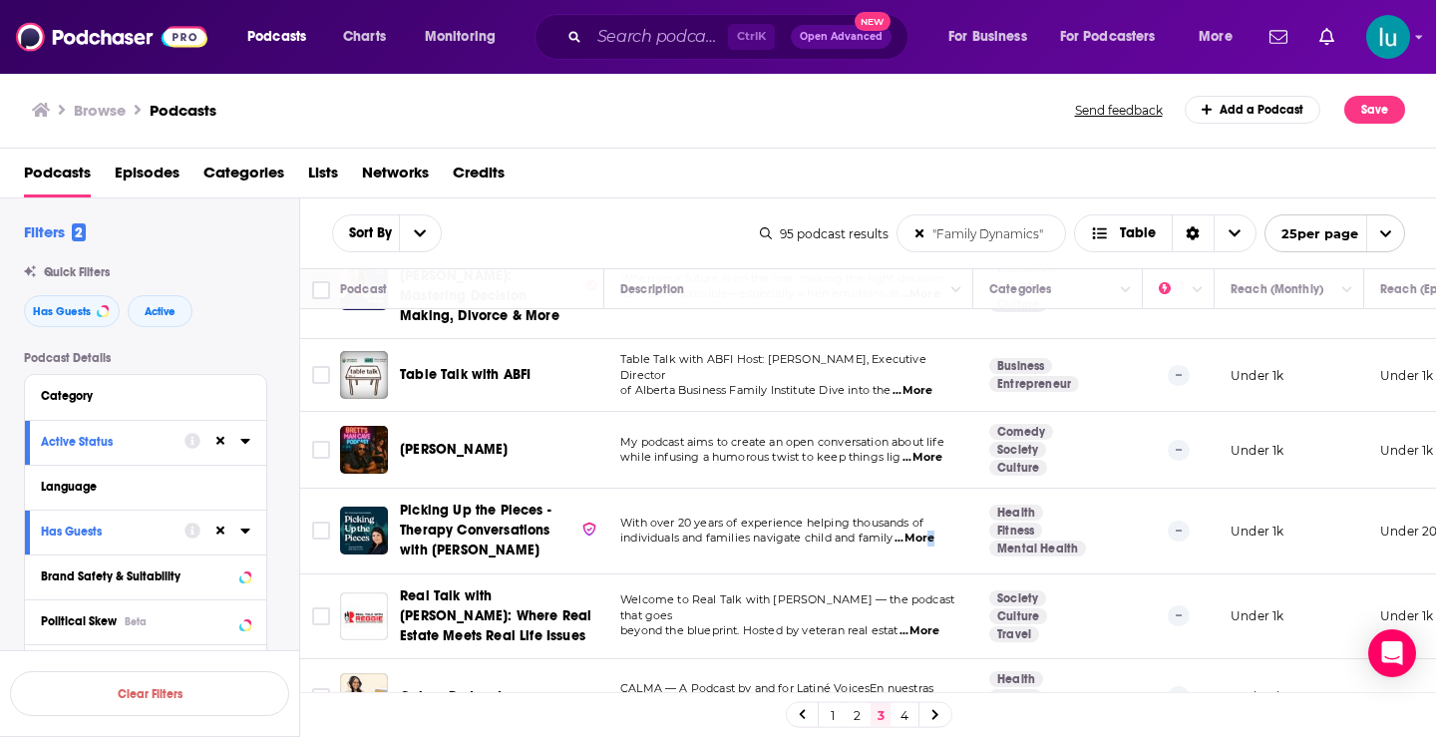
click at [934, 531] on span "...More" at bounding box center [915, 539] width 40 height 16
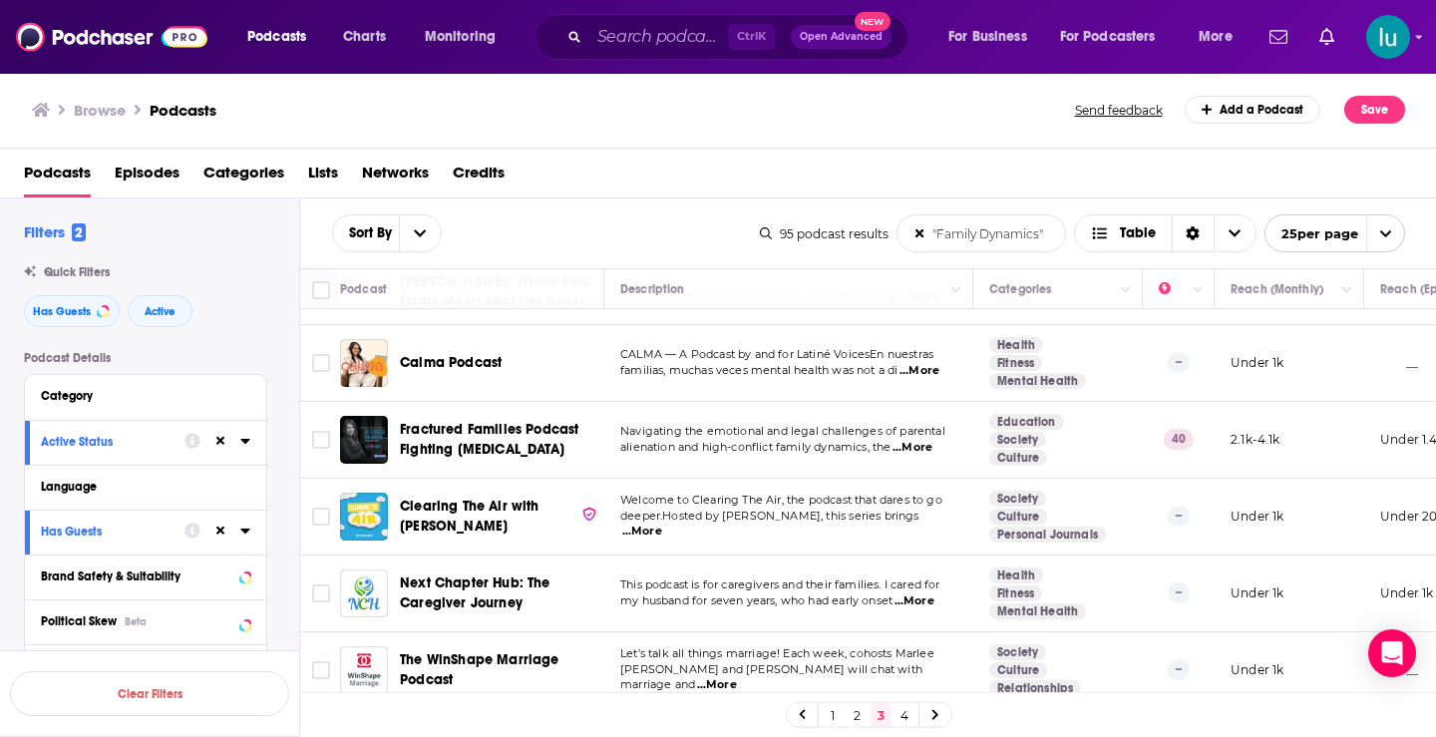
scroll to position [567, 0]
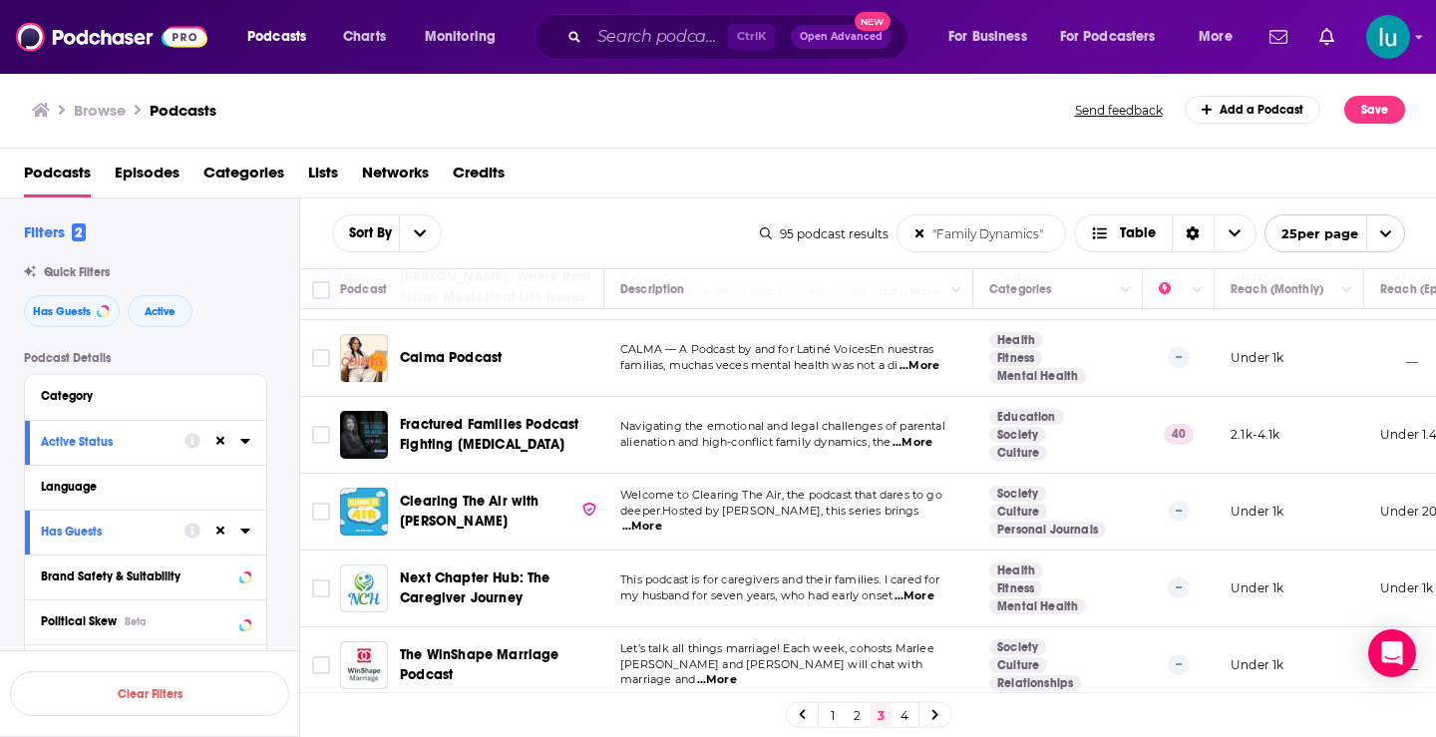
click at [925, 435] on span "...More" at bounding box center [913, 443] width 40 height 16
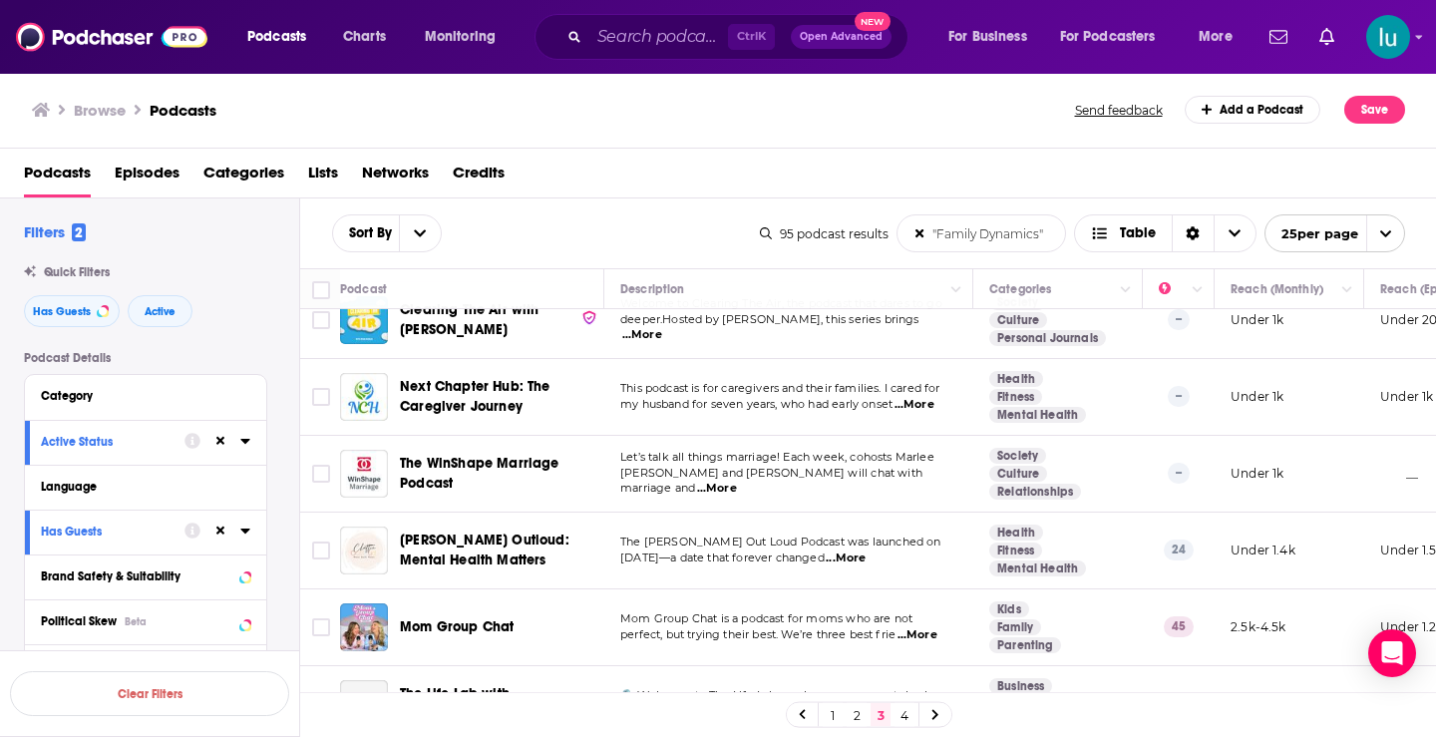
scroll to position [908, 0]
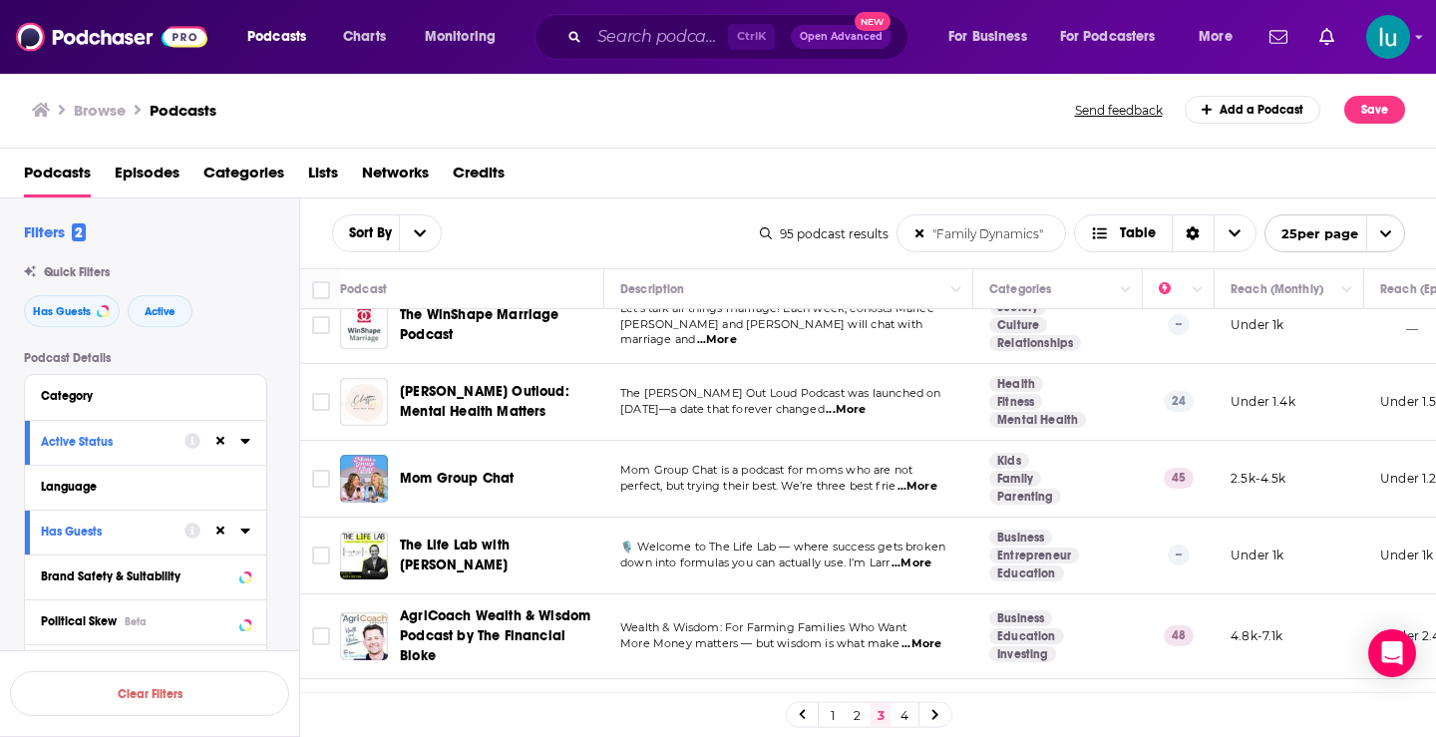
click at [924, 556] on span "...More" at bounding box center [912, 564] width 40 height 16
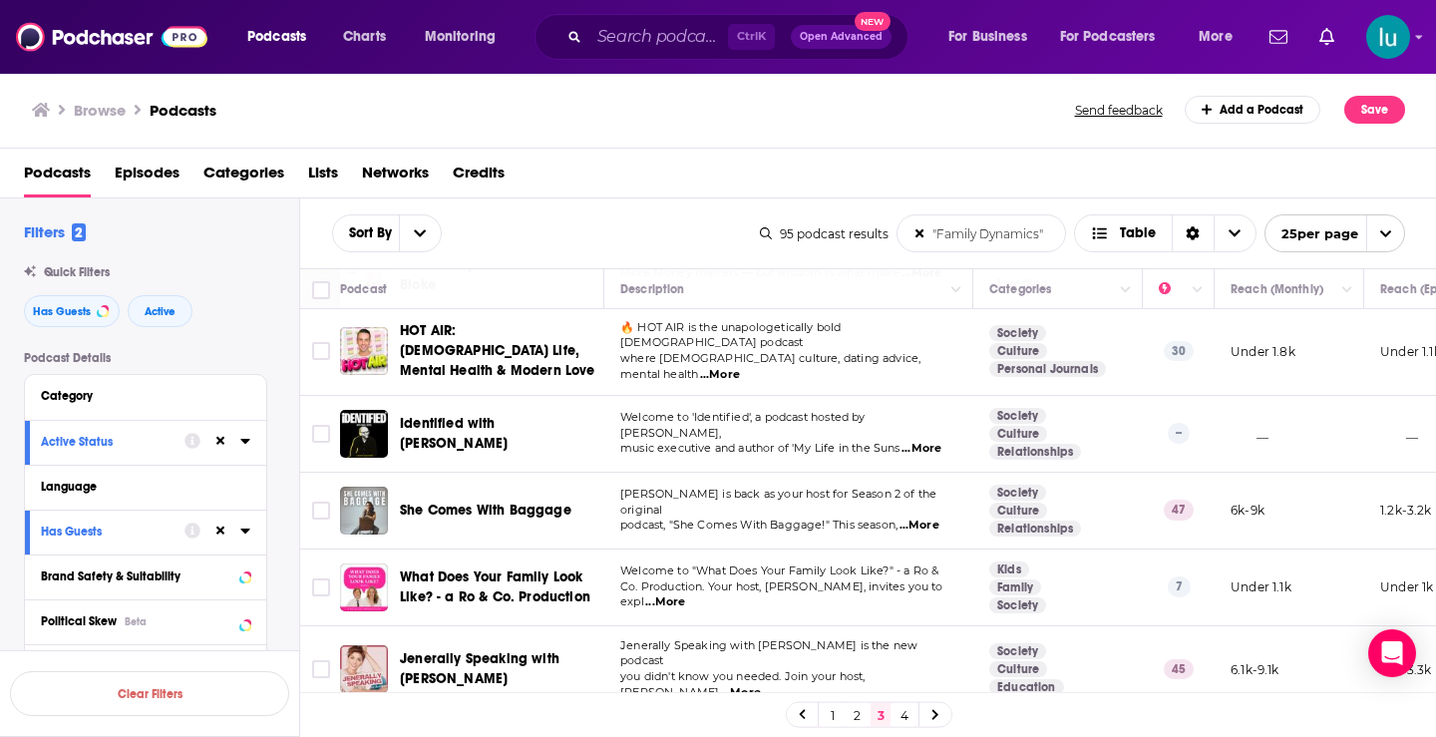
scroll to position [1289, 0]
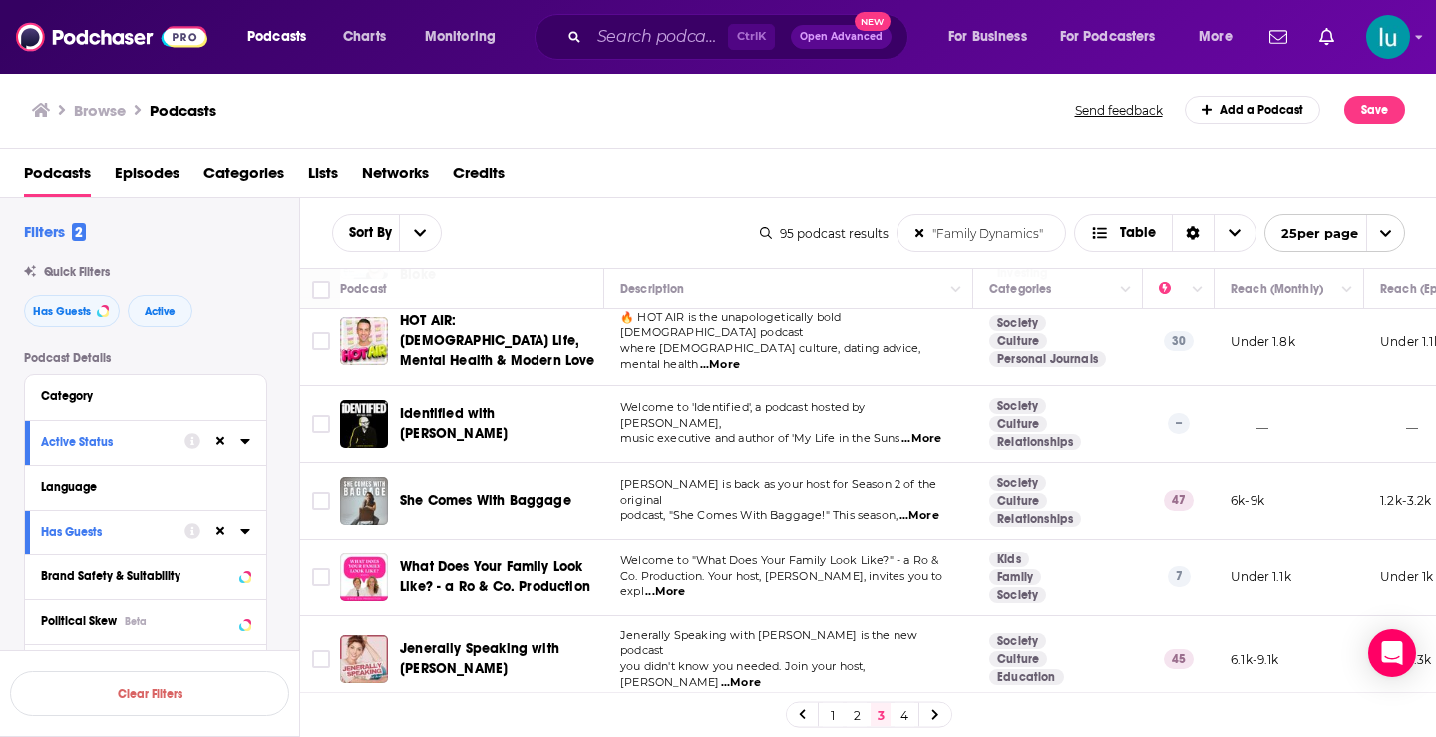
click at [685, 584] on span "...More" at bounding box center [665, 592] width 40 height 16
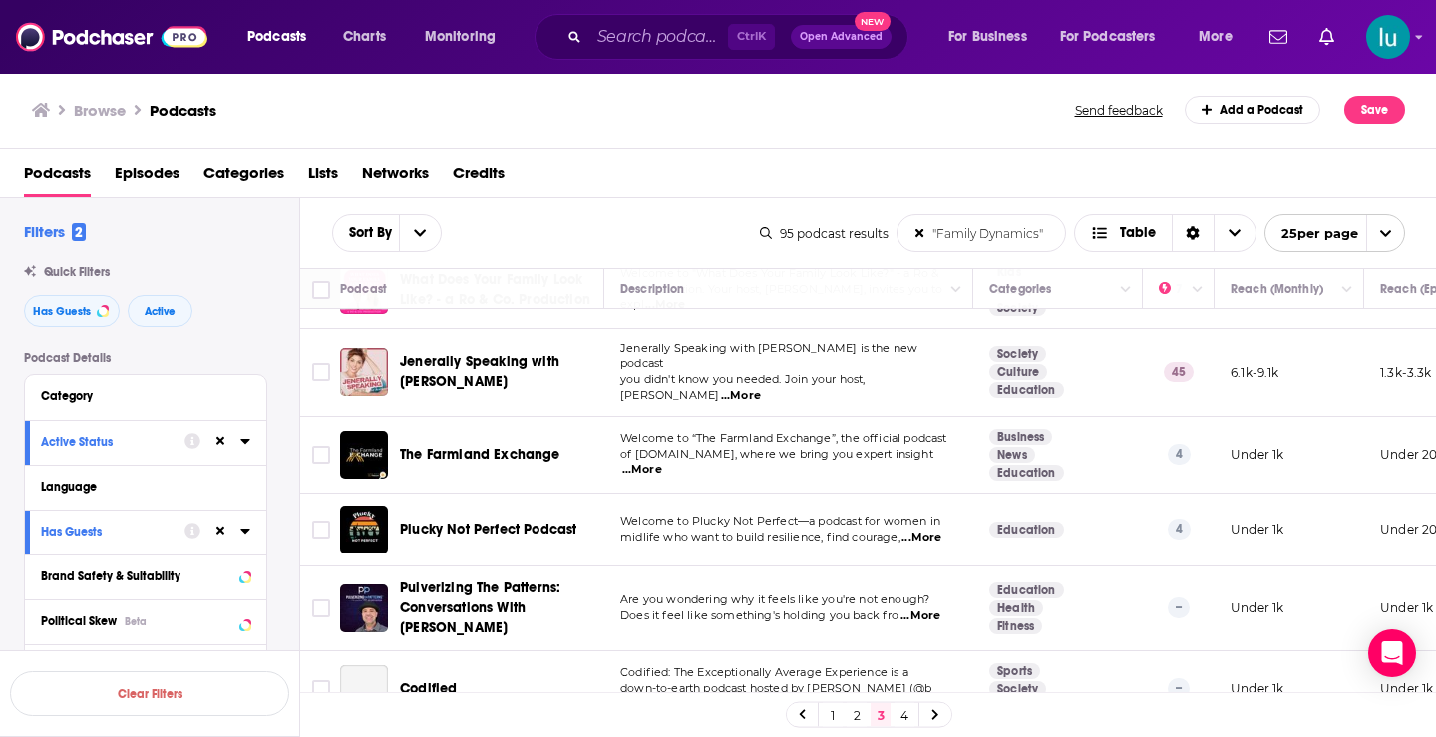
scroll to position [1580, 0]
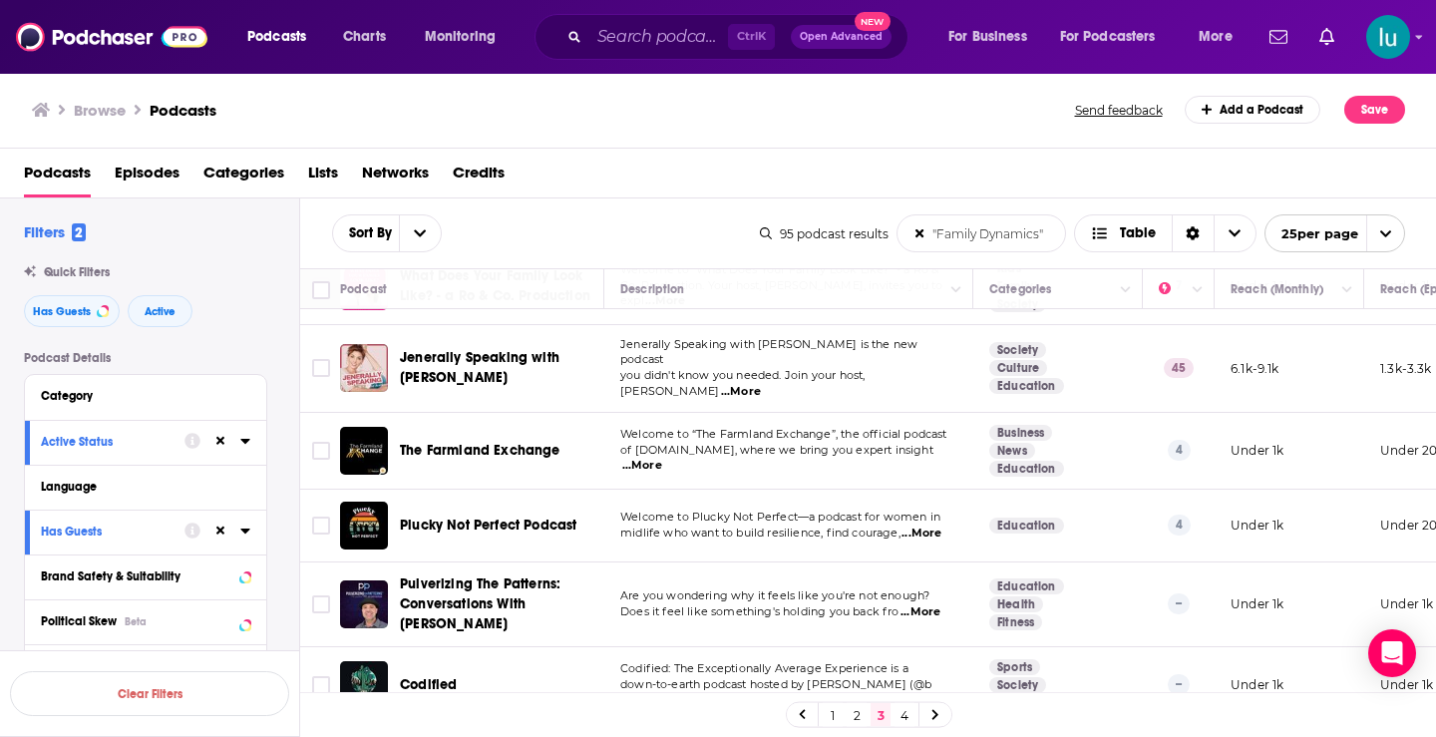
click at [936, 704] on link at bounding box center [936, 714] width 32 height 23
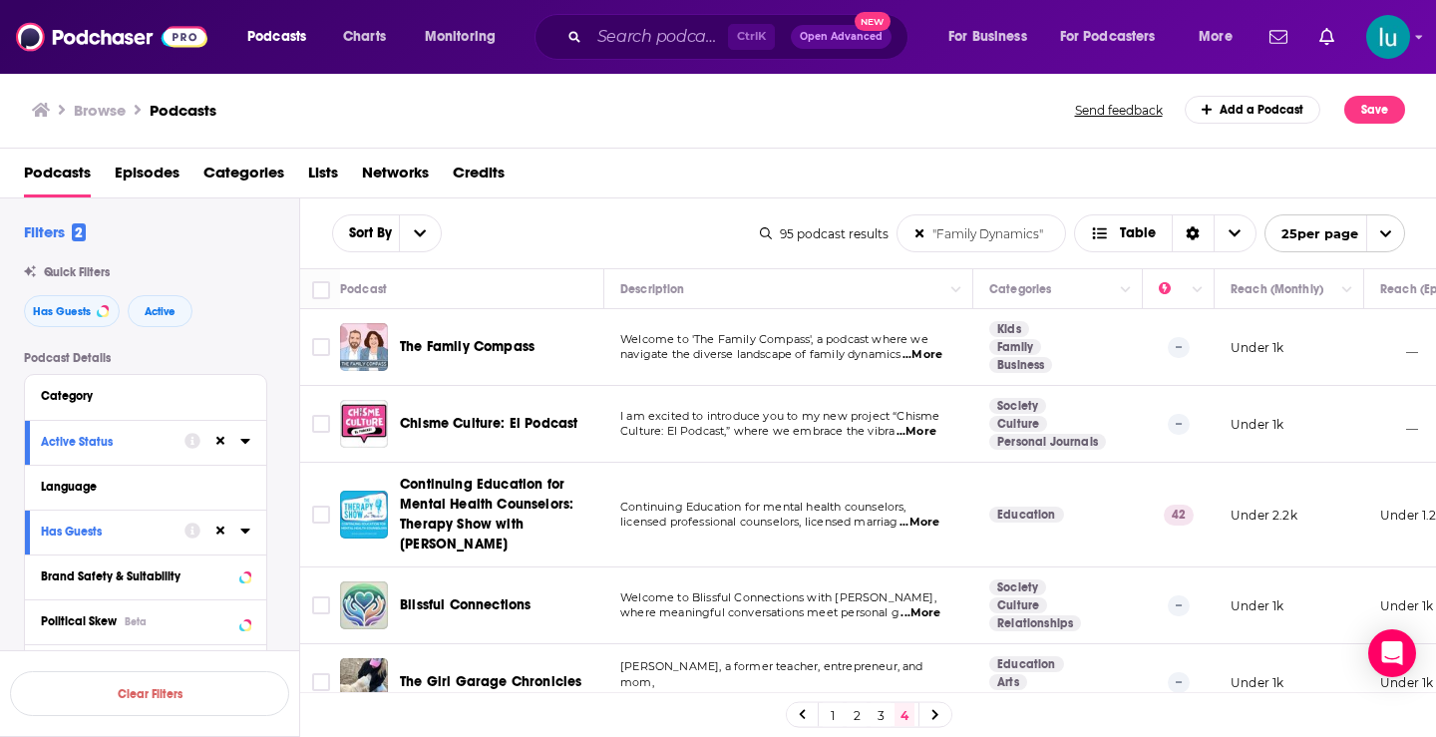
click at [926, 357] on span "...More" at bounding box center [923, 355] width 40 height 16
click at [935, 520] on span "...More" at bounding box center [920, 523] width 40 height 16
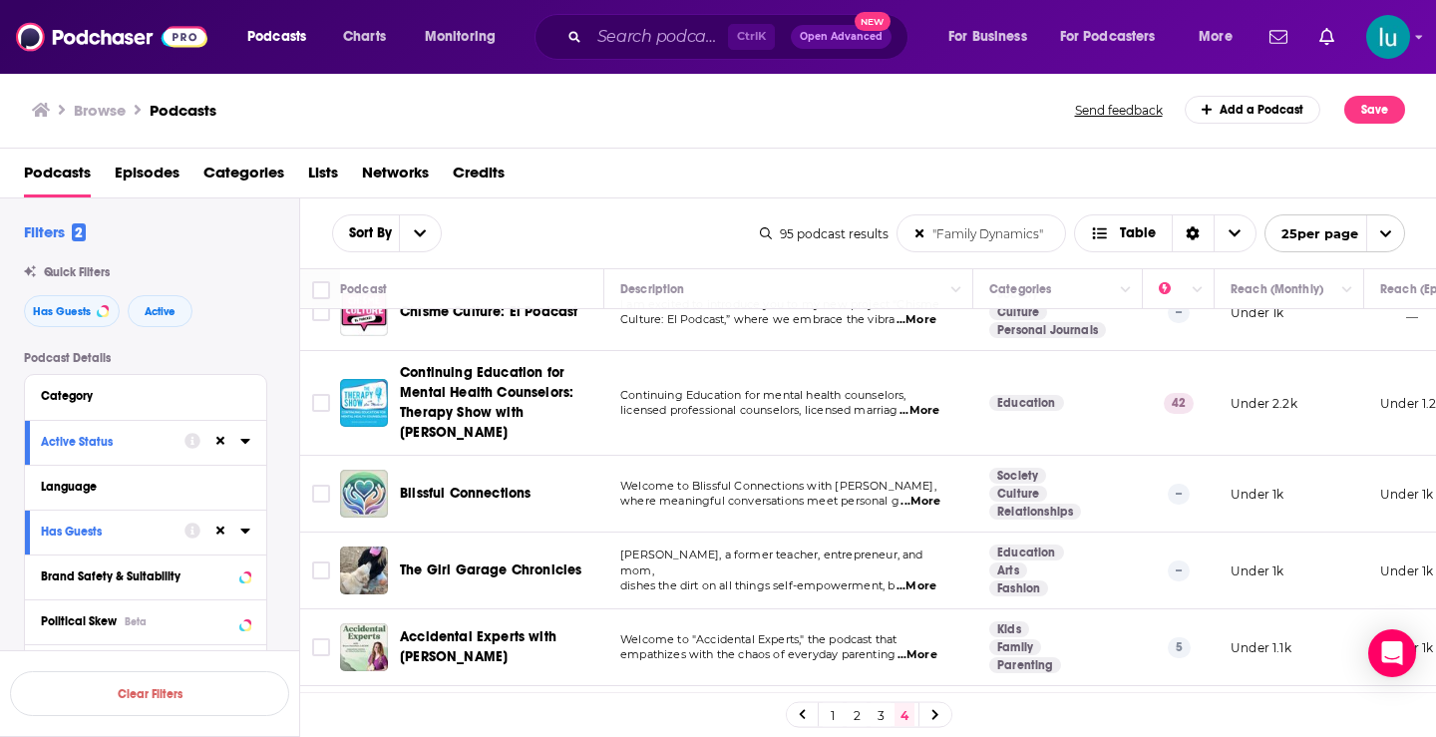
scroll to position [156, 0]
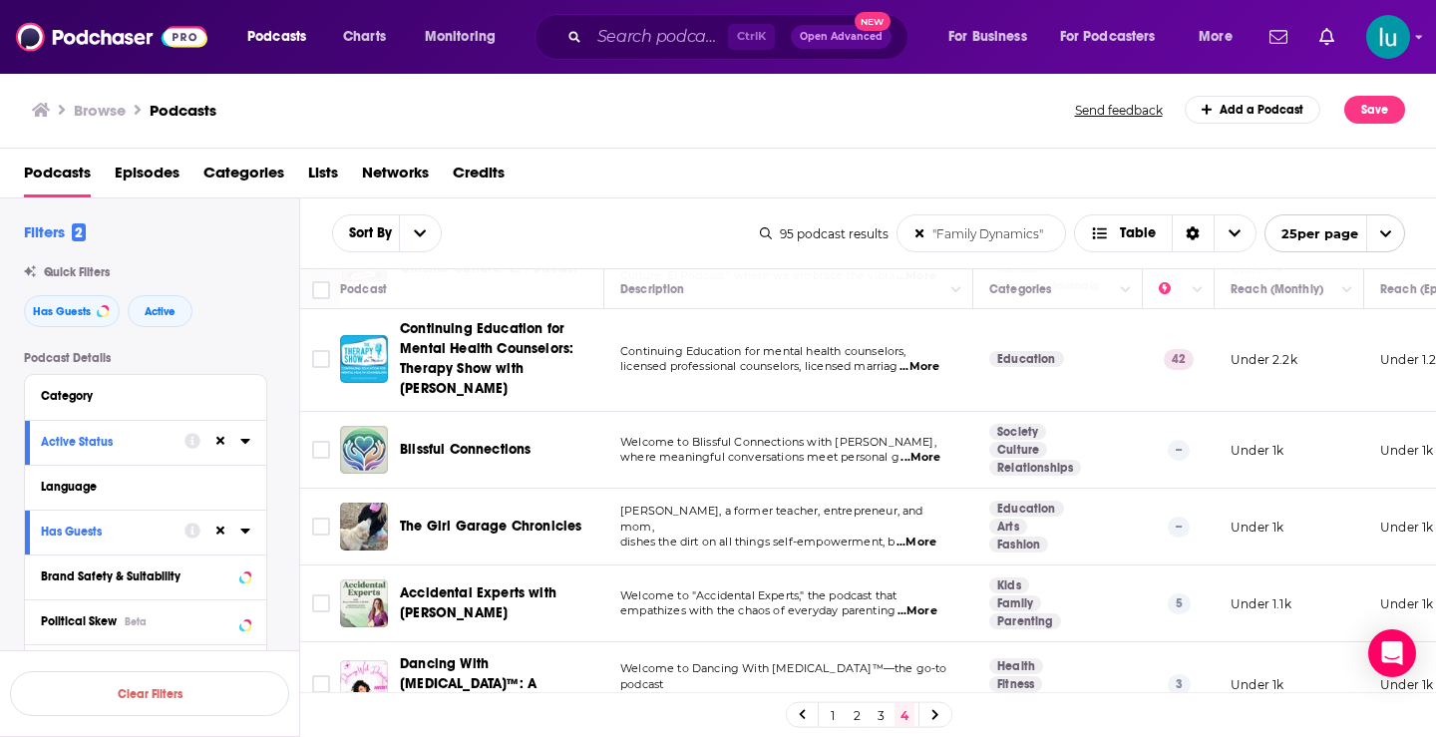
click at [935, 459] on span "...More" at bounding box center [921, 458] width 40 height 16
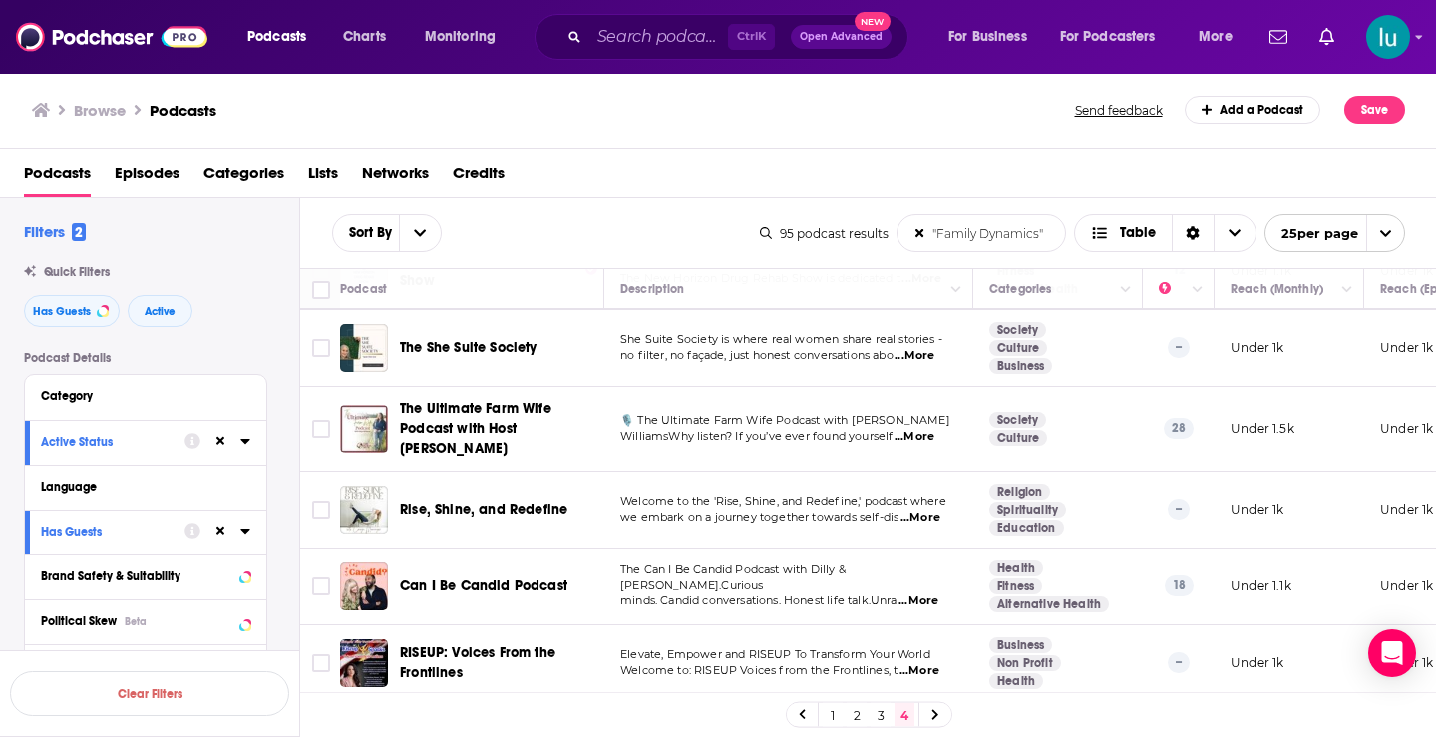
scroll to position [739, 0]
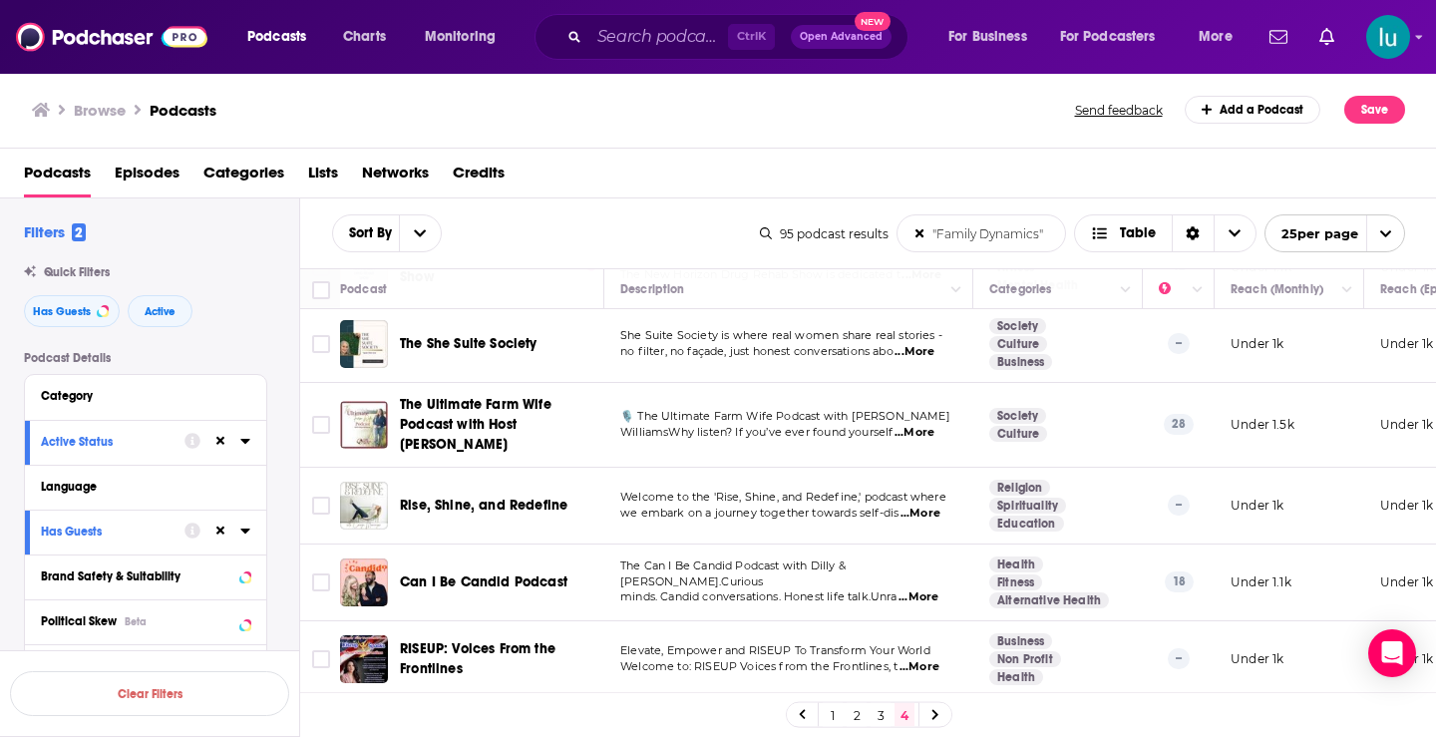
click at [931, 506] on span "...More" at bounding box center [921, 514] width 40 height 16
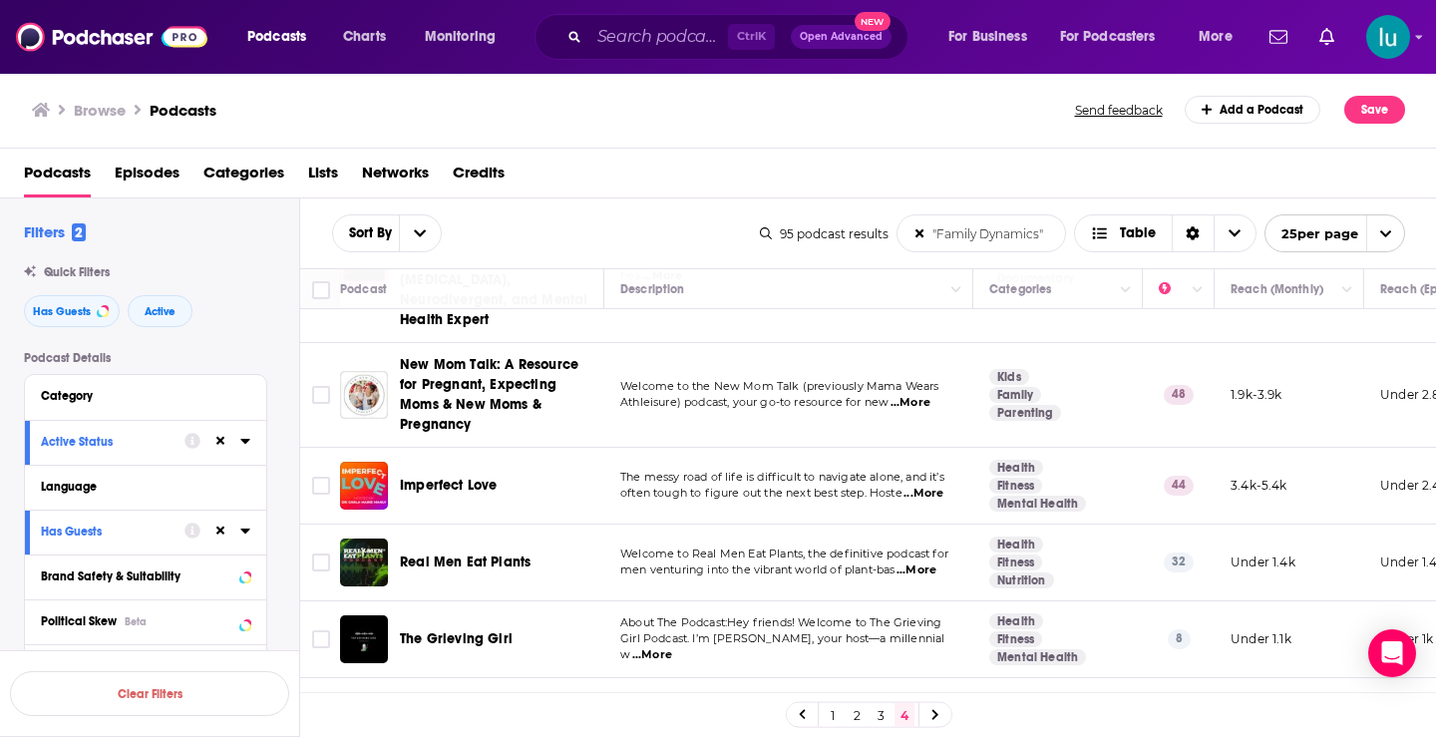
scroll to position [1264, 0]
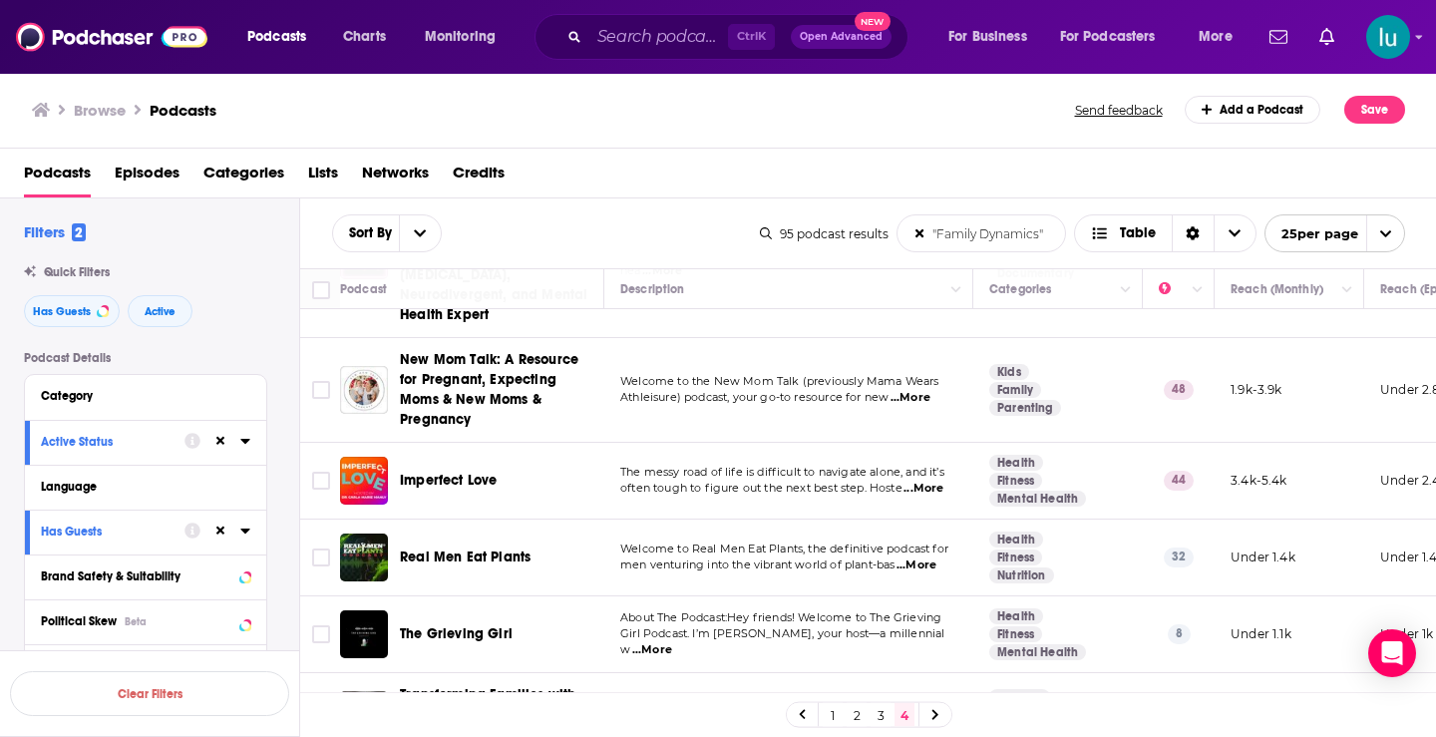
click at [930, 723] on span "...More" at bounding box center [918, 731] width 40 height 16
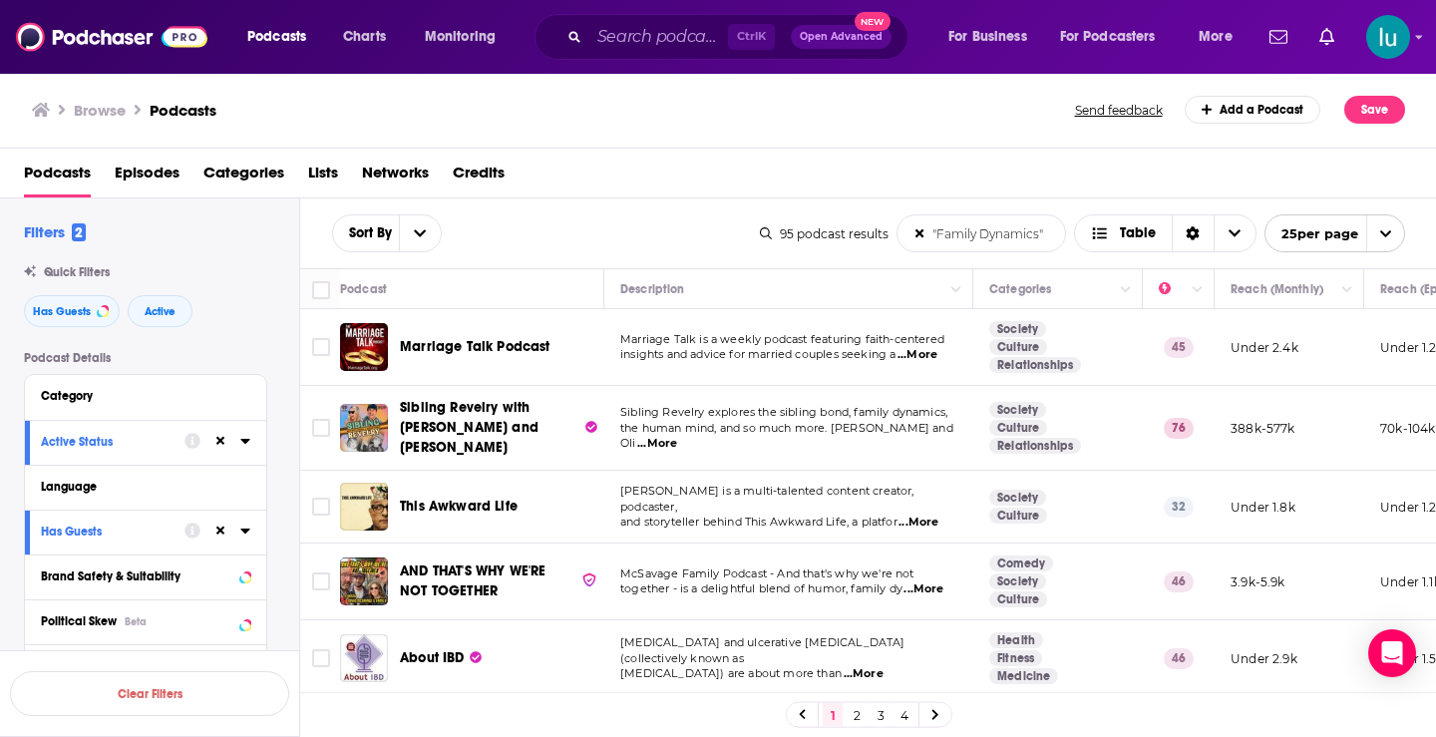
drag, startPoint x: 1044, startPoint y: 234, endPoint x: 839, endPoint y: 144, distance: 224.6
click at [910, 234] on input ""Family Dynamics"" at bounding box center [982, 233] width 168 height 36
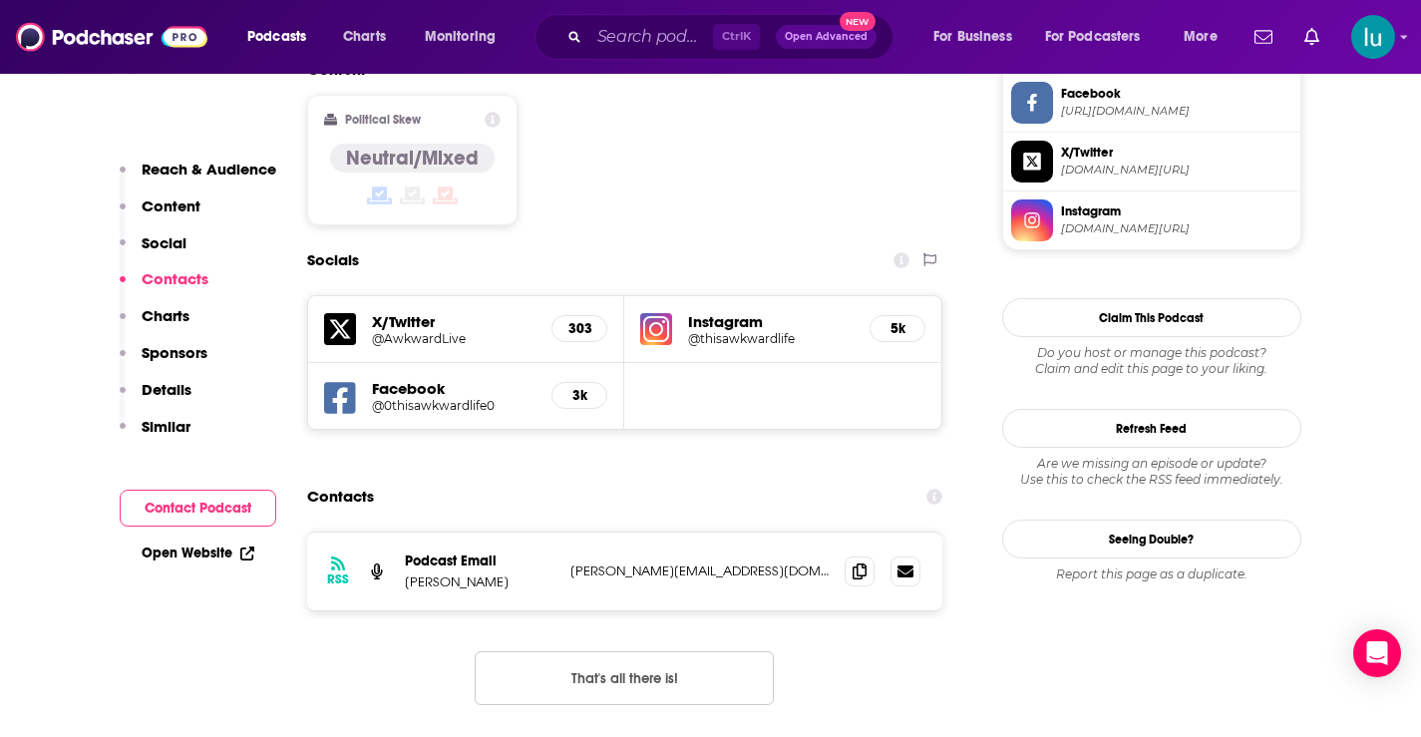
scroll to position [1666, 0]
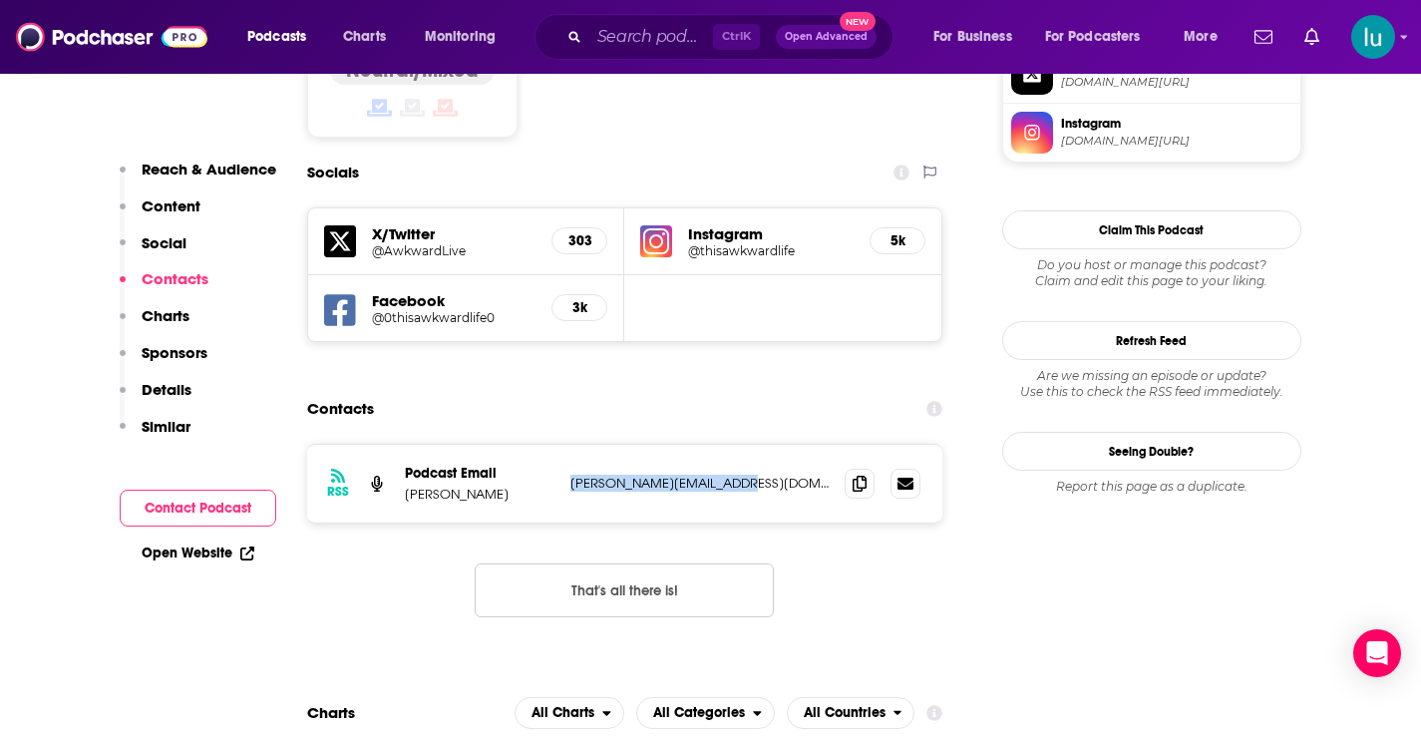
drag, startPoint x: 758, startPoint y: 395, endPoint x: 567, endPoint y: 395, distance: 190.5
click at [567, 445] on div "RSS Podcast Email [PERSON_NAME] [PERSON_NAME][EMAIL_ADDRESS][DOMAIN_NAME] [PERS…" at bounding box center [625, 484] width 636 height 78
copy p "[PERSON_NAME][EMAIL_ADDRESS][DOMAIN_NAME]"
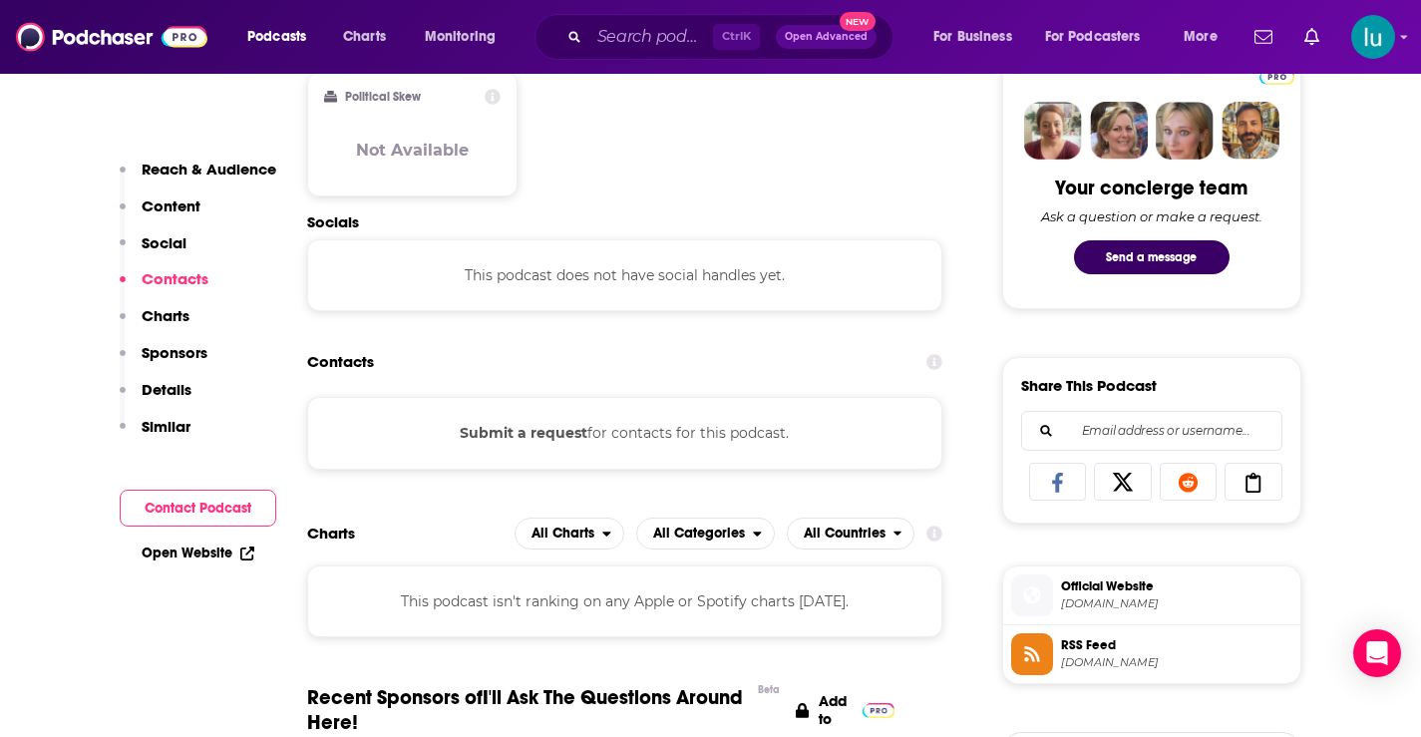
scroll to position [979, 0]
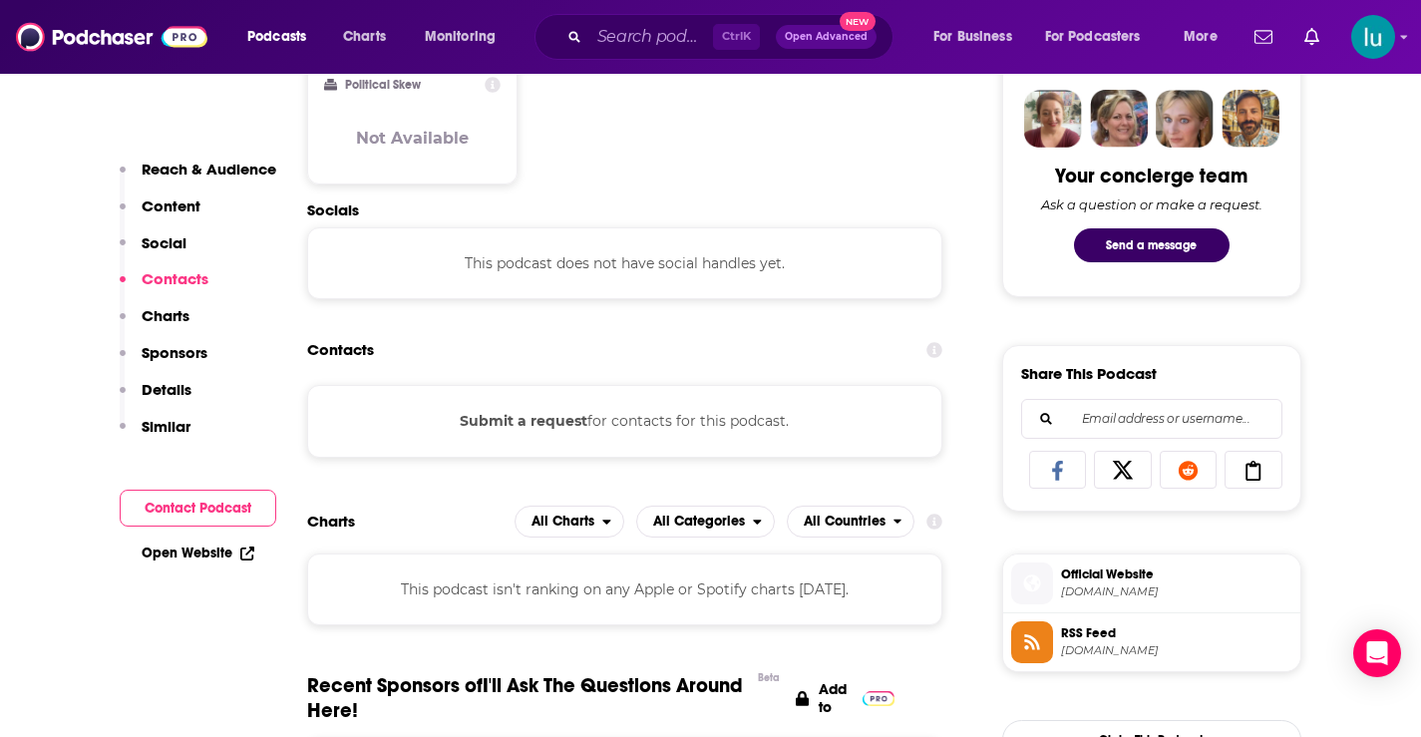
click at [540, 421] on button "Submit a request" at bounding box center [524, 421] width 128 height 22
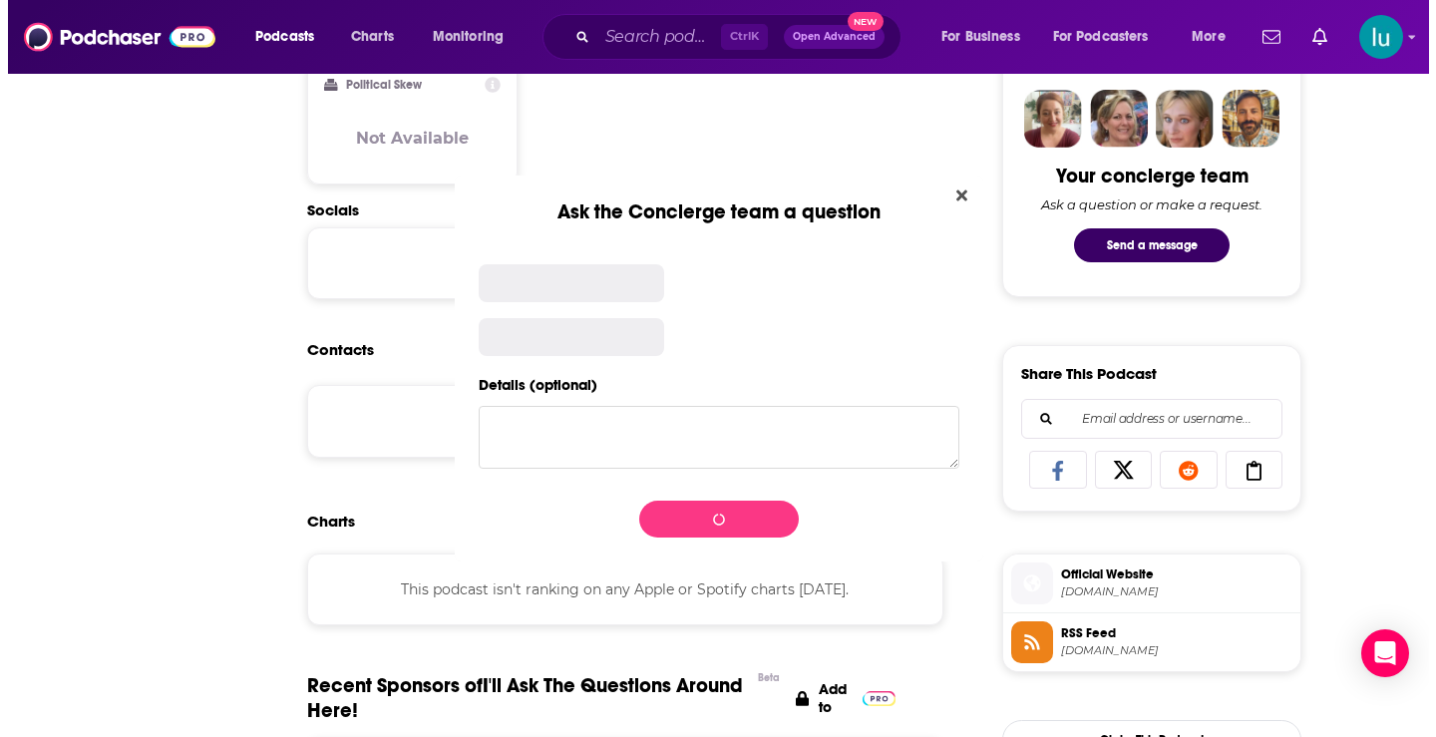
scroll to position [0, 0]
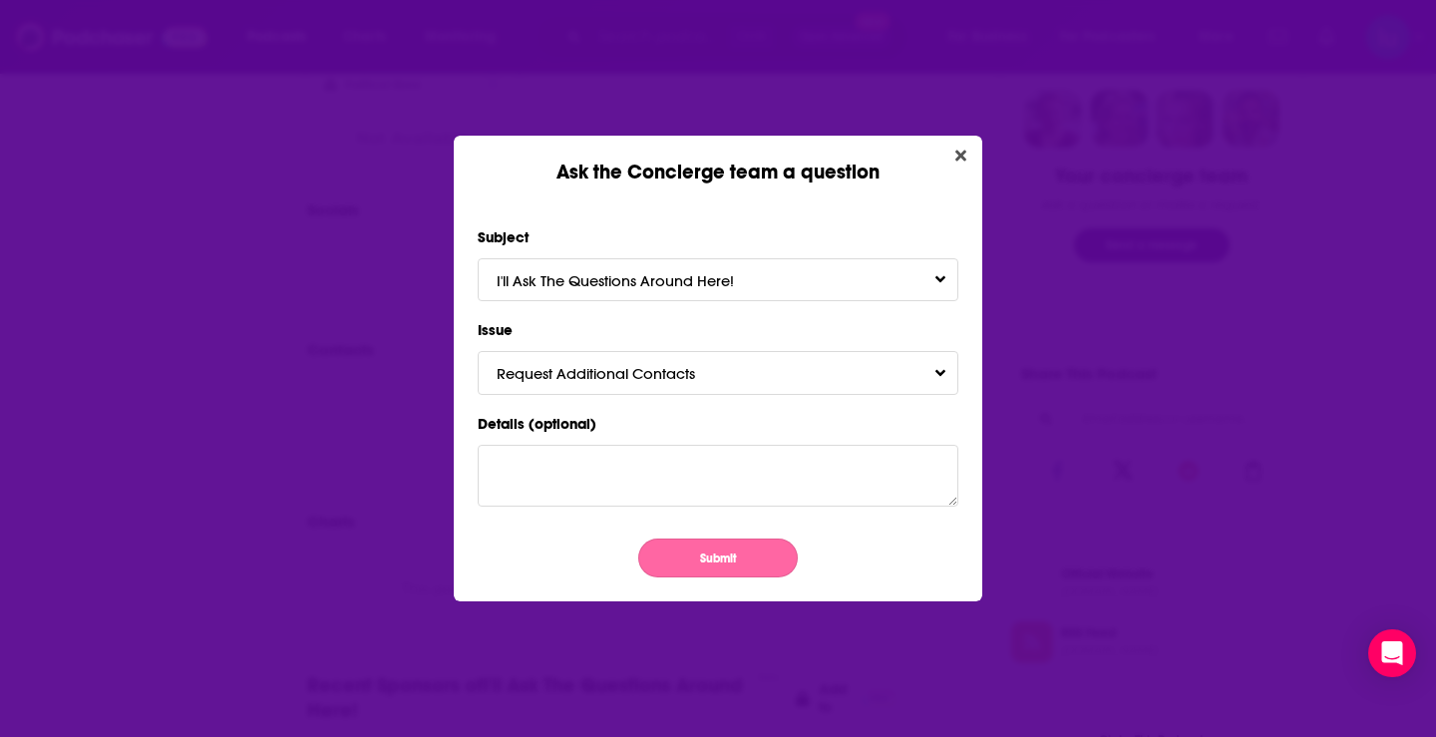
click at [724, 557] on button "Submit" at bounding box center [718, 558] width 160 height 39
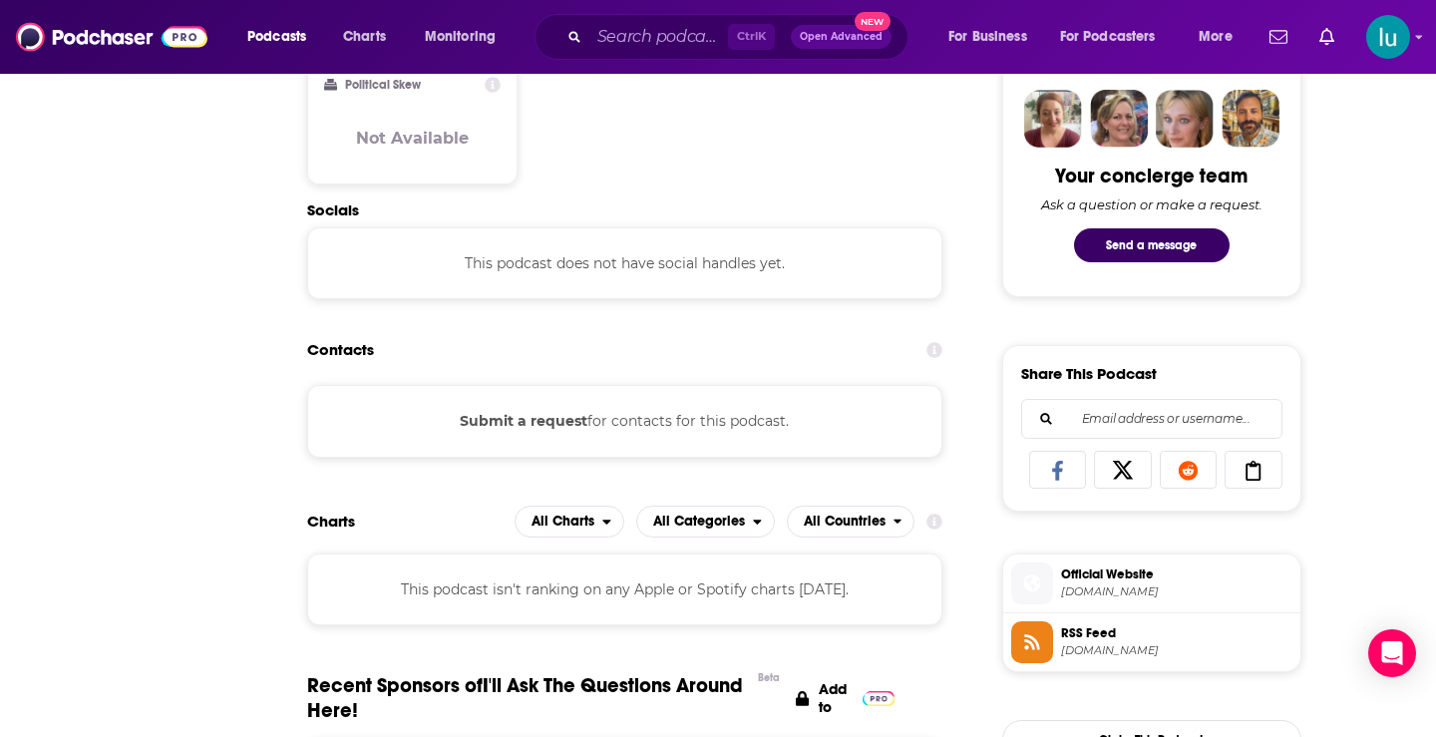
click at [960, 151] on div "Ask the Concierge team a question Subject I'll Ask The Questions Around Here! I…" at bounding box center [718, 368] width 1436 height 737
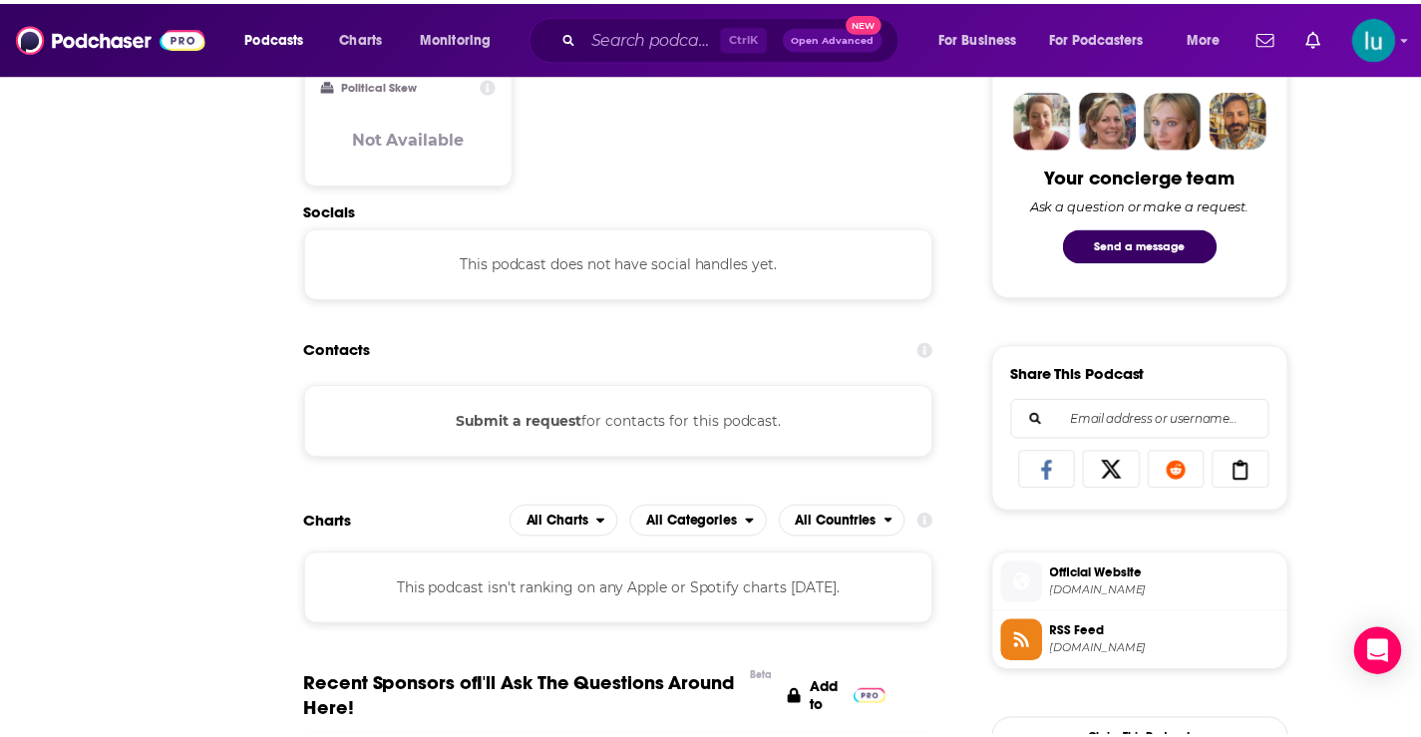
scroll to position [979, 0]
